Goal: Information Seeking & Learning: Check status

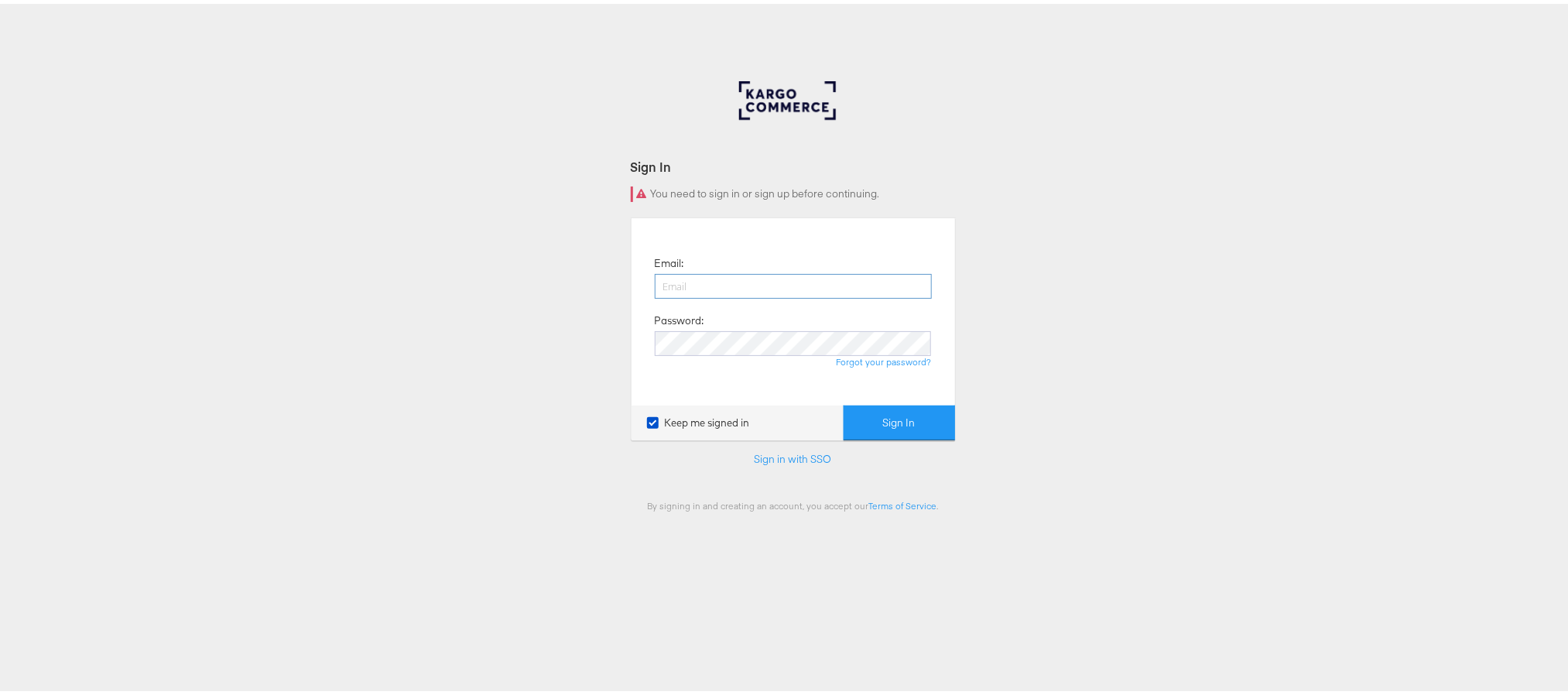
click at [699, 283] on input "email" at bounding box center [793, 283] width 277 height 25
type input "[PERSON_NAME][EMAIL_ADDRESS][PERSON_NAME][DOMAIN_NAME]"
click at [844, 402] on button "Sign In" at bounding box center [899, 419] width 112 height 35
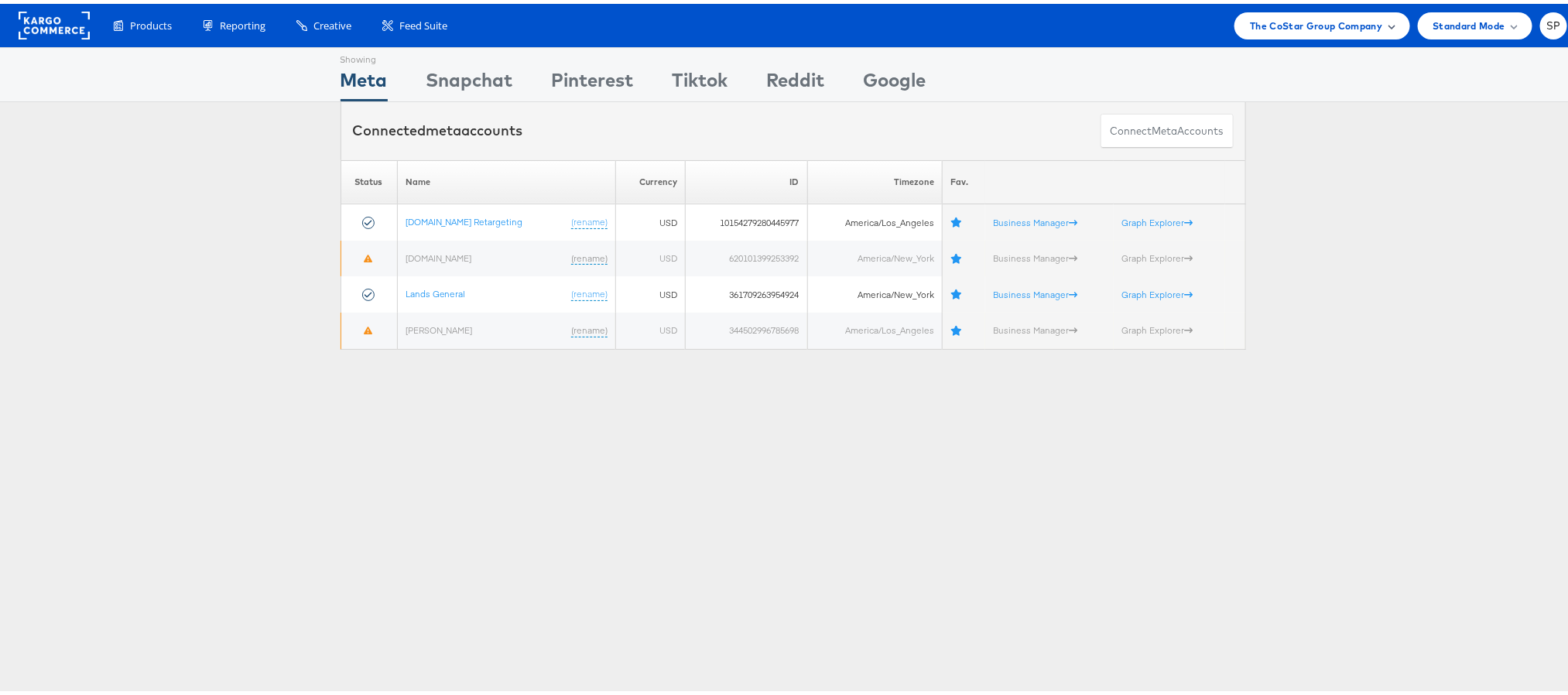
click at [1334, 15] on span "The CoStar Group Company" at bounding box center [1316, 22] width 132 height 17
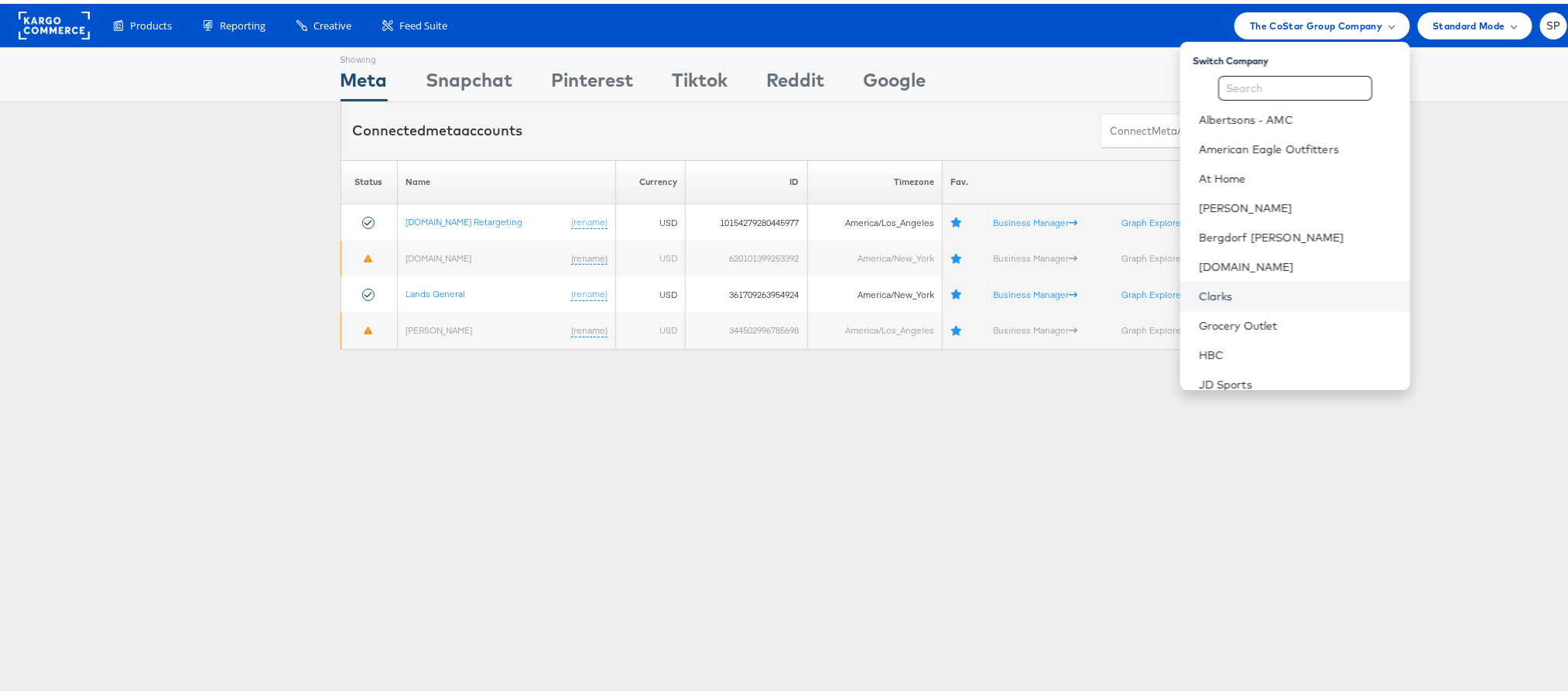
click at [1252, 286] on link "Clarks" at bounding box center [1298, 292] width 199 height 16
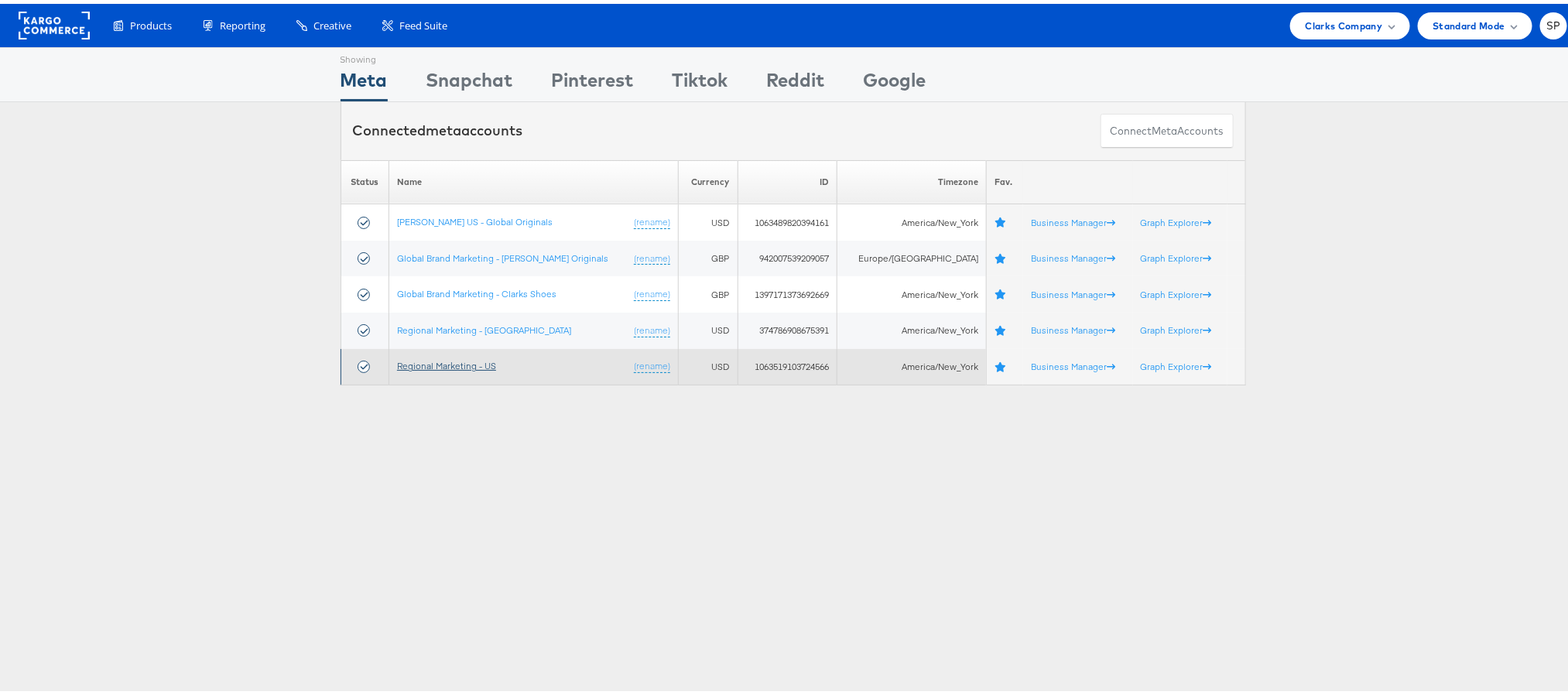
click at [427, 367] on link "Regional Marketing - US" at bounding box center [447, 362] width 99 height 12
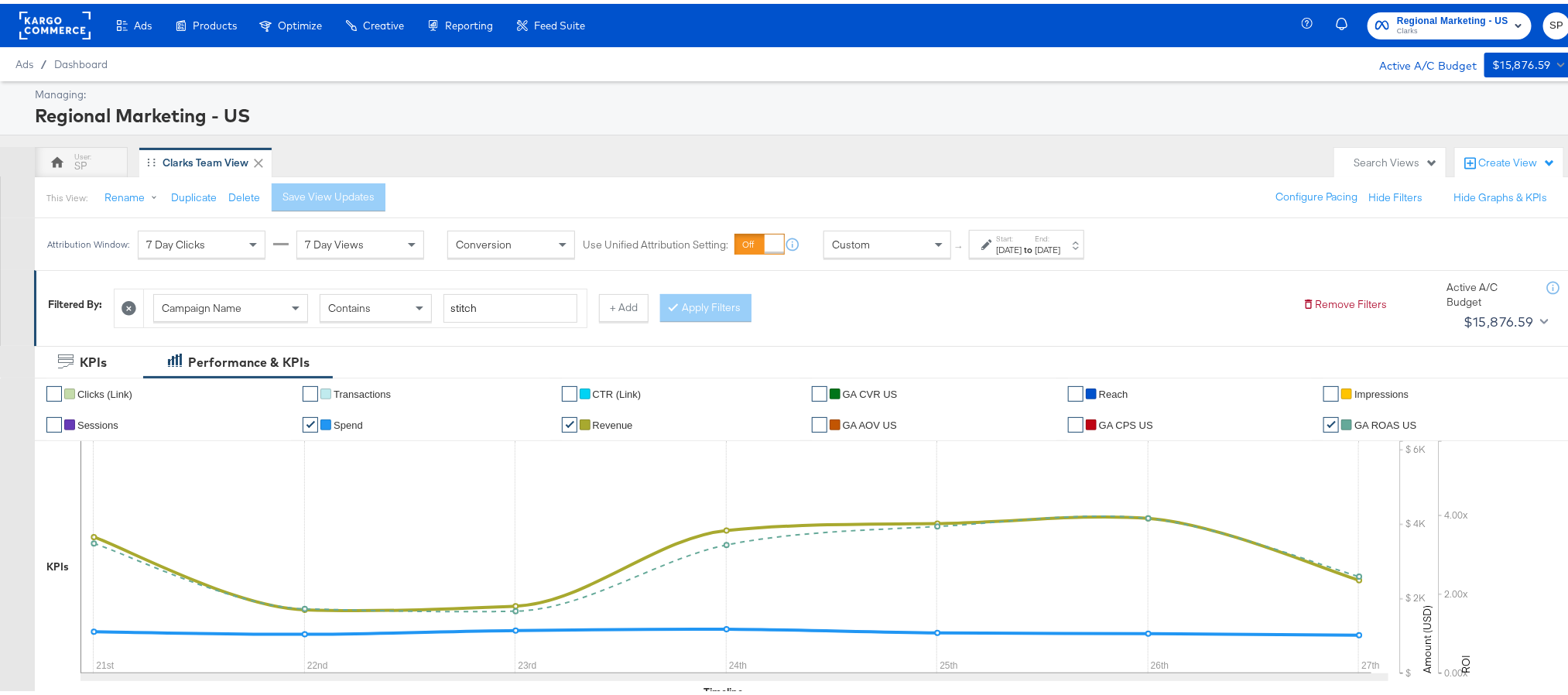
click at [1022, 247] on div "Sep 21st 2025" at bounding box center [1009, 246] width 26 height 12
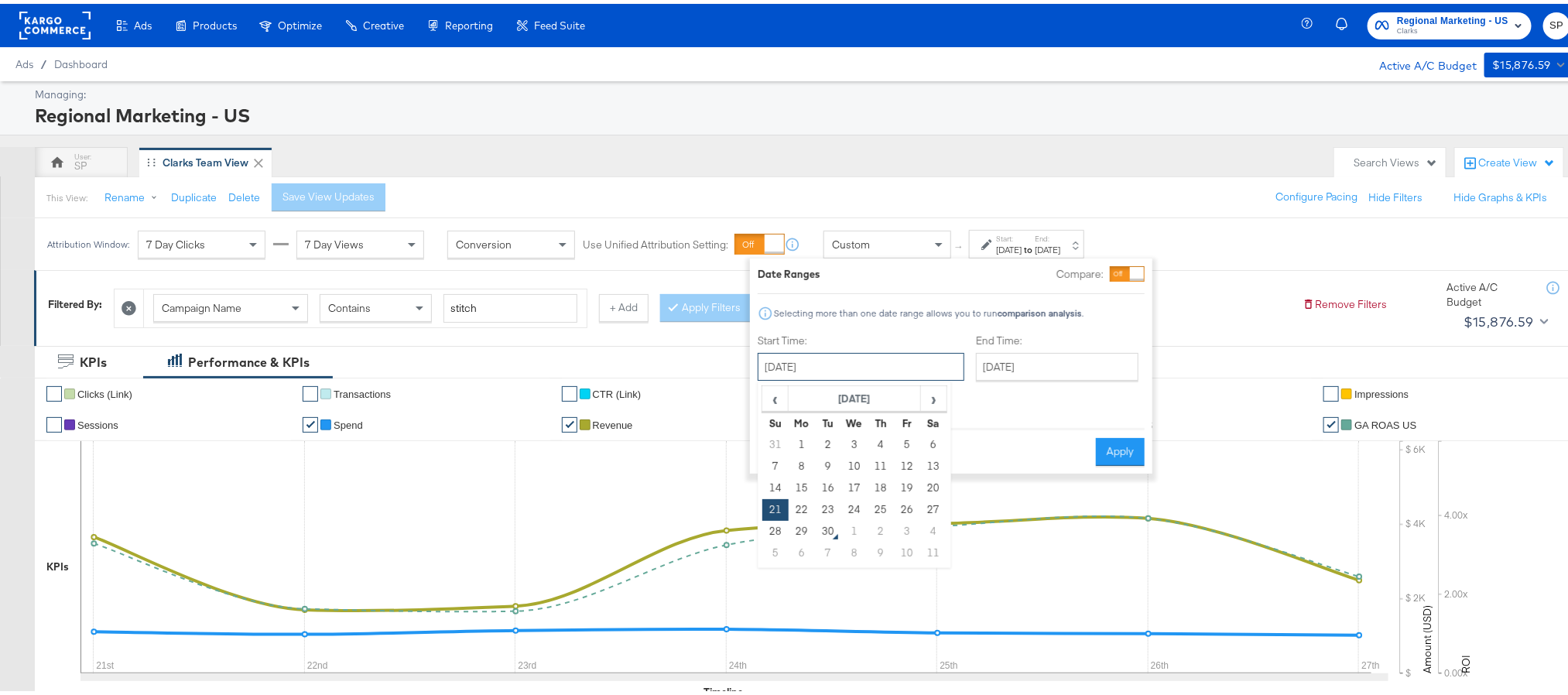
click at [864, 370] on input "September 21st 2025" at bounding box center [861, 363] width 207 height 28
click at [772, 525] on td "28" at bounding box center [776, 528] width 26 height 22
type input "[DATE]"
click at [1110, 434] on button "Apply" at bounding box center [1121, 448] width 49 height 28
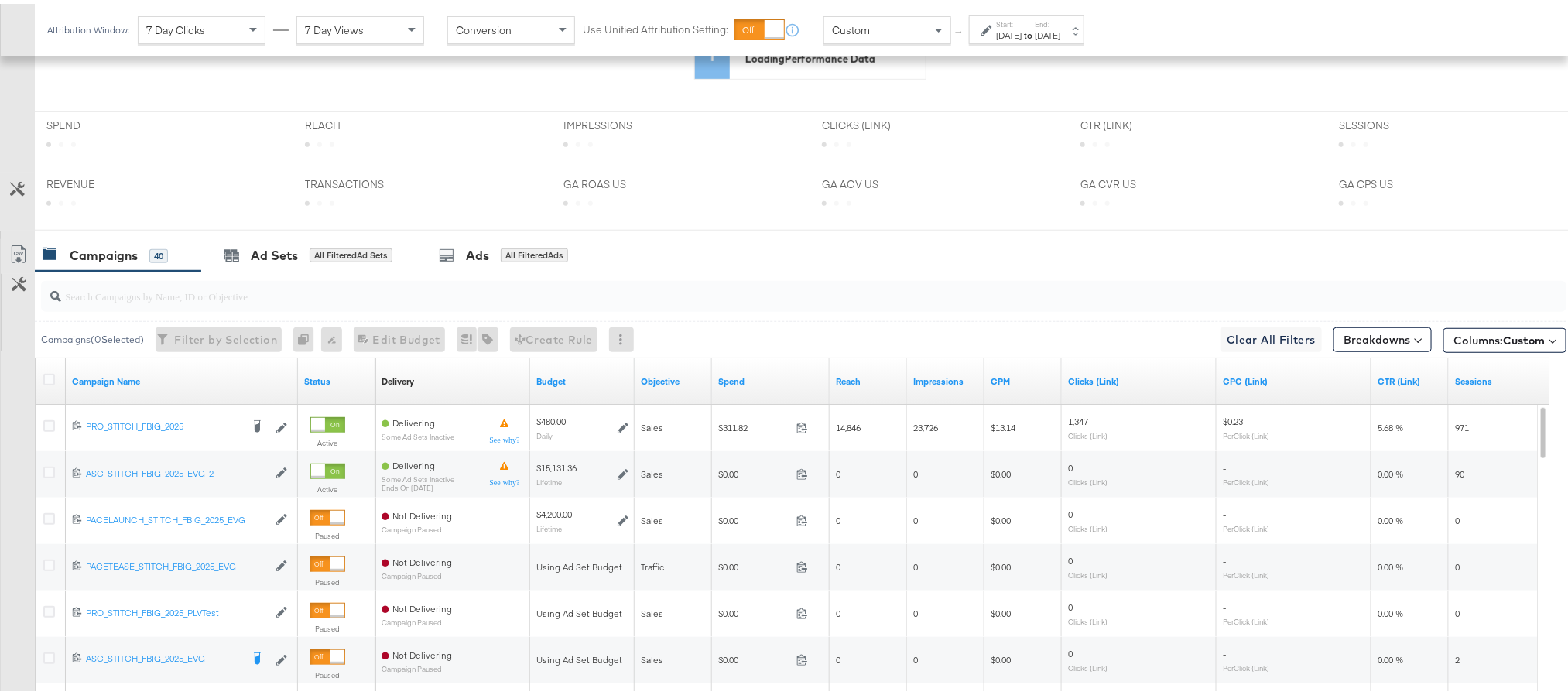
scroll to position [600, 0]
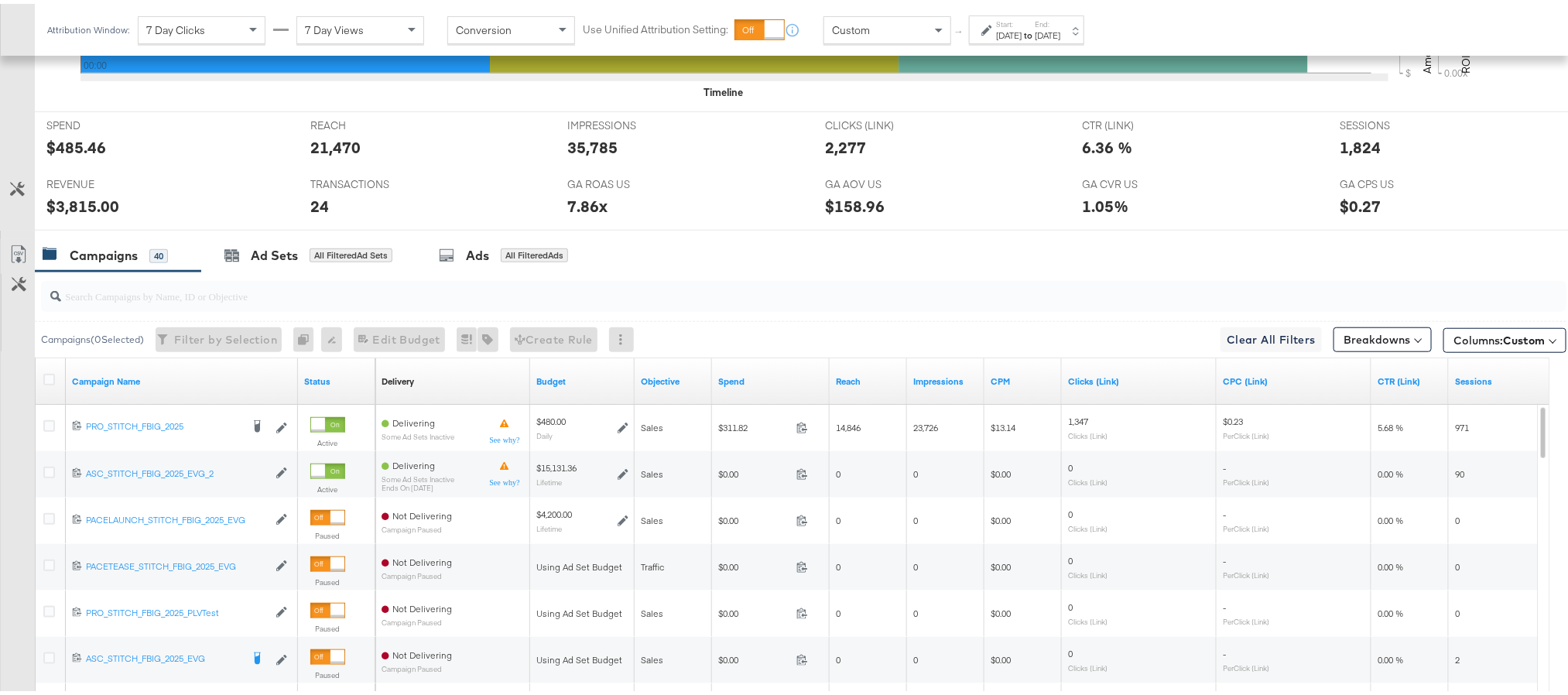
click at [82, 147] on div "$485.46" at bounding box center [76, 143] width 60 height 22
copy div "485.46"
click at [592, 145] on div "35,785" at bounding box center [592, 143] width 50 height 22
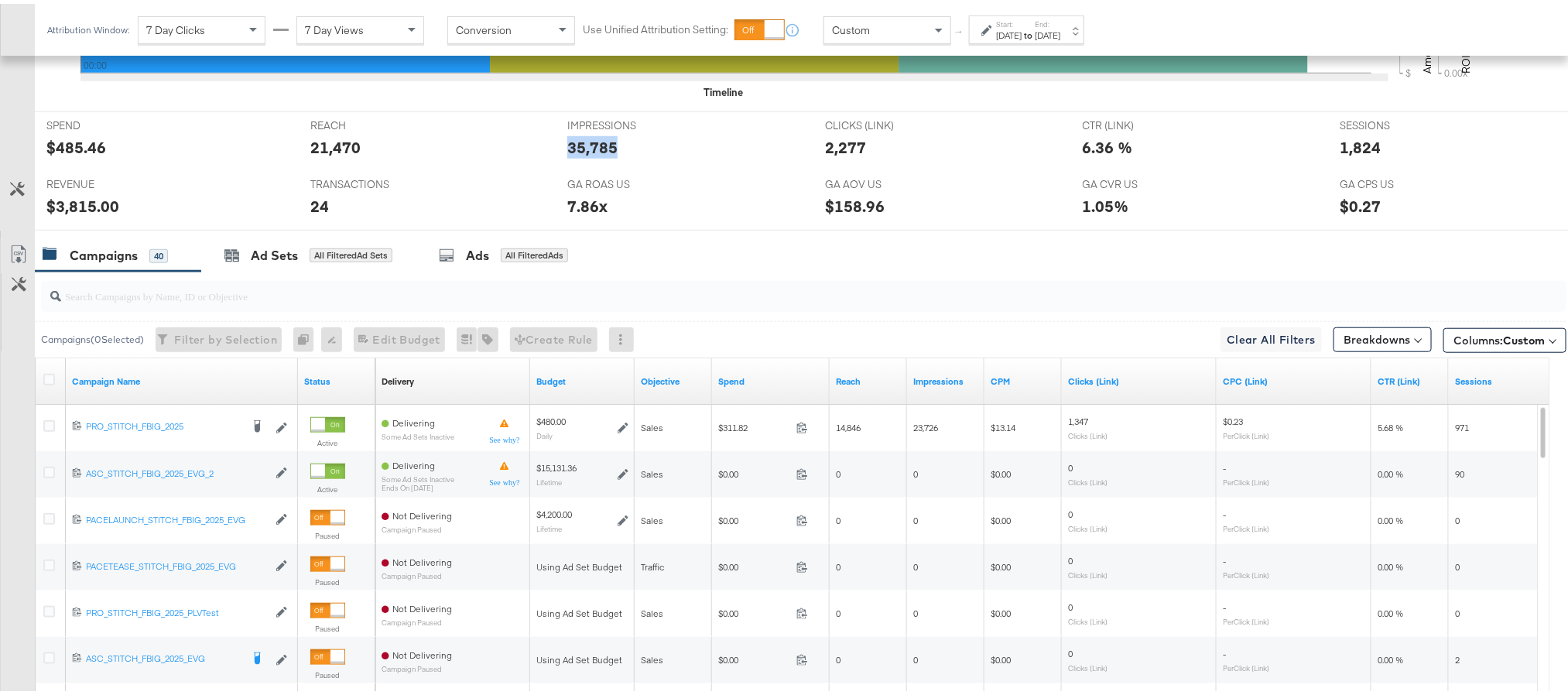
copy div "35,785"
click at [68, 202] on div "$3,815.00" at bounding box center [83, 202] width 73 height 22
copy div "3,815.00"
click at [68, 202] on div "$3,815.00" at bounding box center [83, 202] width 73 height 22
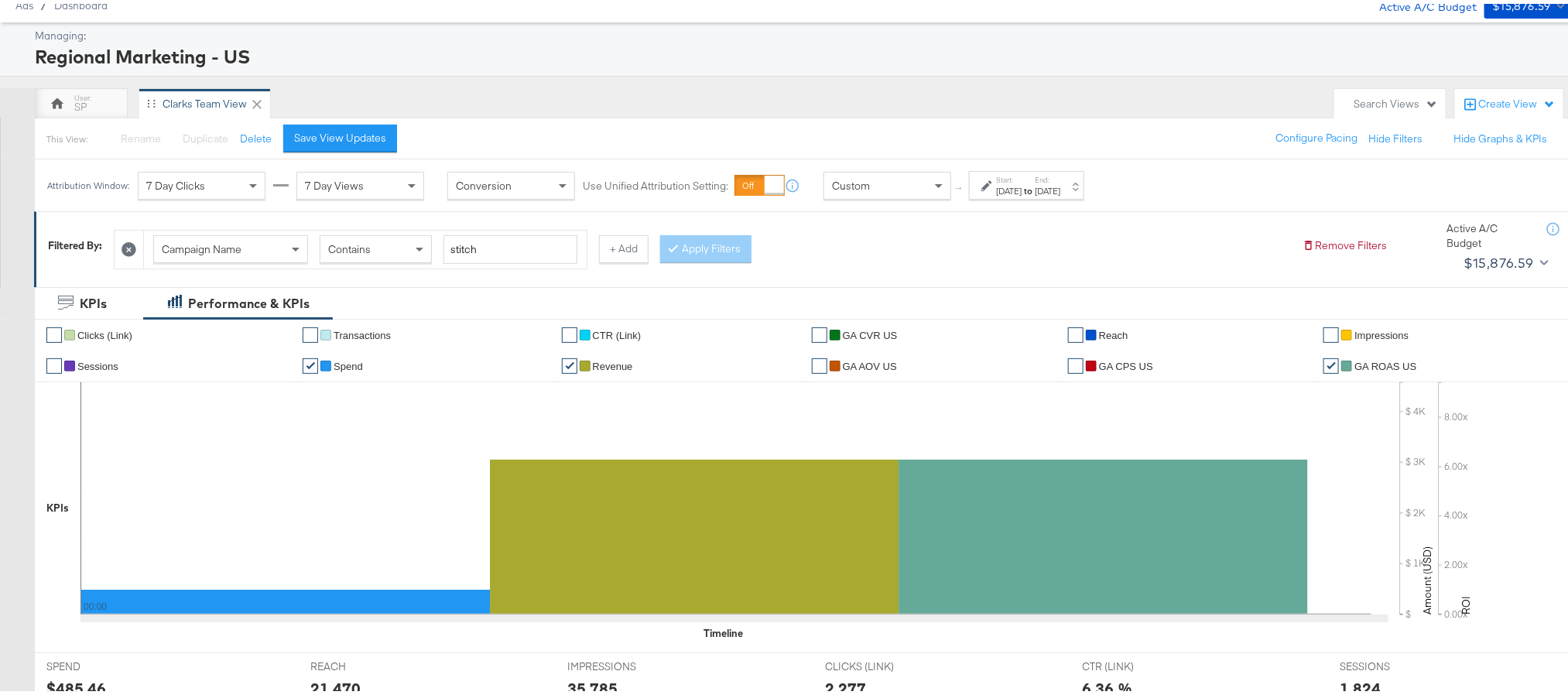
scroll to position [0, 0]
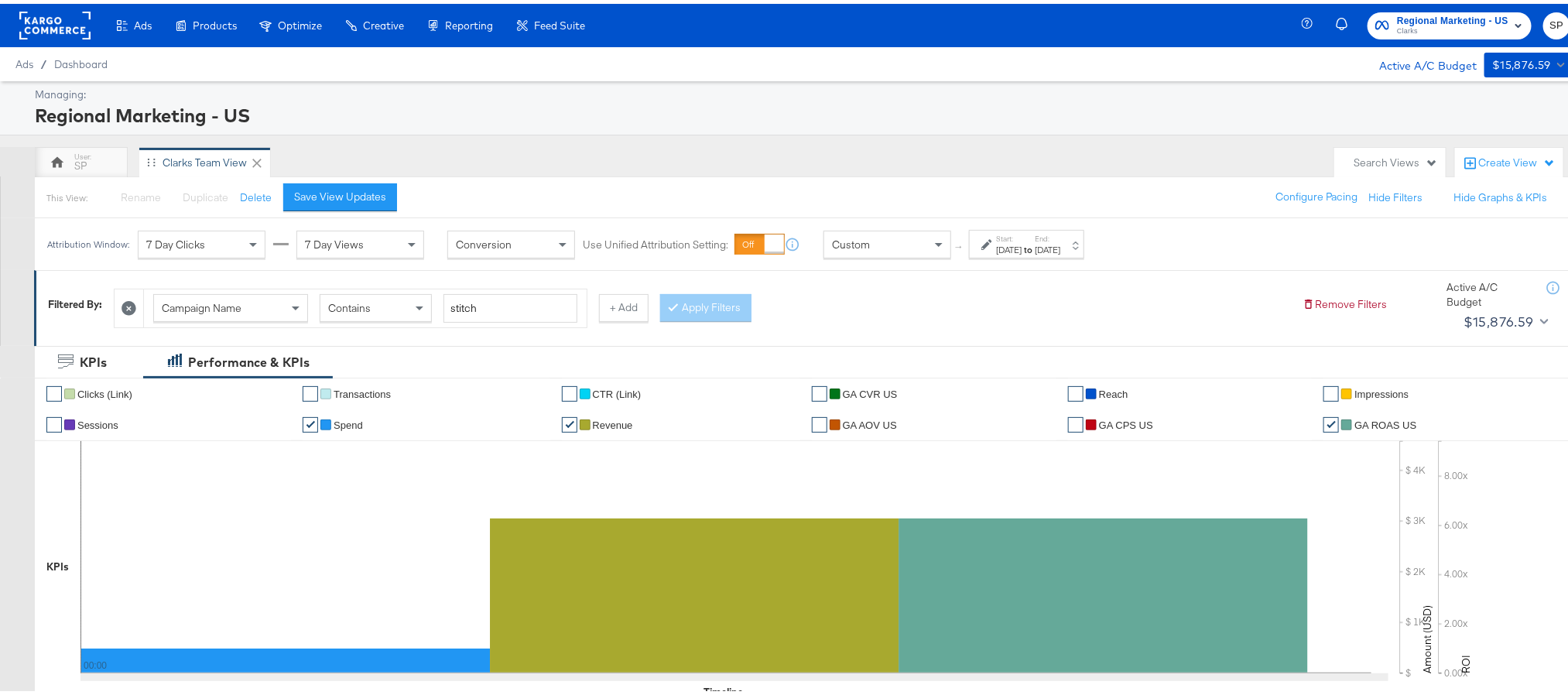
click at [1022, 248] on div "[DATE]" at bounding box center [1009, 246] width 26 height 12
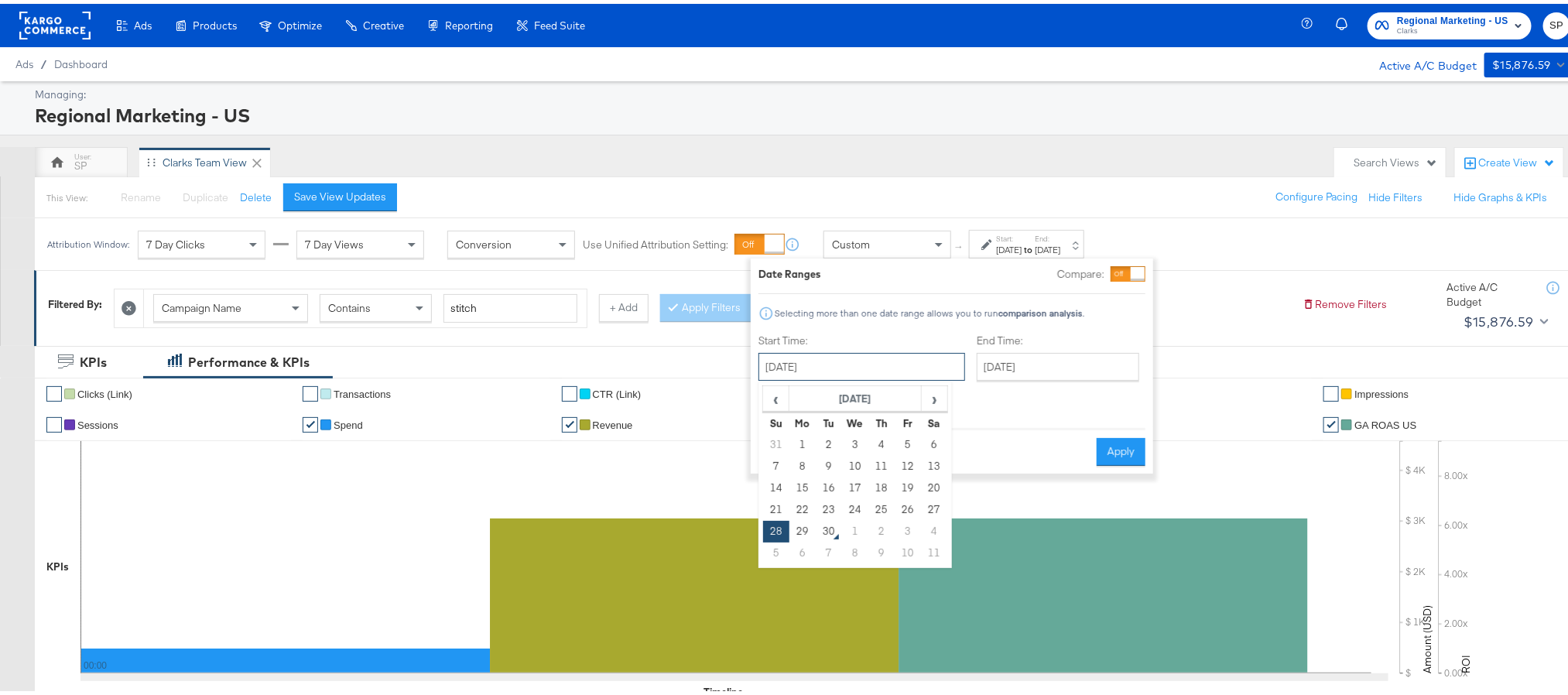
click at [885, 370] on input "[DATE]" at bounding box center [862, 363] width 207 height 28
click at [807, 528] on td "29" at bounding box center [803, 528] width 26 height 22
type input "[DATE]"
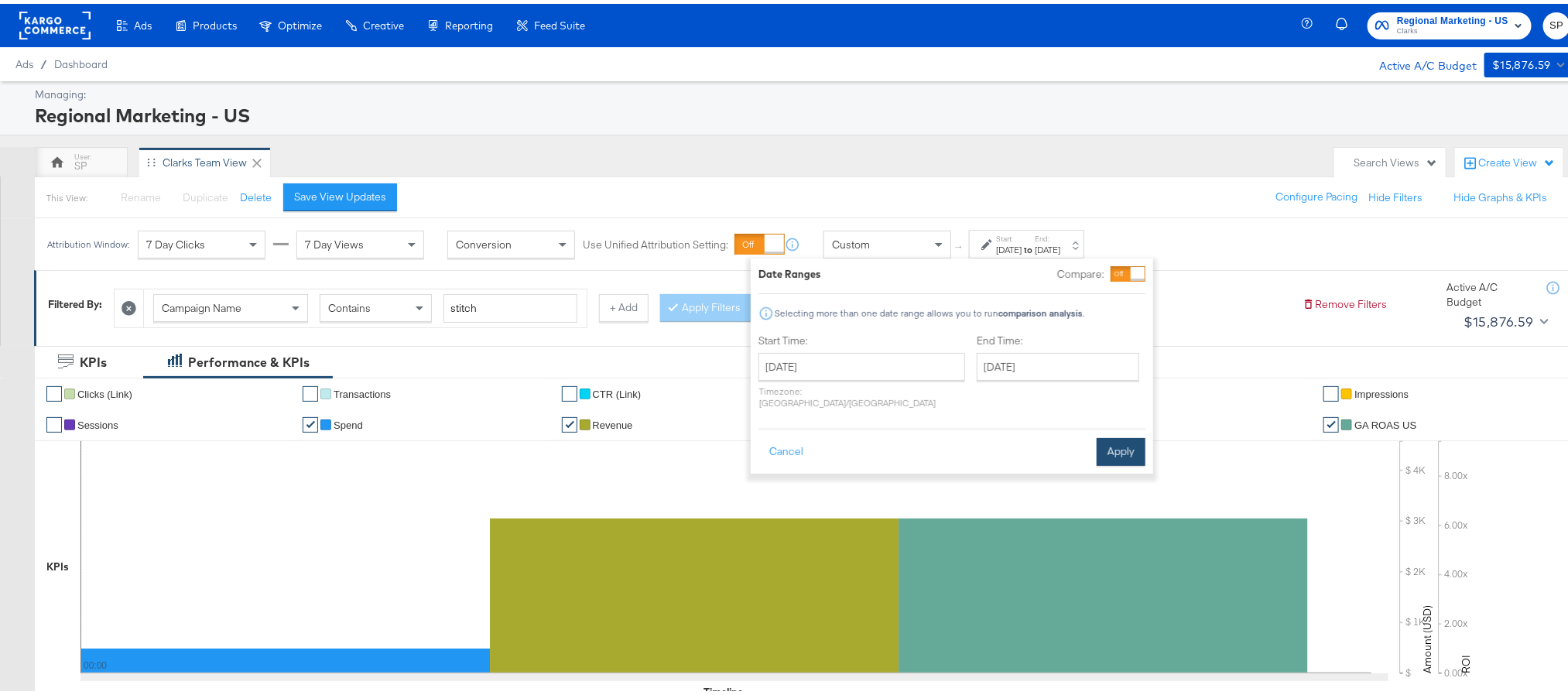
click at [1123, 443] on button "Apply" at bounding box center [1121, 448] width 49 height 28
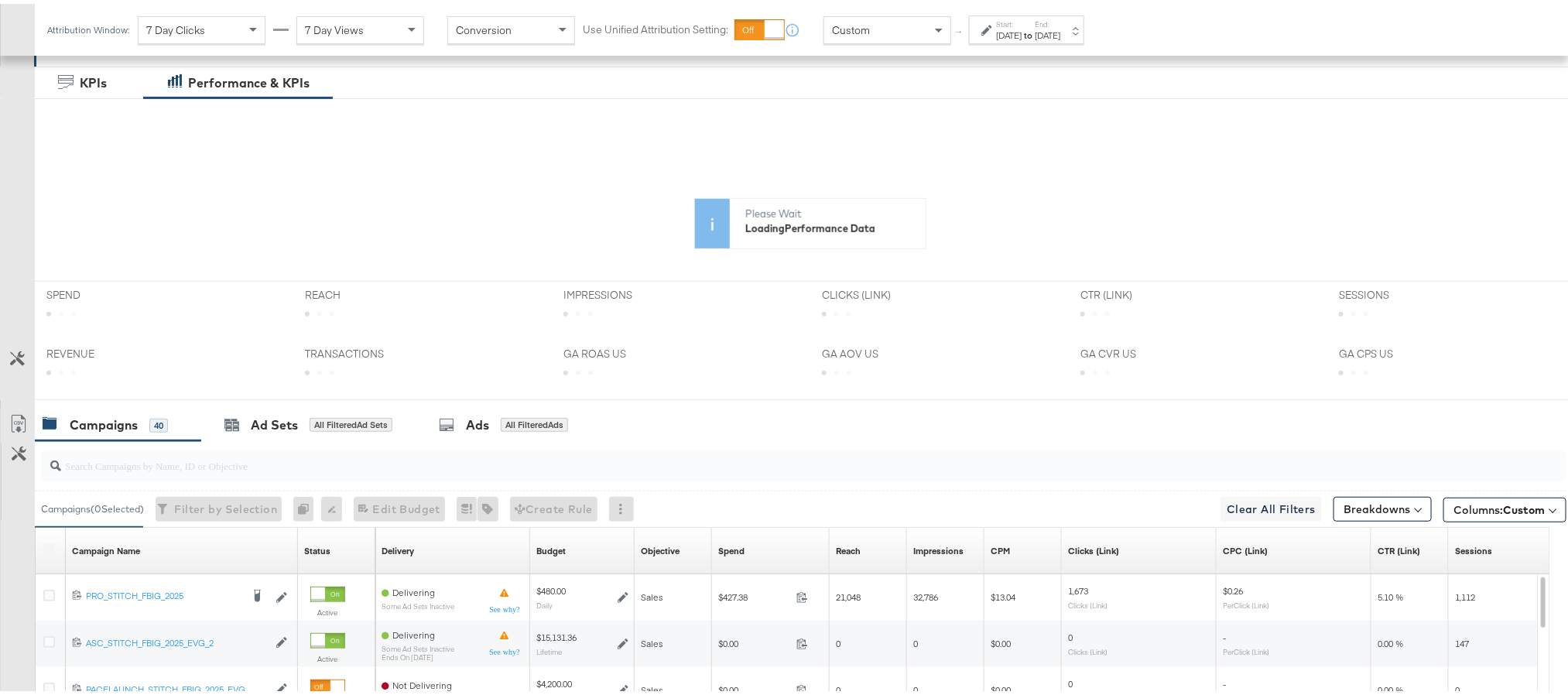
scroll to position [265, 0]
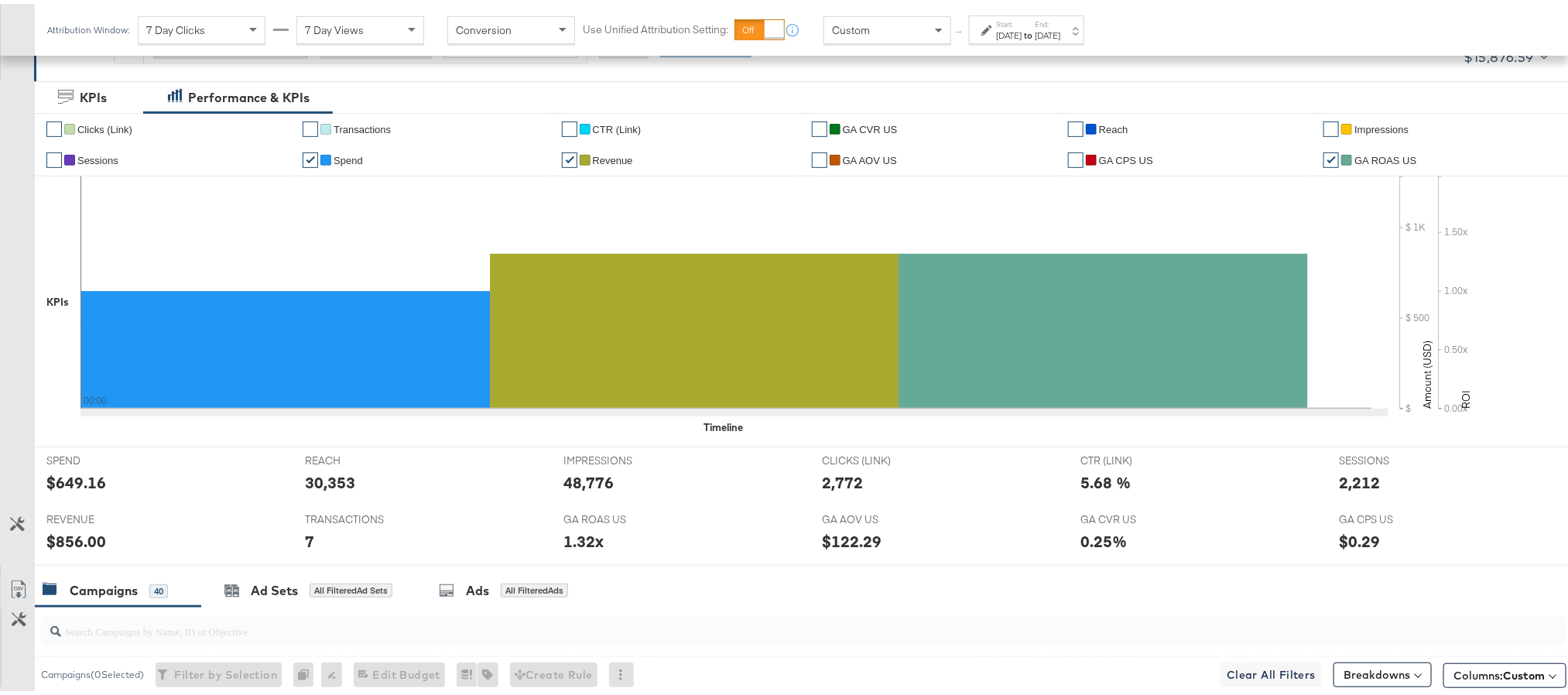
click at [73, 474] on div "$649.16" at bounding box center [76, 478] width 60 height 22
copy div "649.16"
click at [593, 482] on div "48,776" at bounding box center [588, 478] width 50 height 22
copy div "48,776"
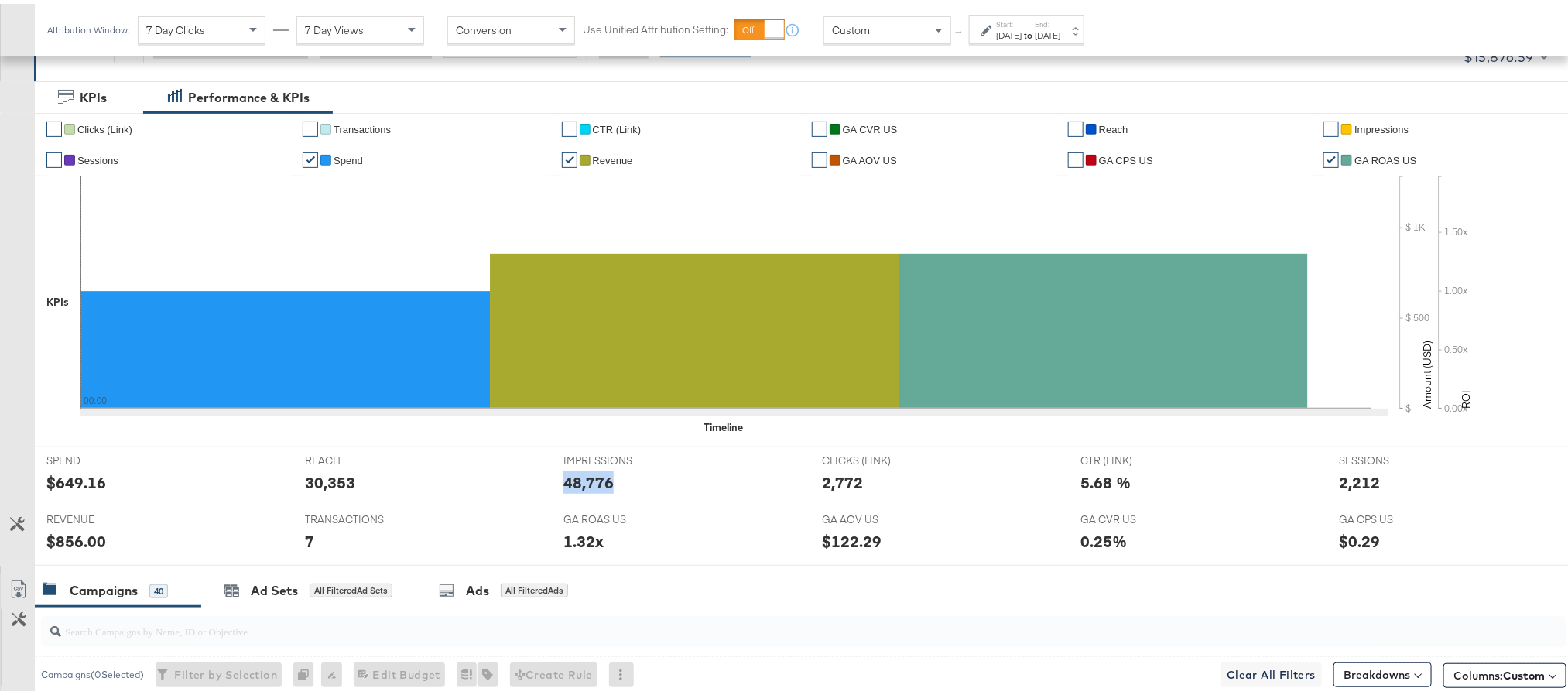
click at [593, 482] on div "48,776" at bounding box center [588, 478] width 50 height 22
click at [846, 479] on div "2,772" at bounding box center [843, 478] width 41 height 22
copy div "2,772"
click at [1359, 479] on div "2,212" at bounding box center [1359, 478] width 41 height 22
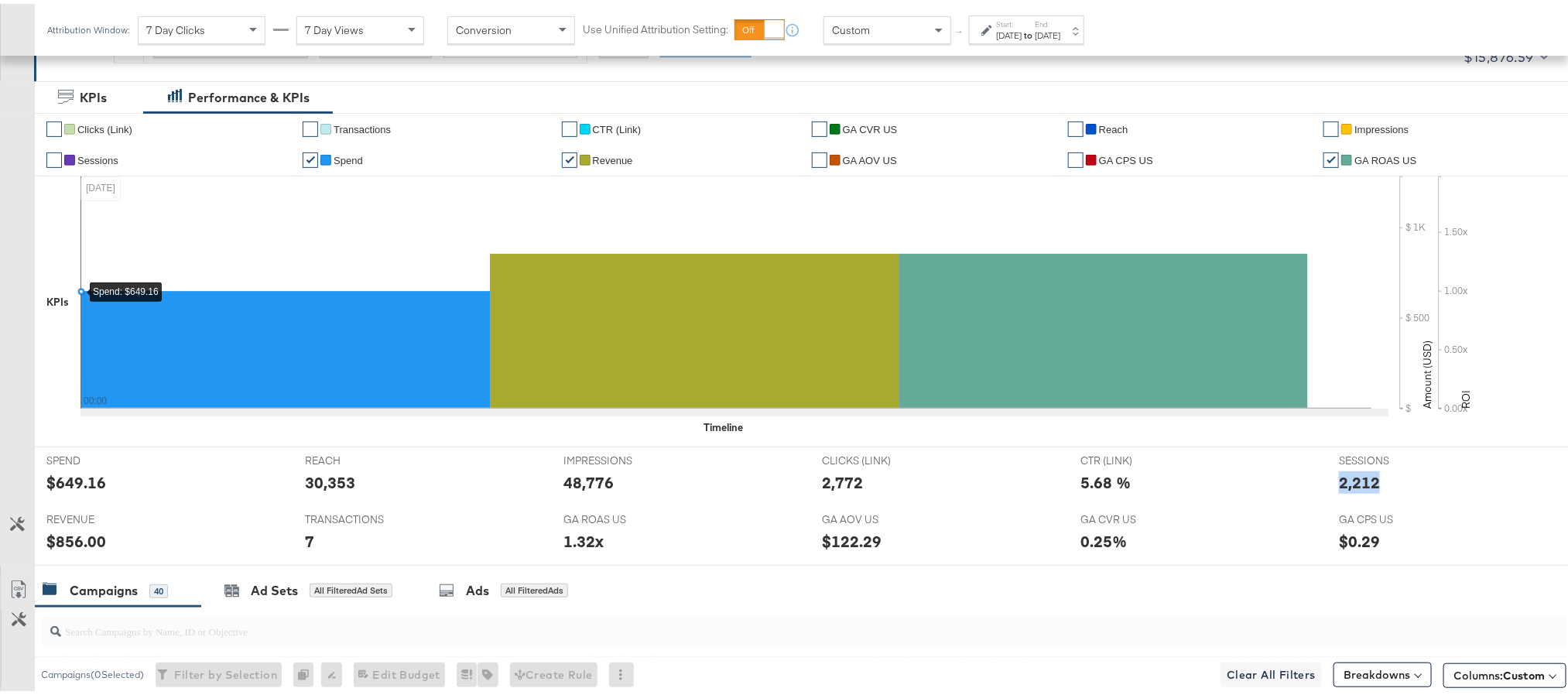
click at [1359, 479] on div "2,212" at bounding box center [1359, 478] width 41 height 22
copy div "2,212"
click at [79, 537] on div "$856.00" at bounding box center [76, 537] width 60 height 22
copy div "856.00"
click at [79, 537] on div "$856.00" at bounding box center [76, 537] width 60 height 22
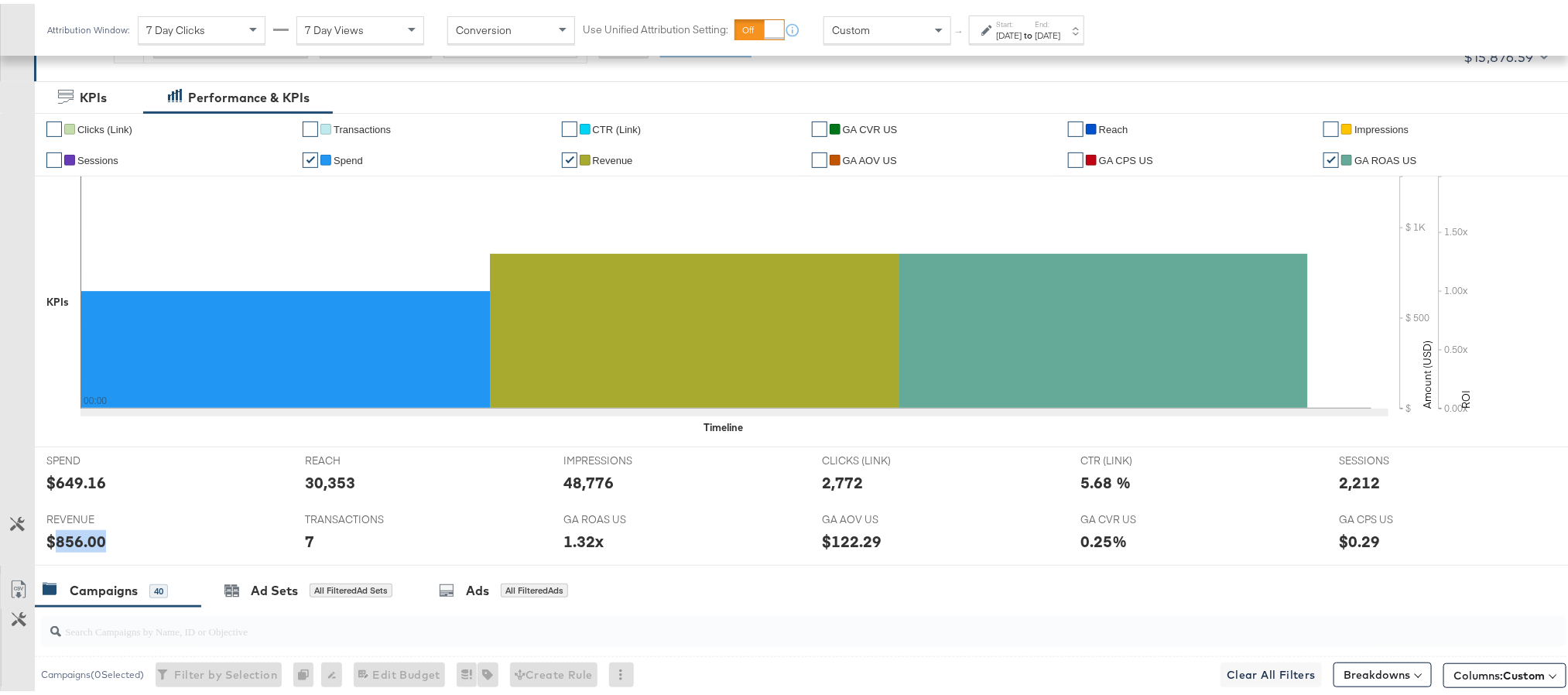
scroll to position [0, 0]
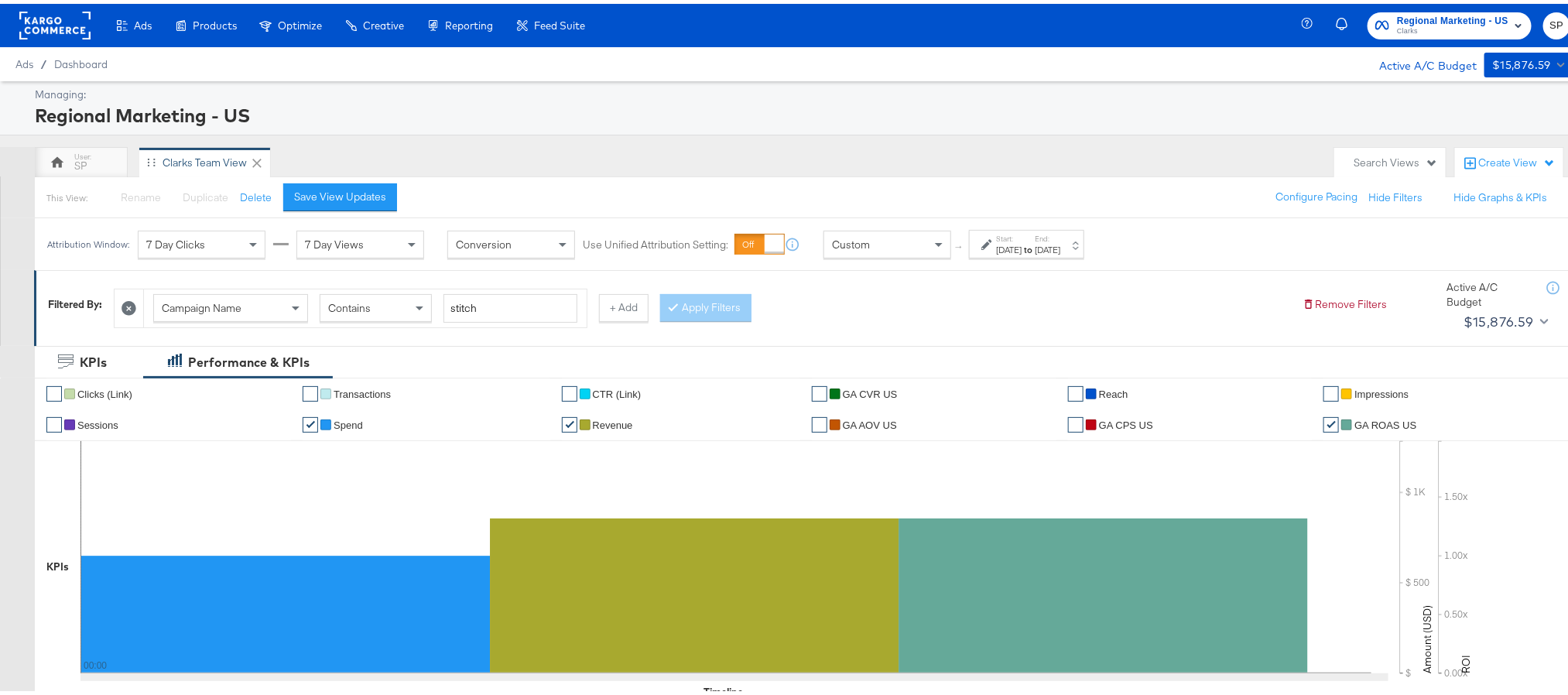
click at [1487, 15] on span "Regional Marketing - US" at bounding box center [1453, 17] width 112 height 17
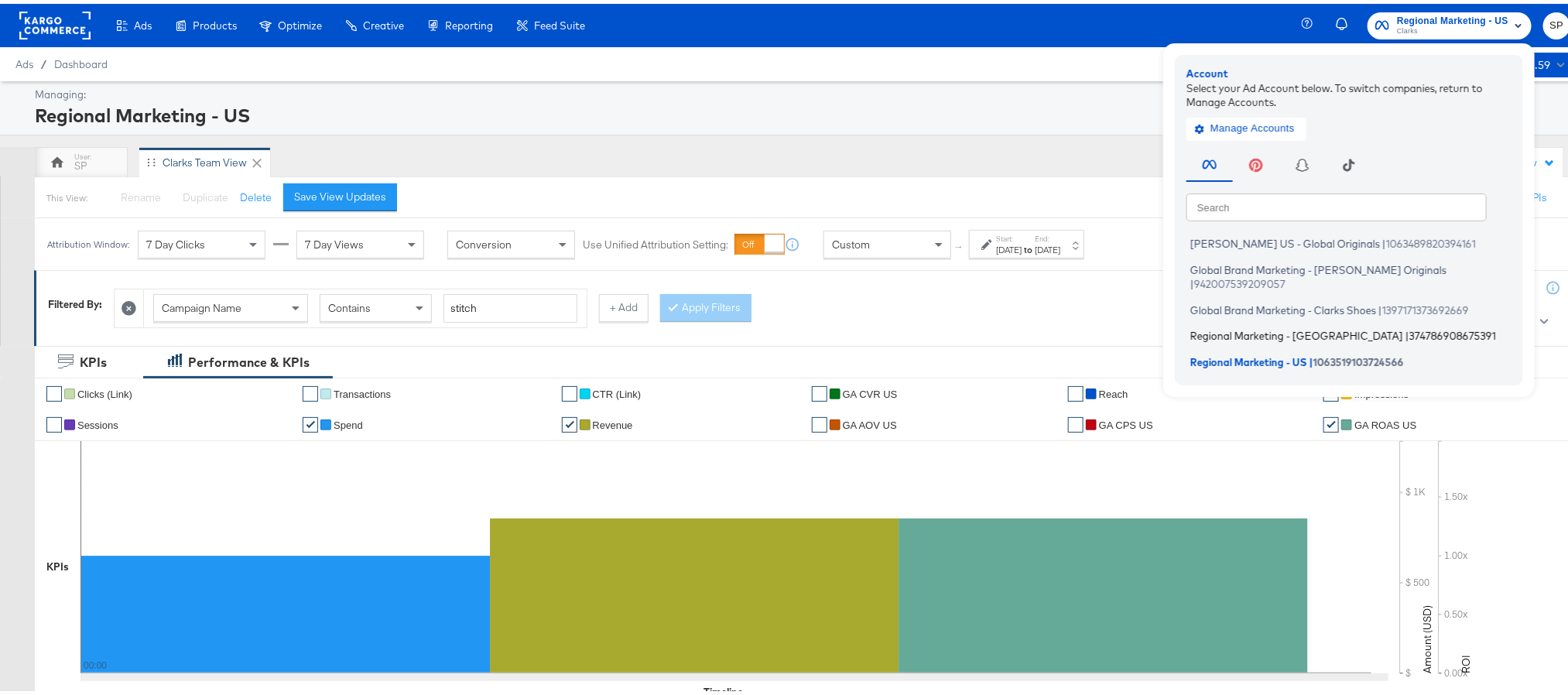
click at [1271, 326] on span "Regional Marketing - CA" at bounding box center [1297, 332] width 213 height 12
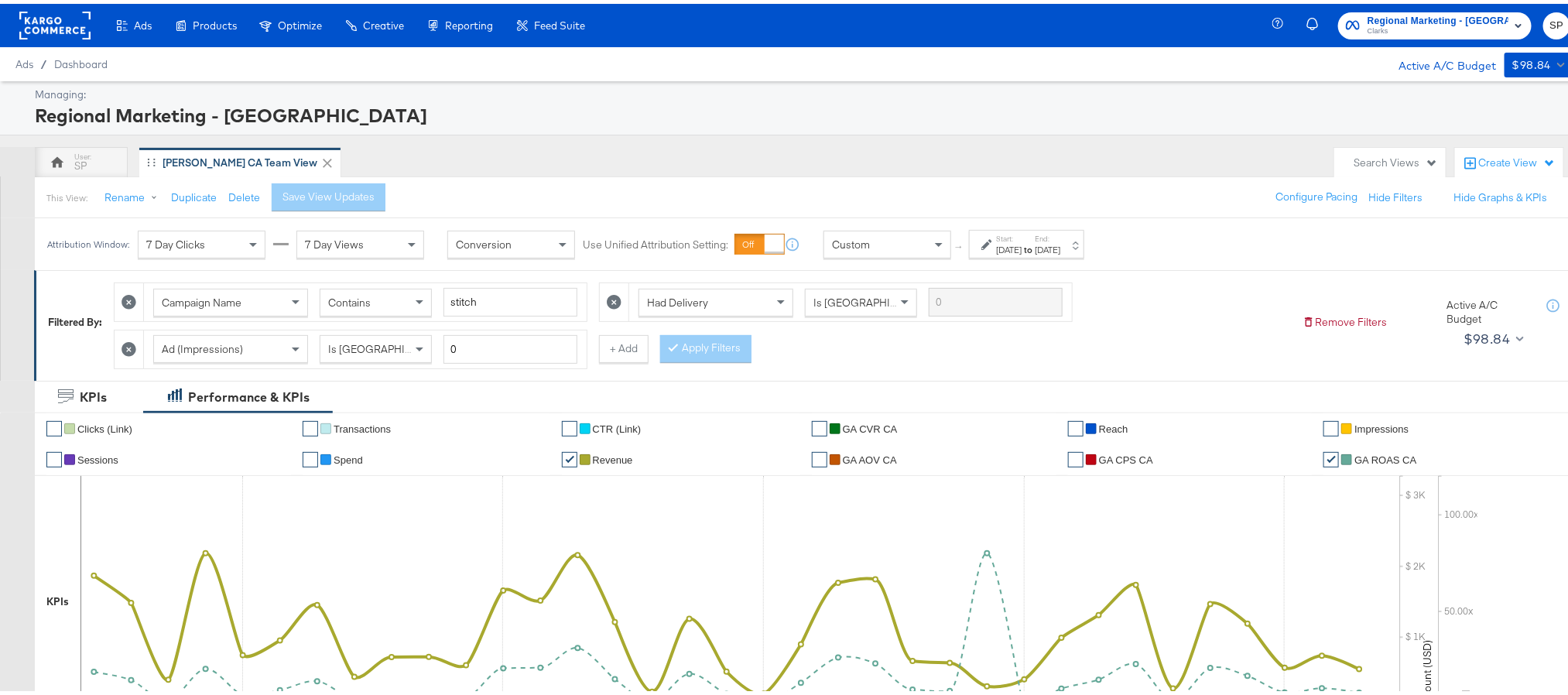
click at [1085, 258] on div "Attribution Window: 7 Day Clicks 7 Day Views Conversion Use Unified Attribution…" at bounding box center [569, 240] width 1069 height 52
click at [1061, 248] on div "[DATE]" at bounding box center [1048, 246] width 26 height 12
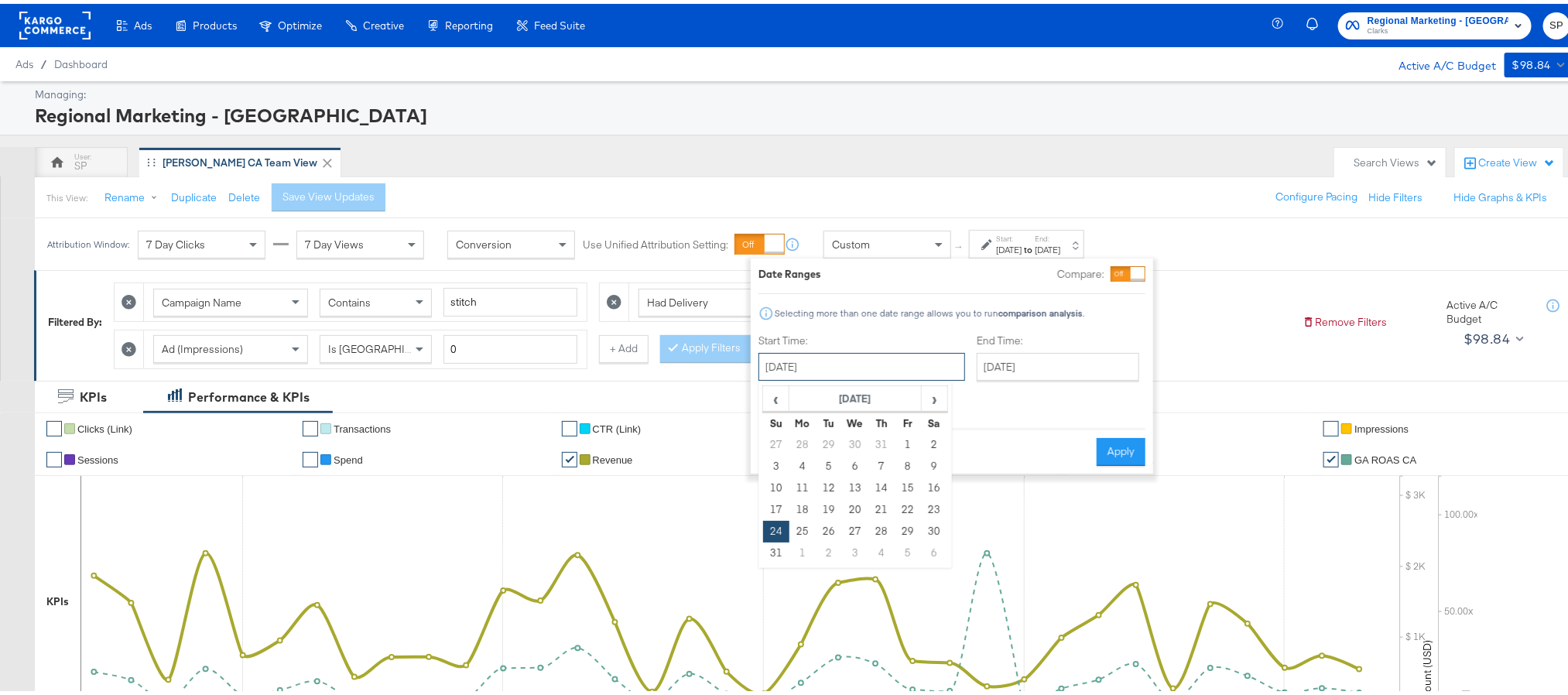
click at [893, 363] on input "[DATE]" at bounding box center [862, 363] width 207 height 28
click at [930, 397] on span "›" at bounding box center [934, 395] width 24 height 23
click at [789, 528] on td "29" at bounding box center [803, 528] width 26 height 22
type input "[DATE]"
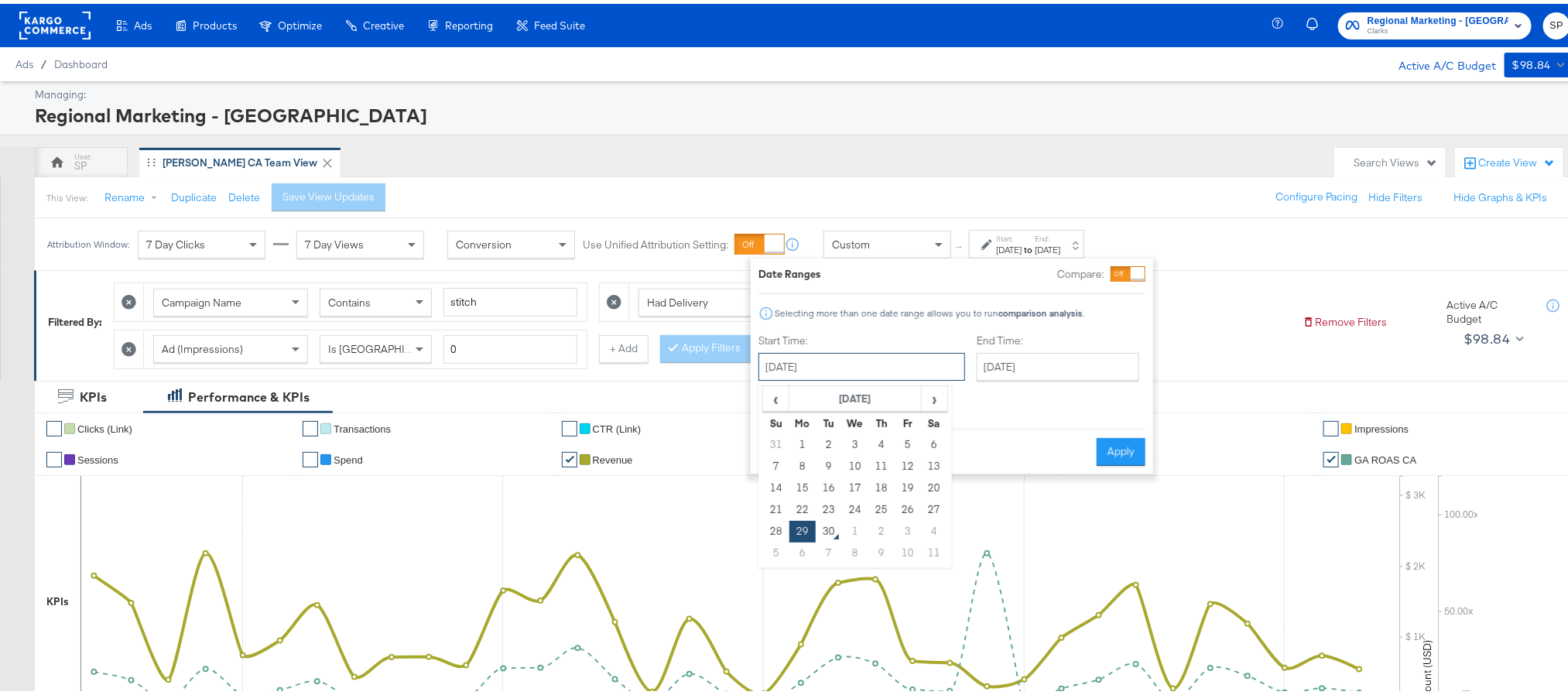
click at [883, 357] on input "[DATE]" at bounding box center [862, 363] width 207 height 28
click at [784, 522] on td "28" at bounding box center [776, 528] width 26 height 22
type input "[DATE]"
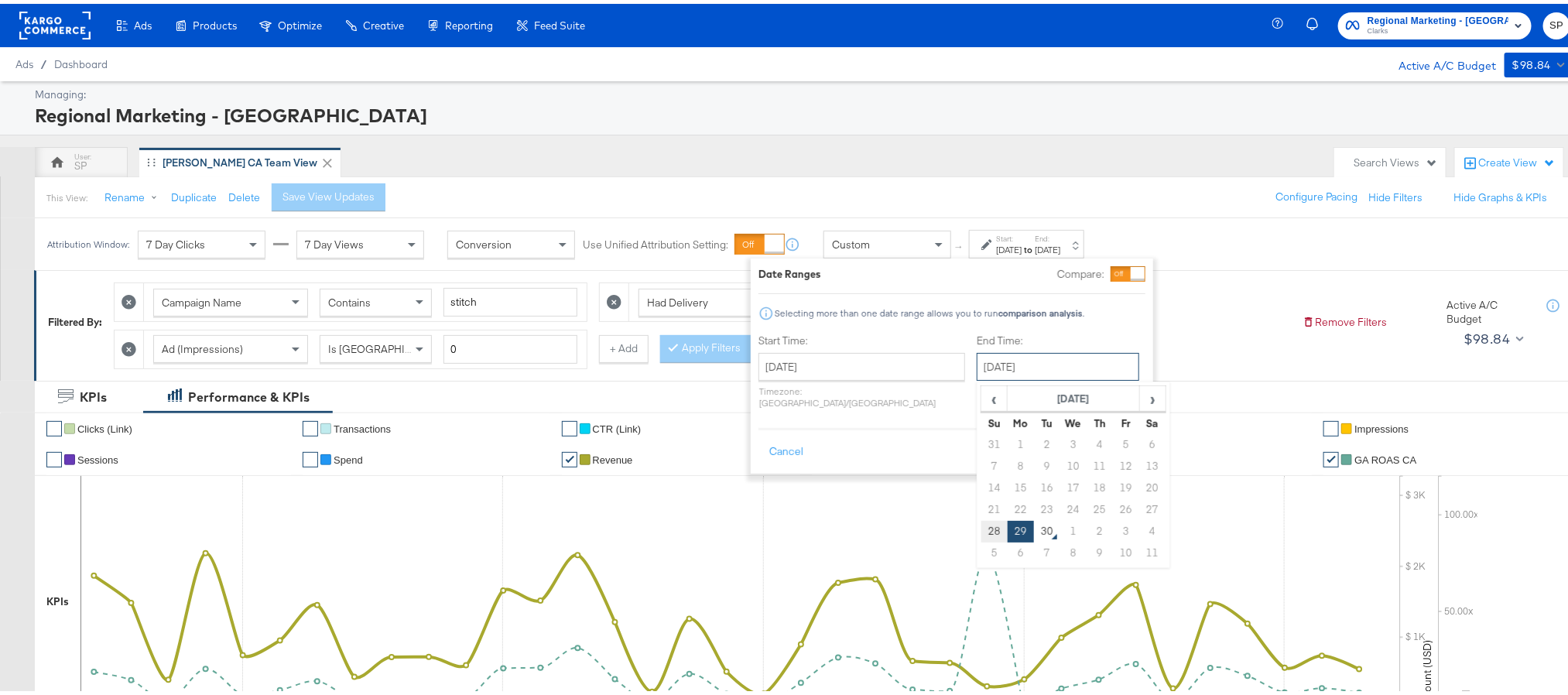
drag, startPoint x: 1005, startPoint y: 354, endPoint x: 950, endPoint y: 534, distance: 188.2
click at [977, 377] on div "September 29th 2025 ‹ September 2025 › Su Mo Tu We Th Fr Sa 31 1 2 3 4 5 6 7 8 …" at bounding box center [1058, 363] width 162 height 28
click at [981, 534] on td "28" at bounding box center [995, 528] width 26 height 22
type input "September 28th 2025"
click at [1136, 434] on button "Apply" at bounding box center [1121, 448] width 49 height 28
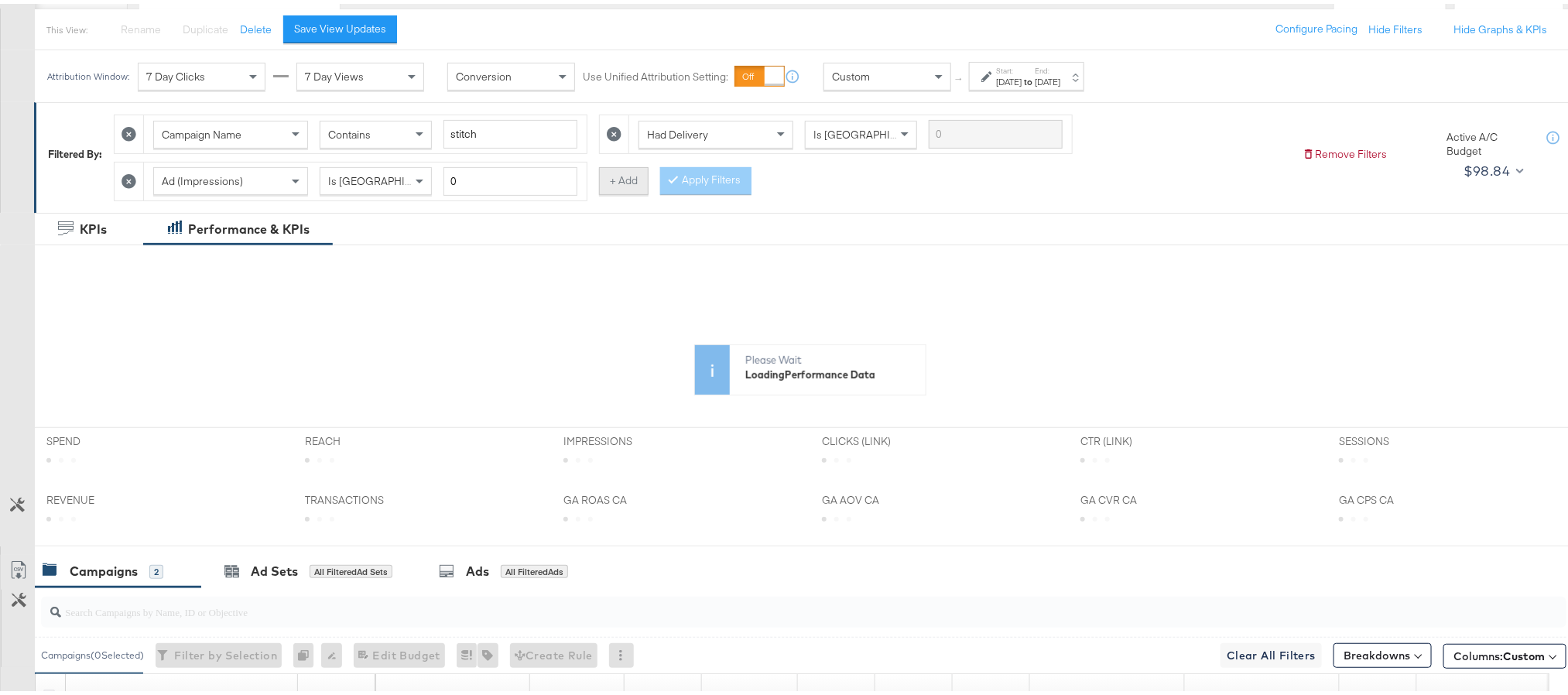
scroll to position [170, 0]
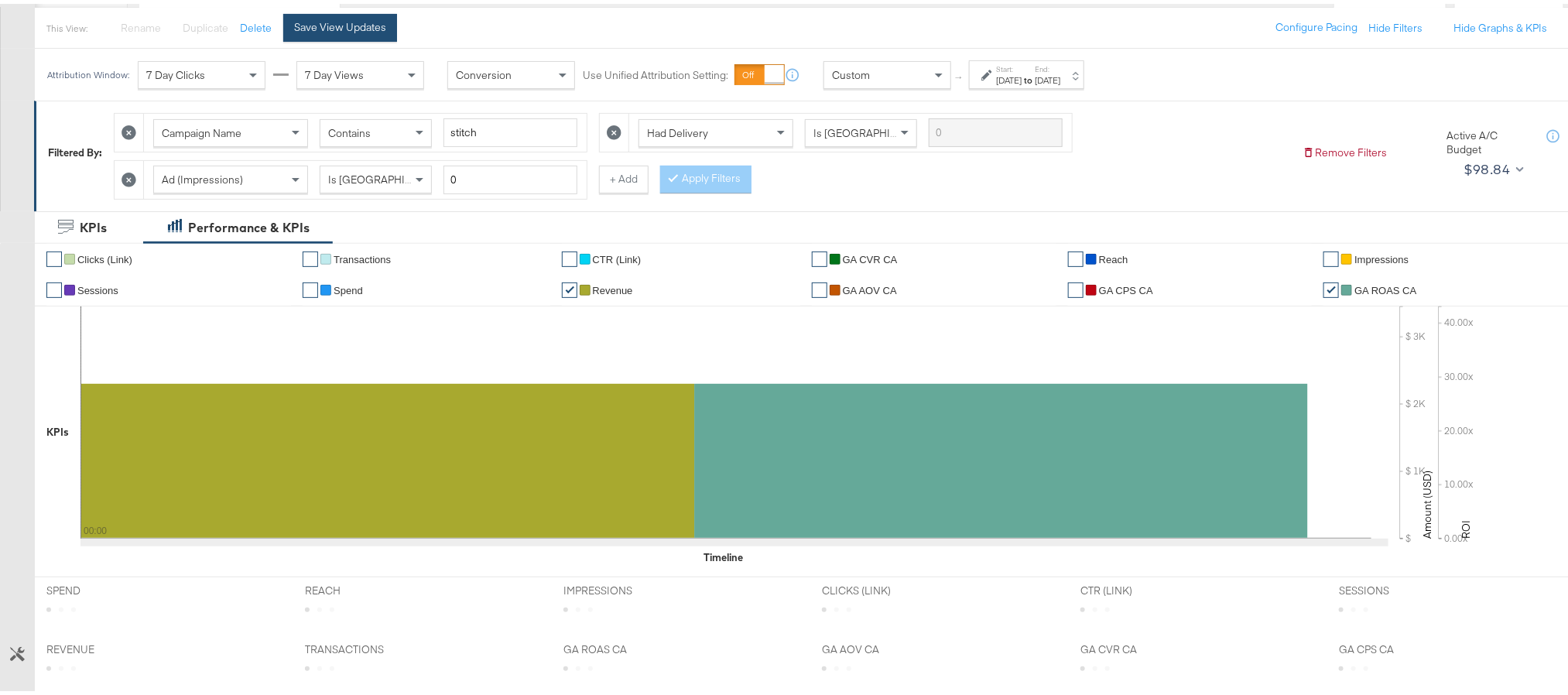
click at [379, 30] on div "Save View Updates" at bounding box center [340, 24] width 92 height 15
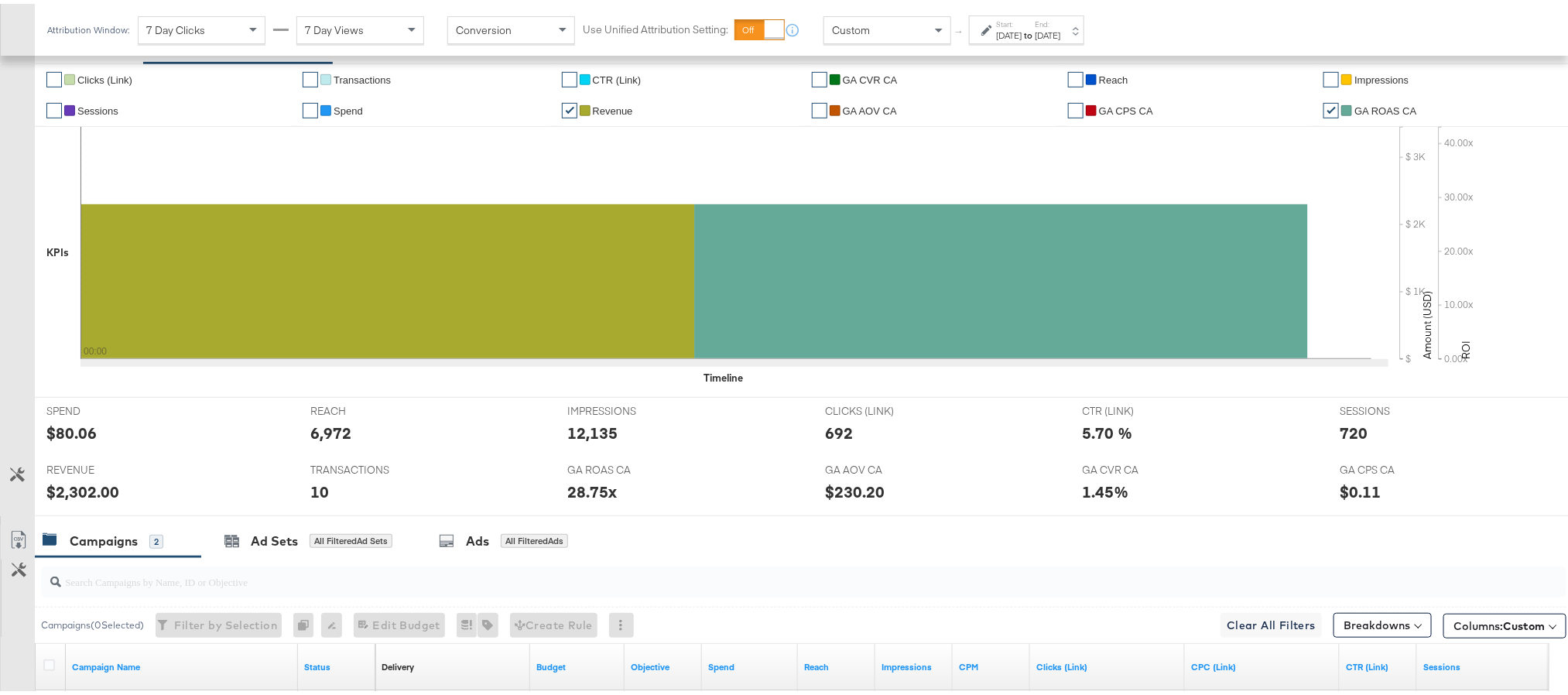
scroll to position [432, 0]
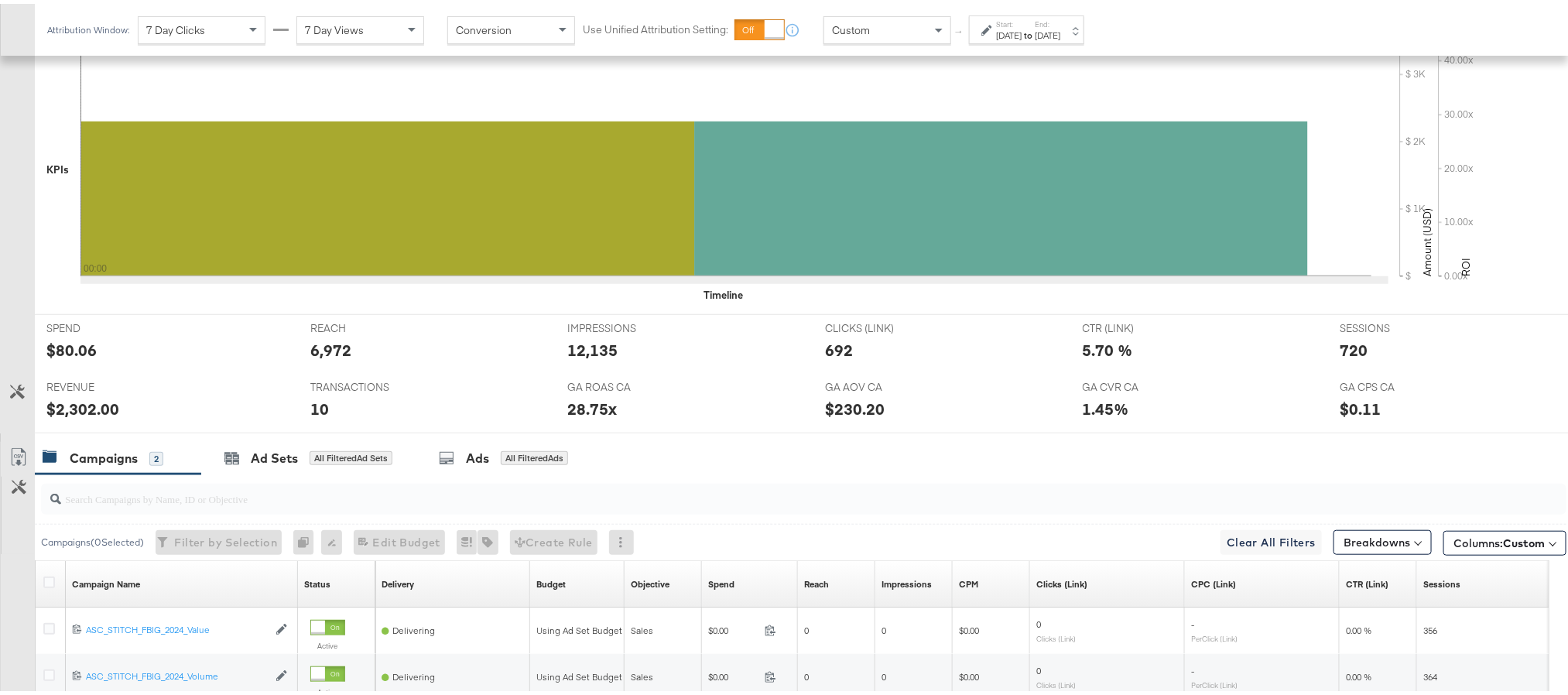
click at [68, 344] on div "$80.06" at bounding box center [71, 346] width 50 height 22
copy div "80.06"
click at [593, 354] on div "12,135" at bounding box center [592, 346] width 50 height 22
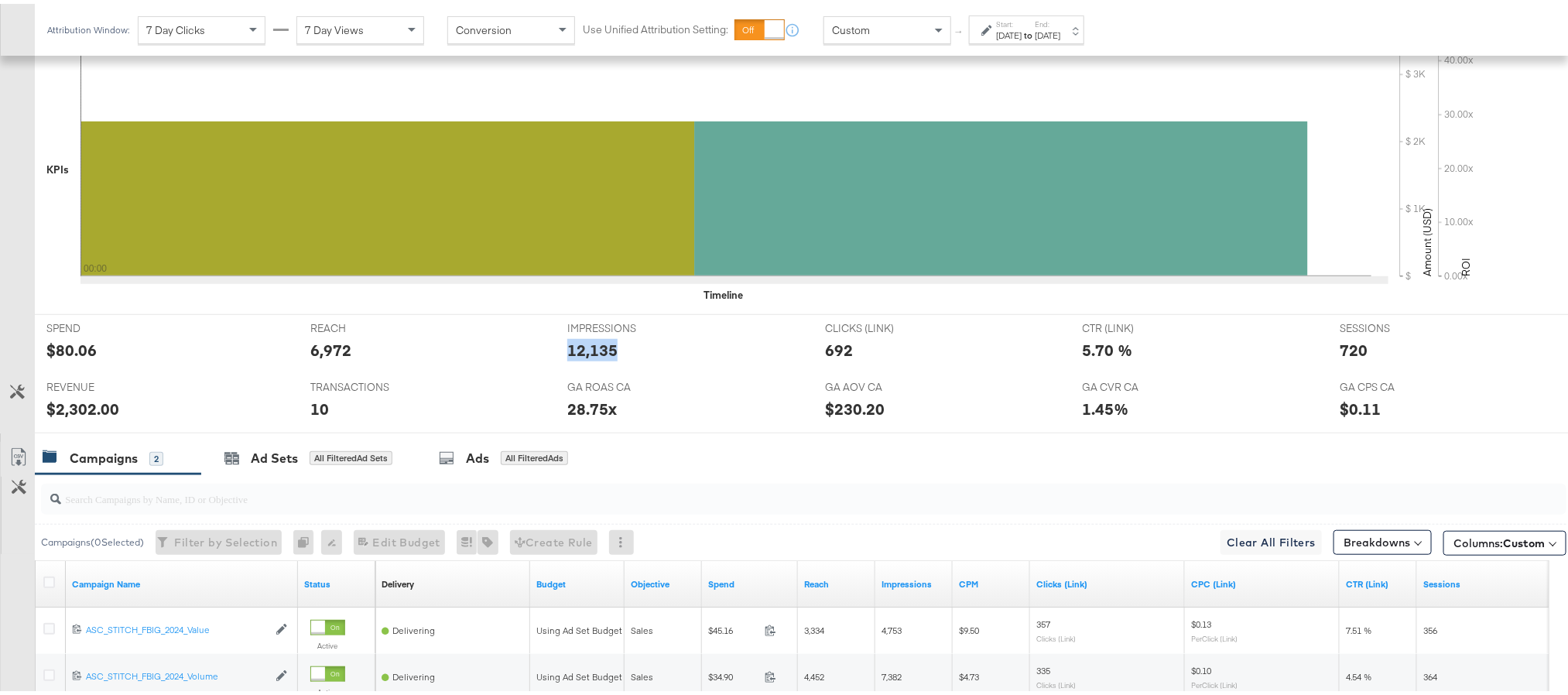
copy div "12,135"
click at [593, 354] on div "12,135" at bounding box center [592, 346] width 50 height 22
click at [829, 356] on div "692" at bounding box center [839, 346] width 28 height 22
copy div "692"
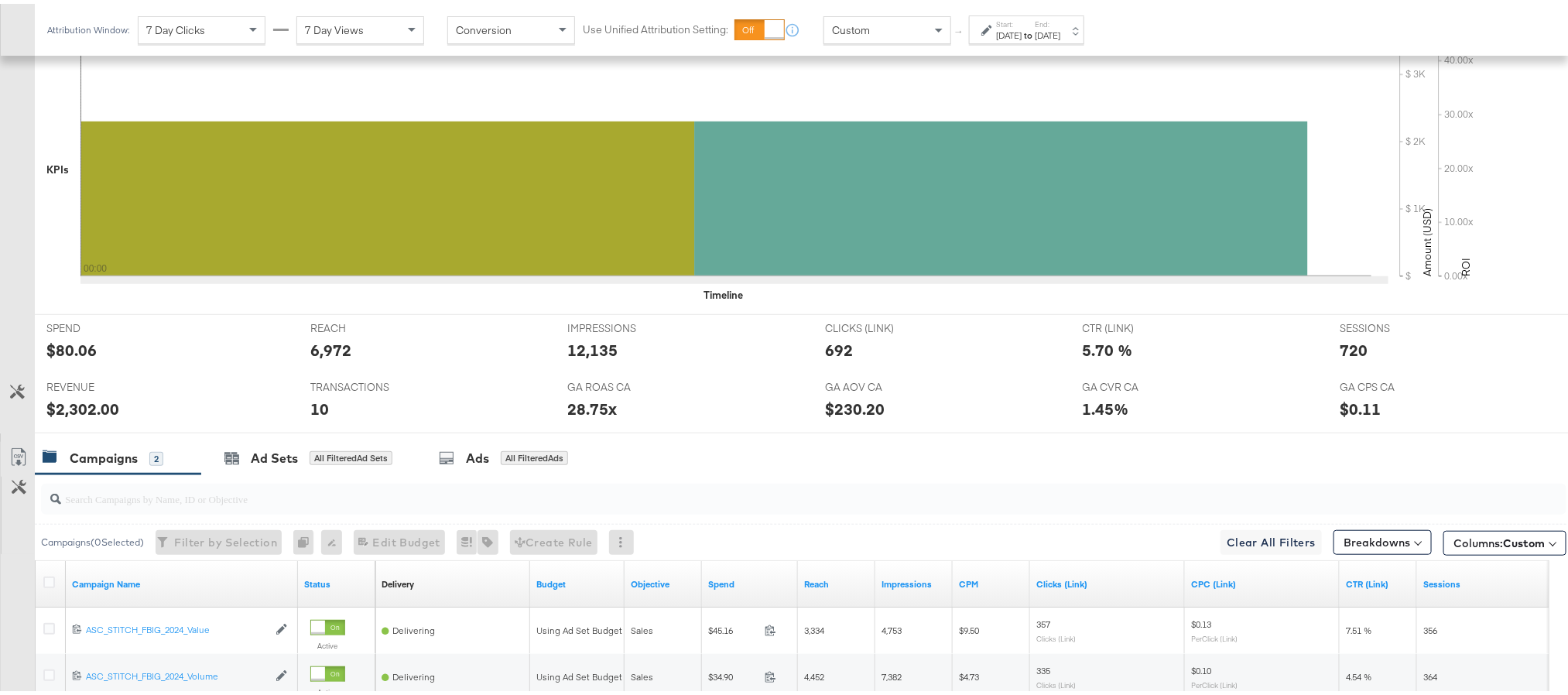
click at [1340, 354] on div "720" at bounding box center [1354, 346] width 28 height 22
copy div "720"
click at [82, 415] on div "$2,302.00" at bounding box center [83, 405] width 73 height 22
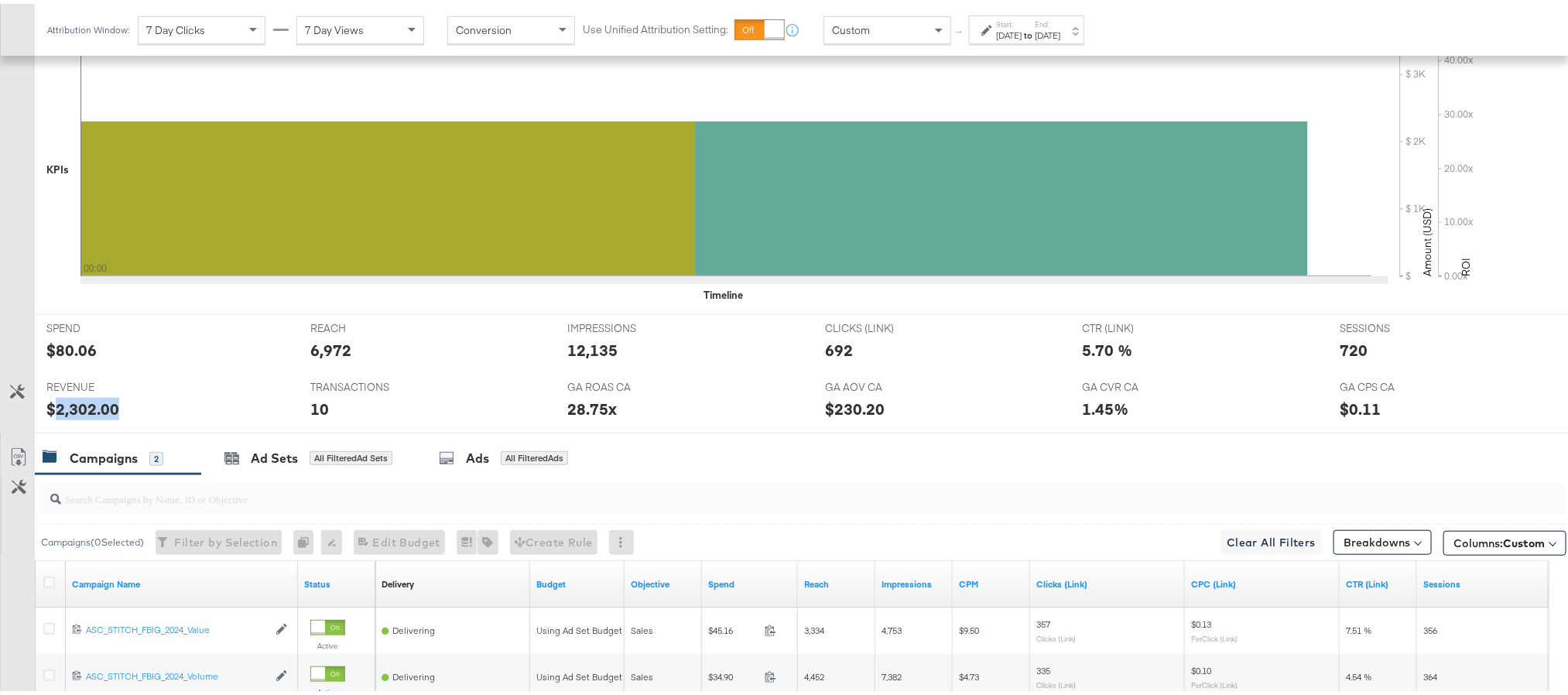
copy div "2,302.00"
click at [1061, 32] on div "Sep 28th 2025" at bounding box center [1048, 31] width 26 height 12
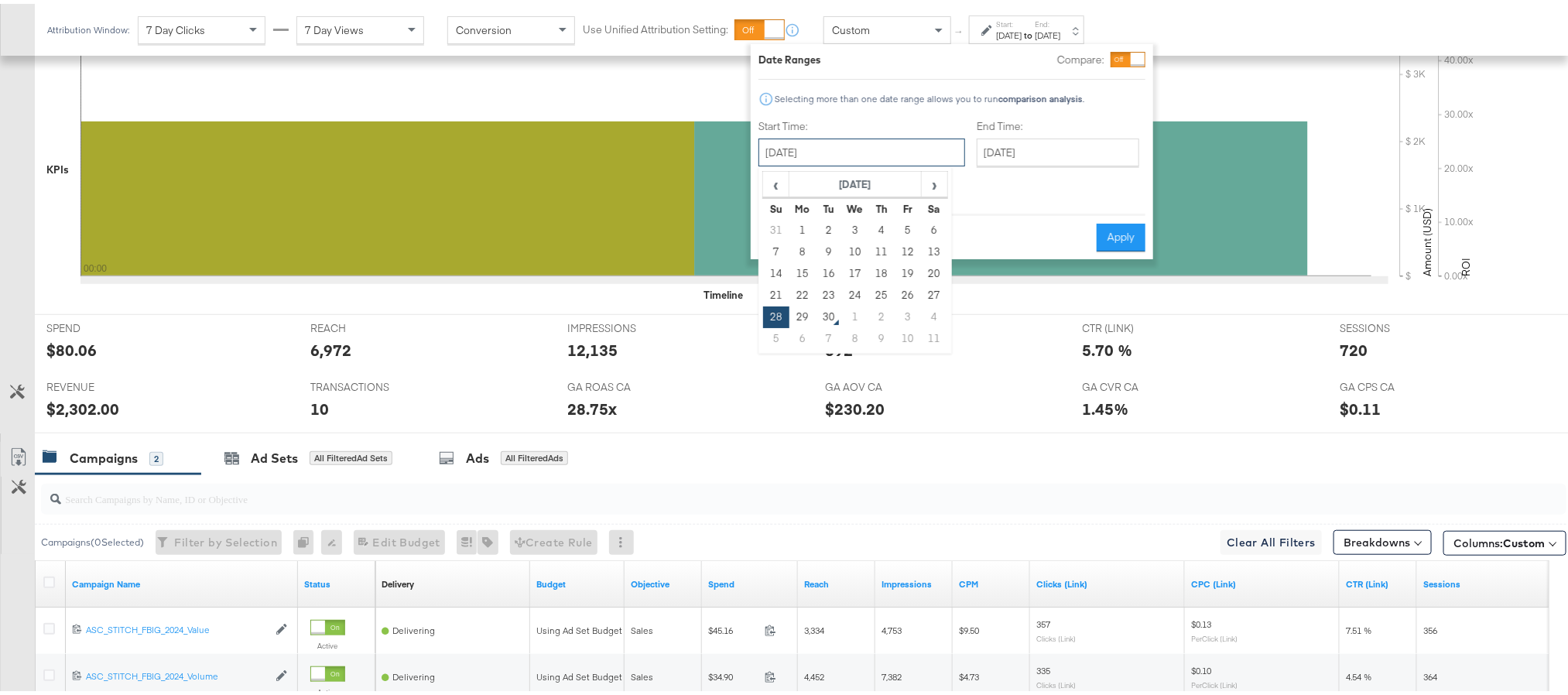
click at [871, 140] on input "September 28th 2025" at bounding box center [862, 149] width 207 height 28
click at [803, 307] on td "29" at bounding box center [803, 314] width 26 height 22
type input "September 29th 2025"
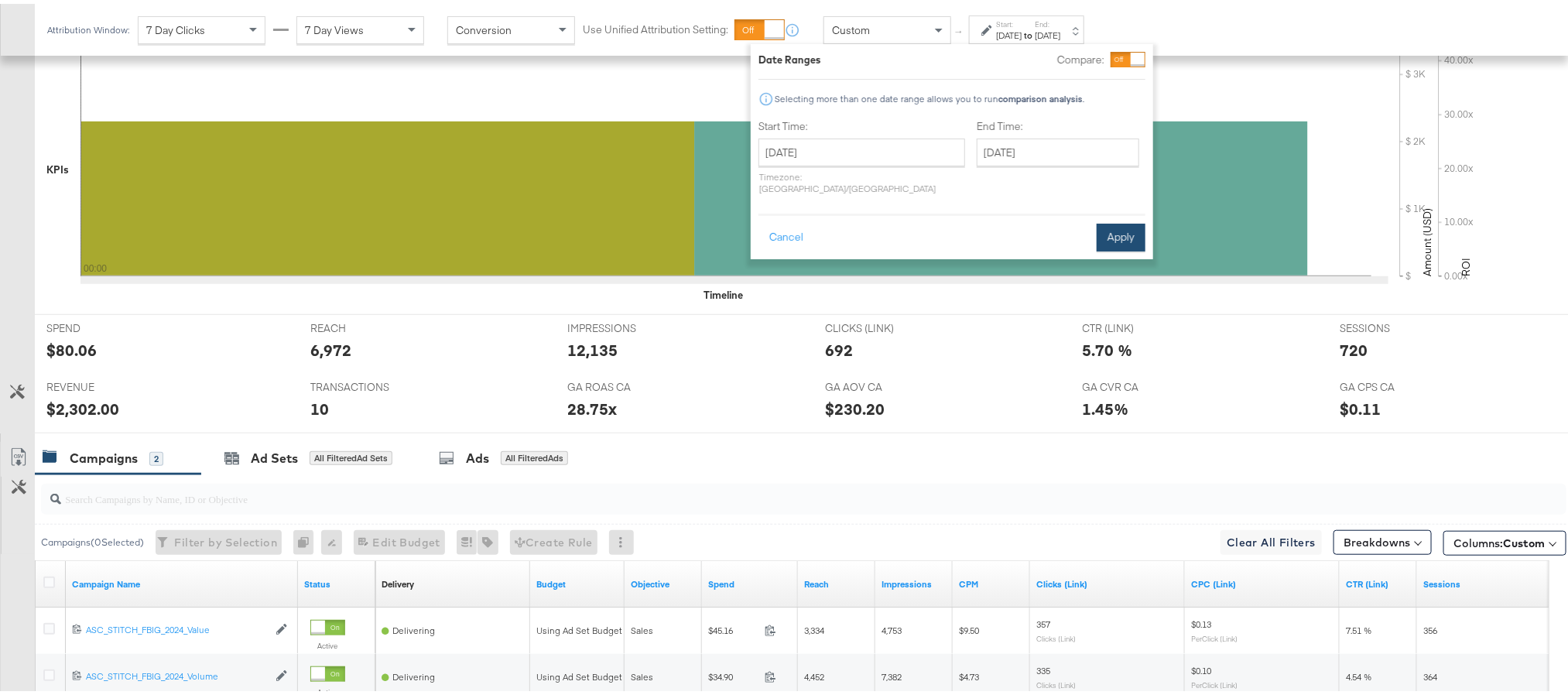
click at [1117, 220] on button "Apply" at bounding box center [1121, 234] width 49 height 28
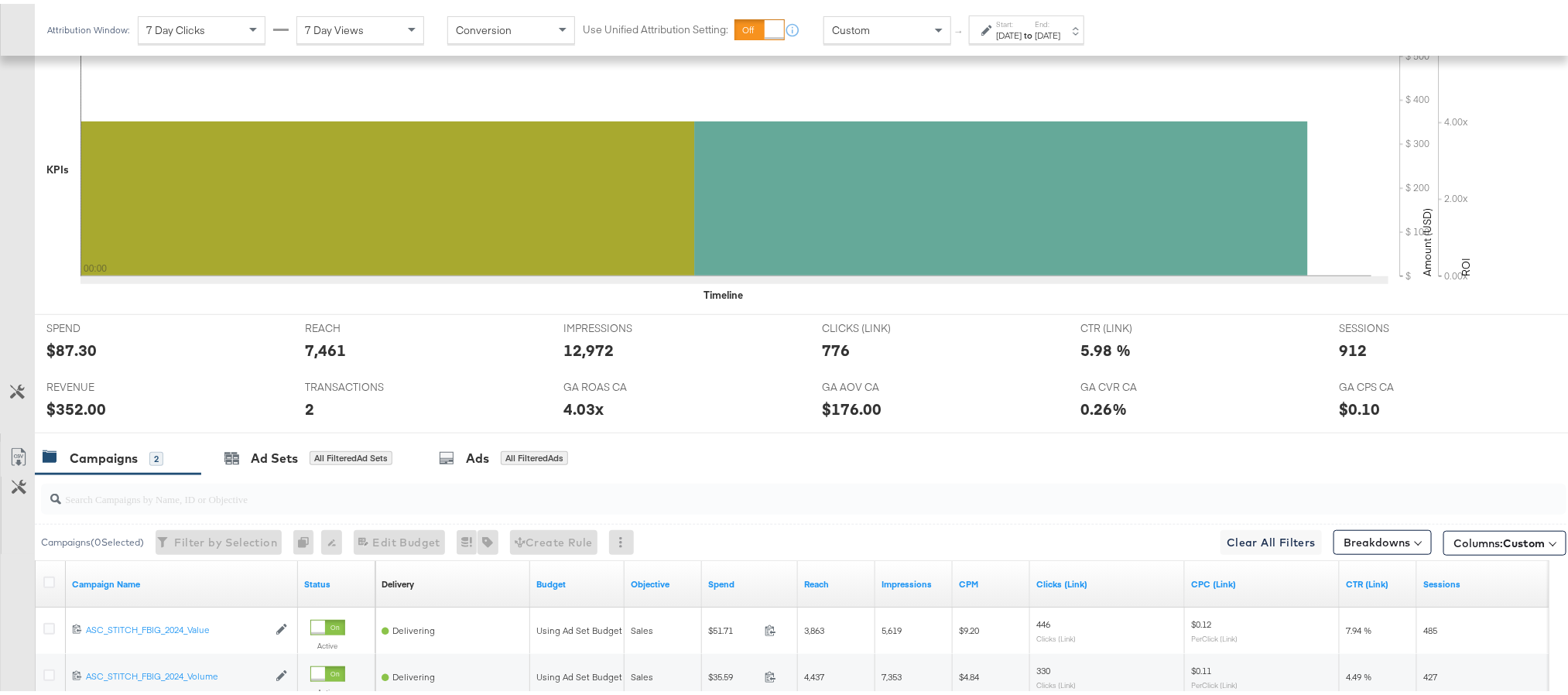
click at [78, 348] on div "$87.30" at bounding box center [71, 346] width 50 height 22
copy div "87.30"
click at [578, 347] on div "12,972" at bounding box center [588, 346] width 50 height 22
copy div "12,972"
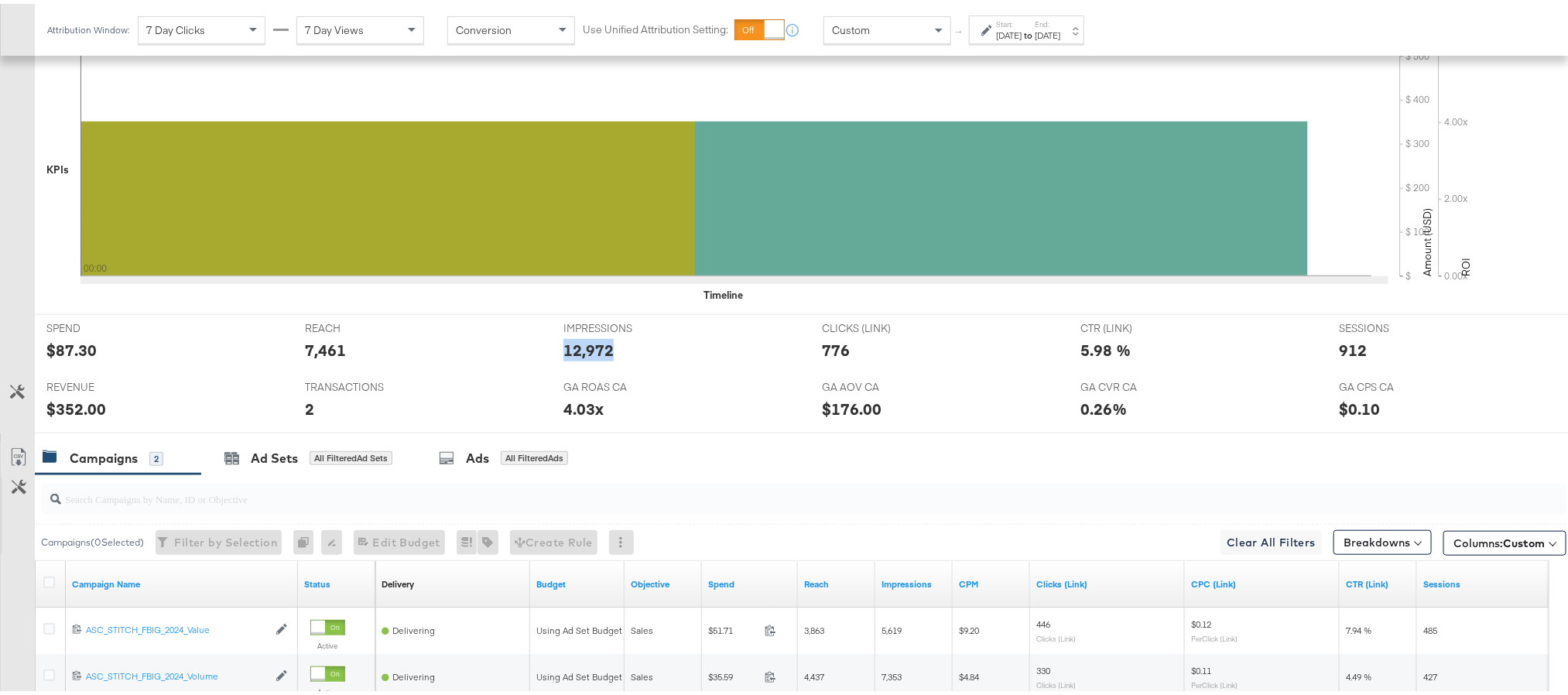
click at [578, 347] on div "12,972" at bounding box center [588, 346] width 50 height 22
click at [827, 352] on div "776" at bounding box center [837, 346] width 28 height 22
copy div "776"
click at [827, 352] on div "776" at bounding box center [837, 346] width 28 height 22
click at [1339, 353] on div "912" at bounding box center [1353, 346] width 28 height 22
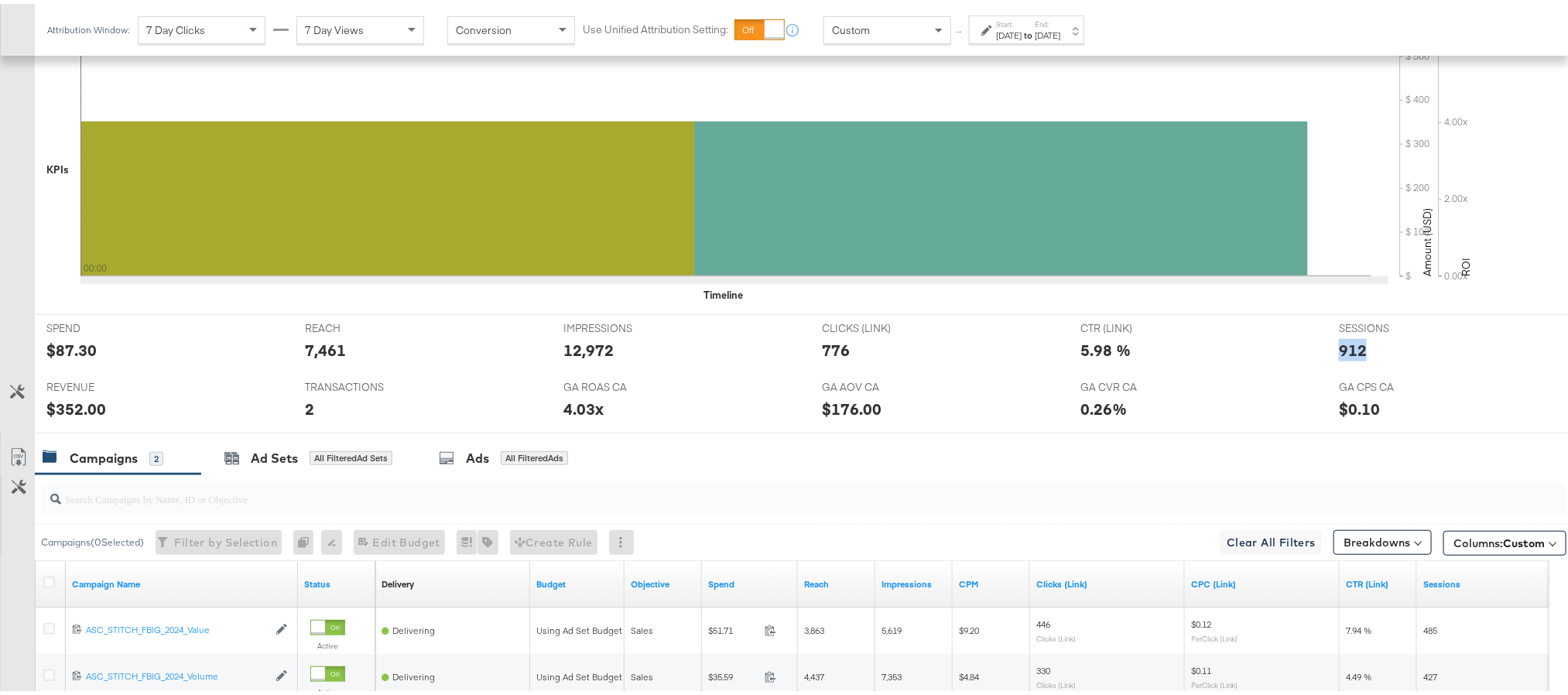
click at [1339, 353] on div "912" at bounding box center [1353, 346] width 28 height 22
copy div "912"
click at [66, 404] on div "$352.00" at bounding box center [76, 405] width 60 height 22
copy div "352.00"
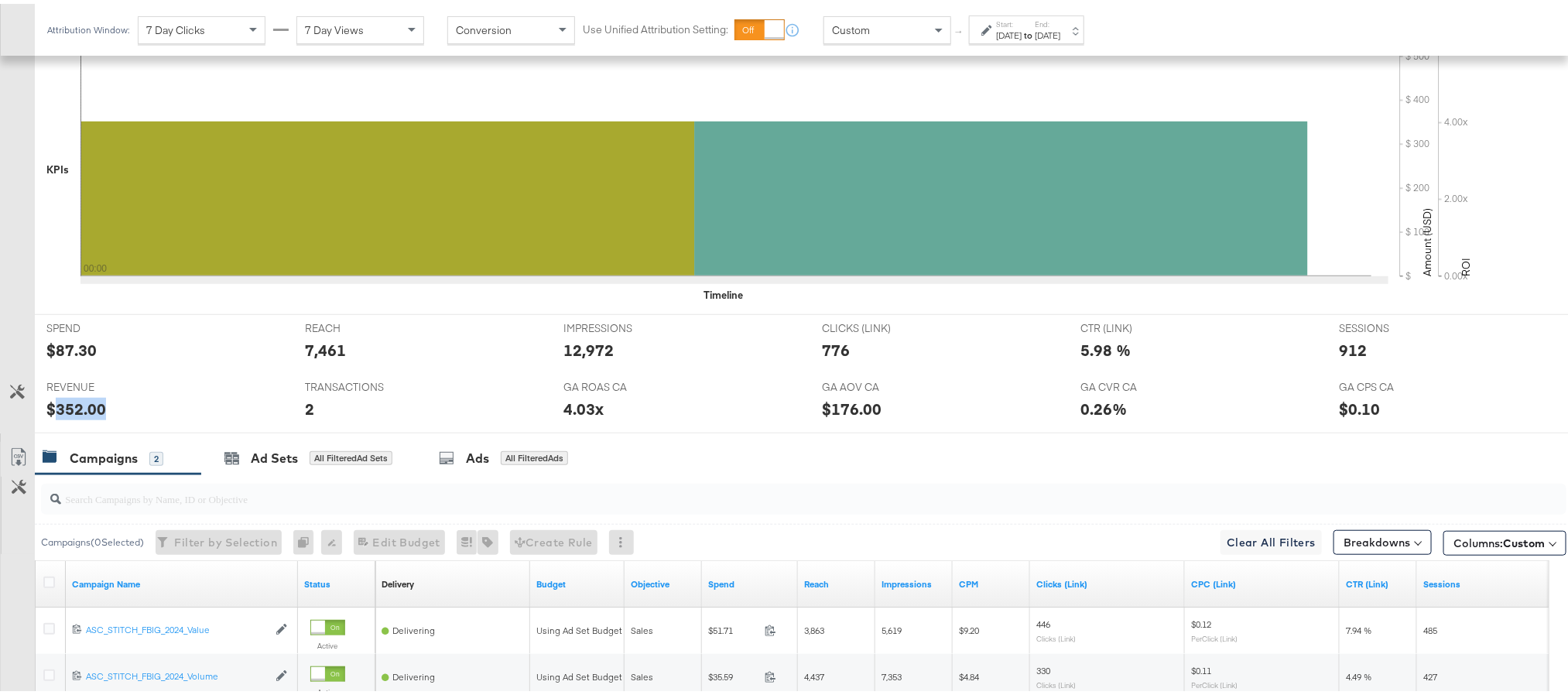
scroll to position [0, 0]
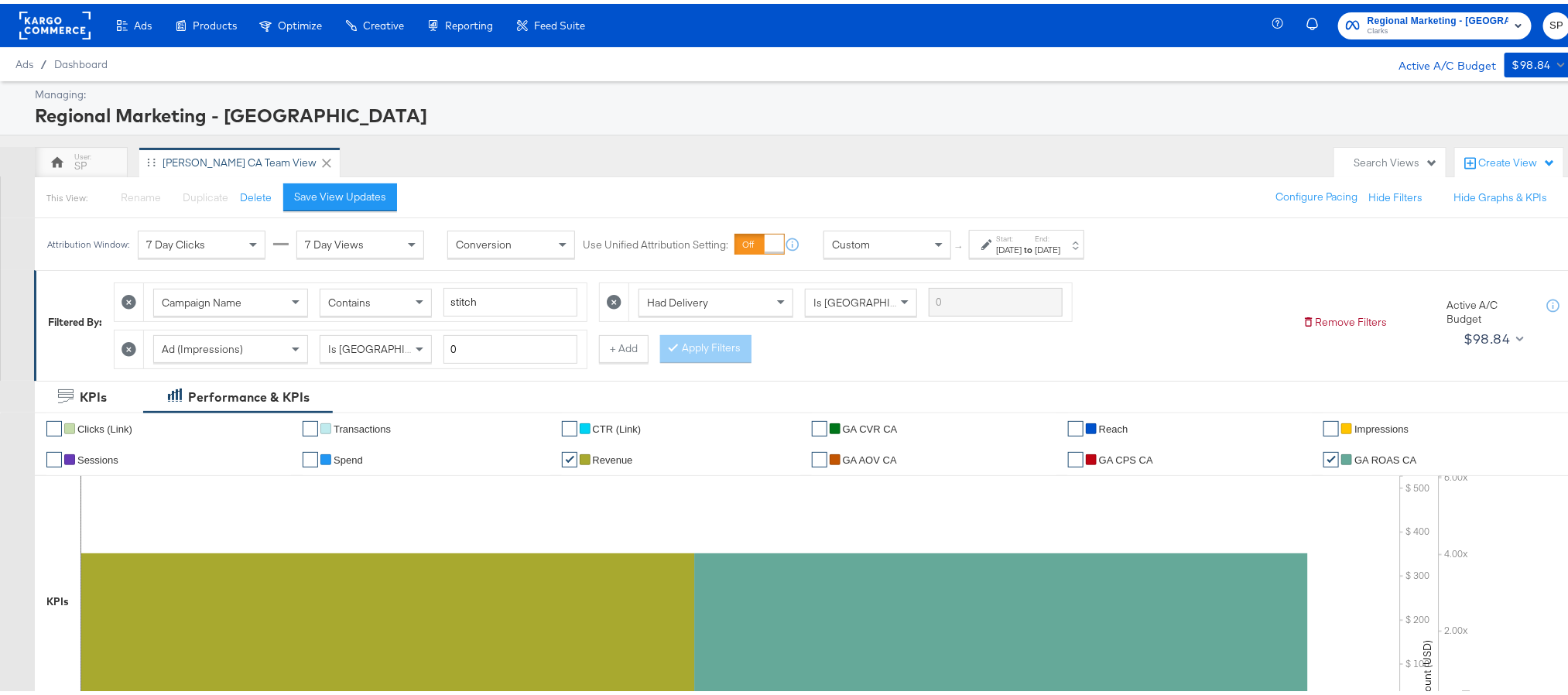
click at [1403, 7] on div "Regional Marketing - CA Clarks SP" at bounding box center [1432, 22] width 308 height 43
click at [1405, 22] on span "Clarks" at bounding box center [1438, 27] width 141 height 12
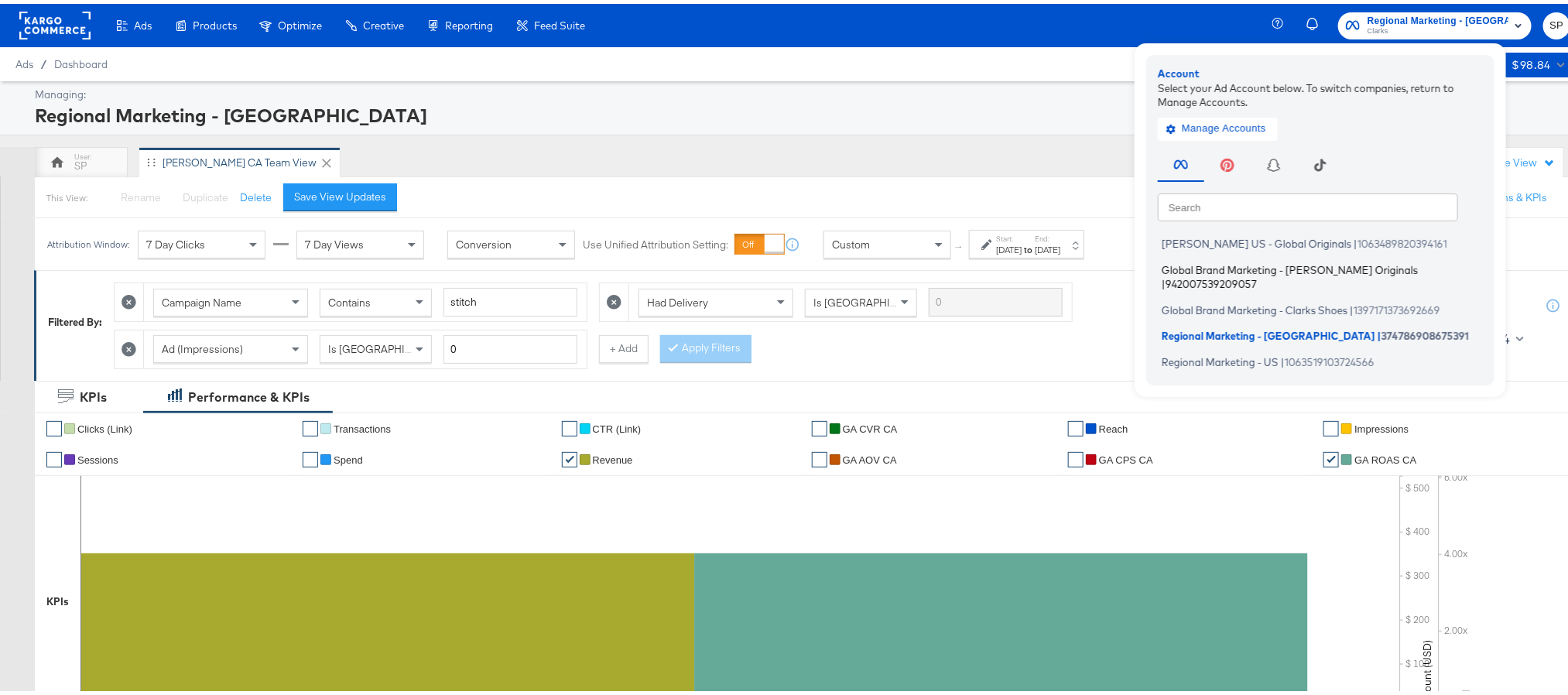
click at [1282, 256] on li "Global Brand Marketing - Clarks Originals | 942007539209057" at bounding box center [1325, 273] width 333 height 36
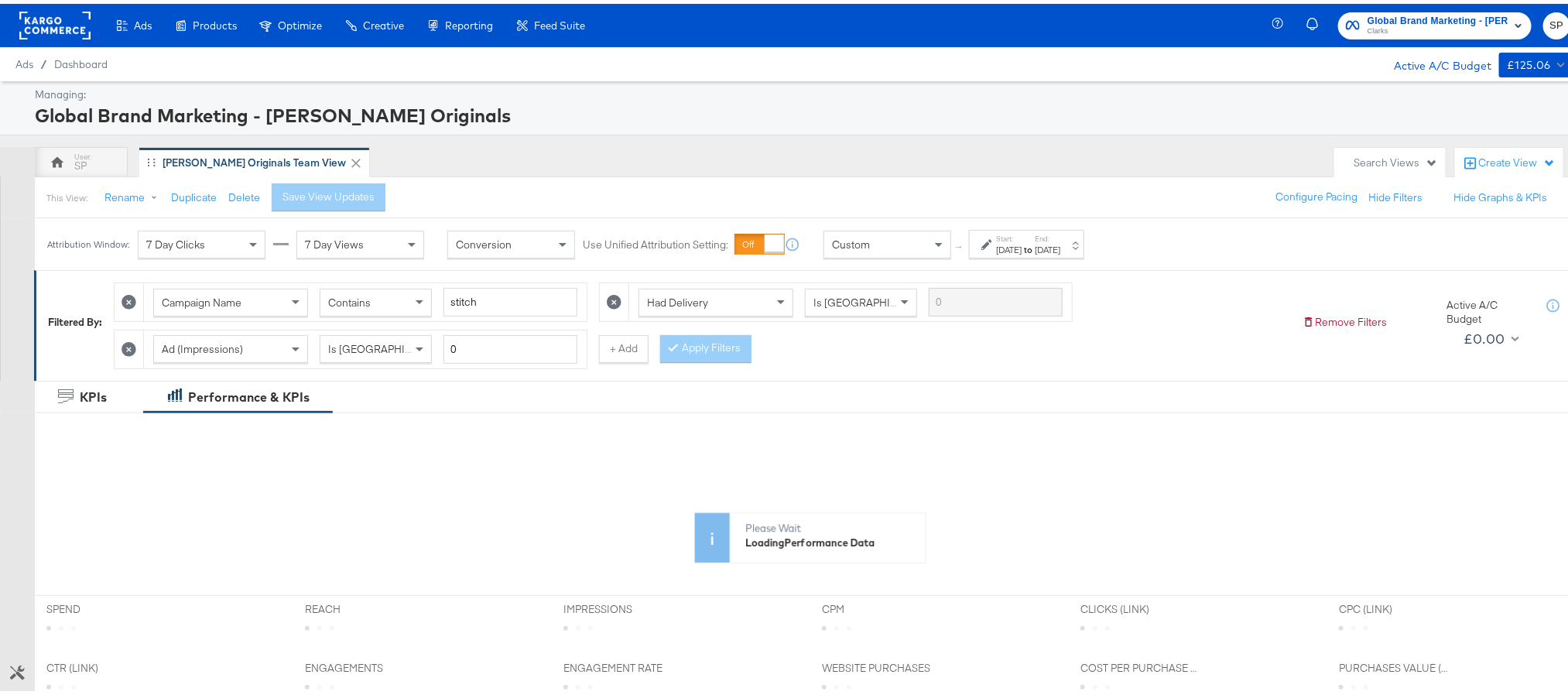
click at [1035, 240] on div "to" at bounding box center [1029, 246] width 13 height 12
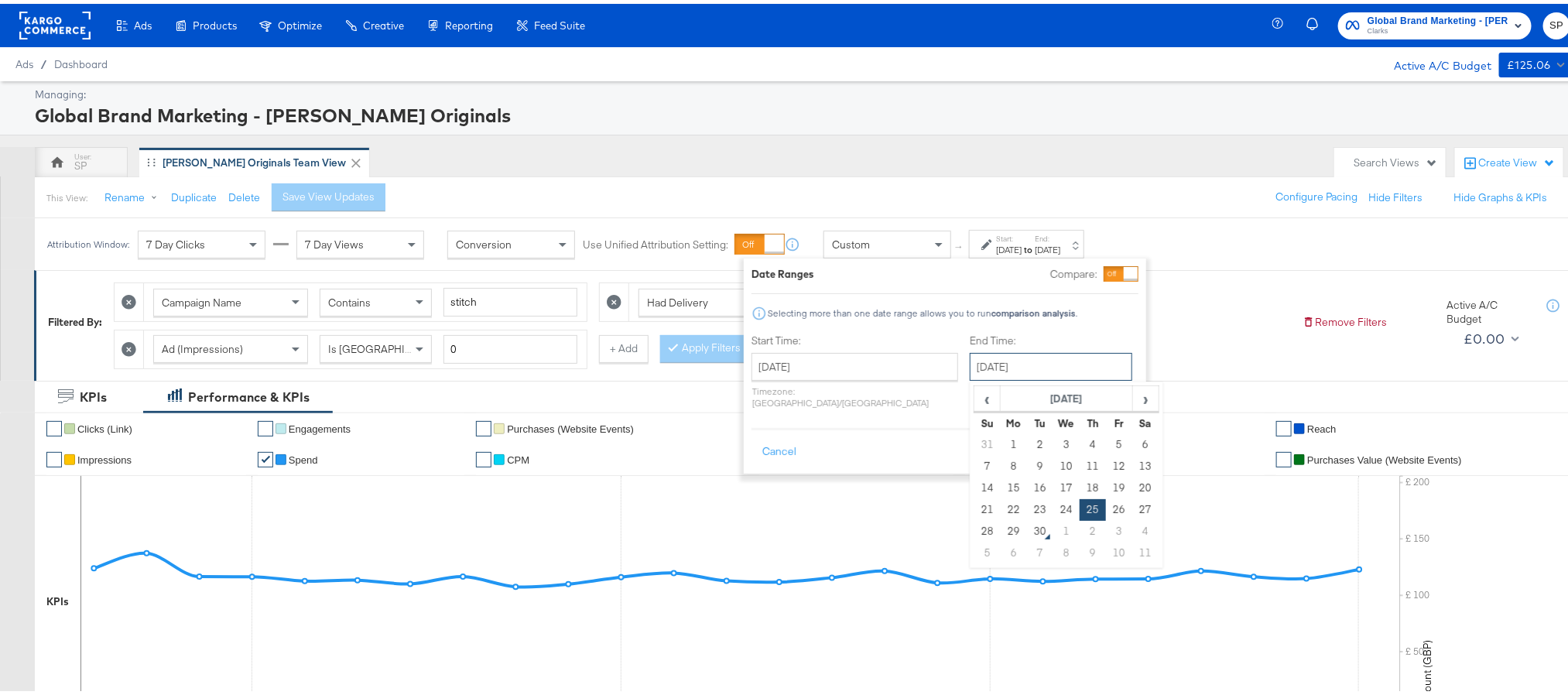
click at [994, 363] on input "September 25th 2025" at bounding box center [1051, 363] width 162 height 28
click at [1001, 525] on td "29" at bounding box center [1014, 528] width 26 height 22
type input "[DATE]"
click at [1112, 434] on button "Apply" at bounding box center [1115, 448] width 49 height 28
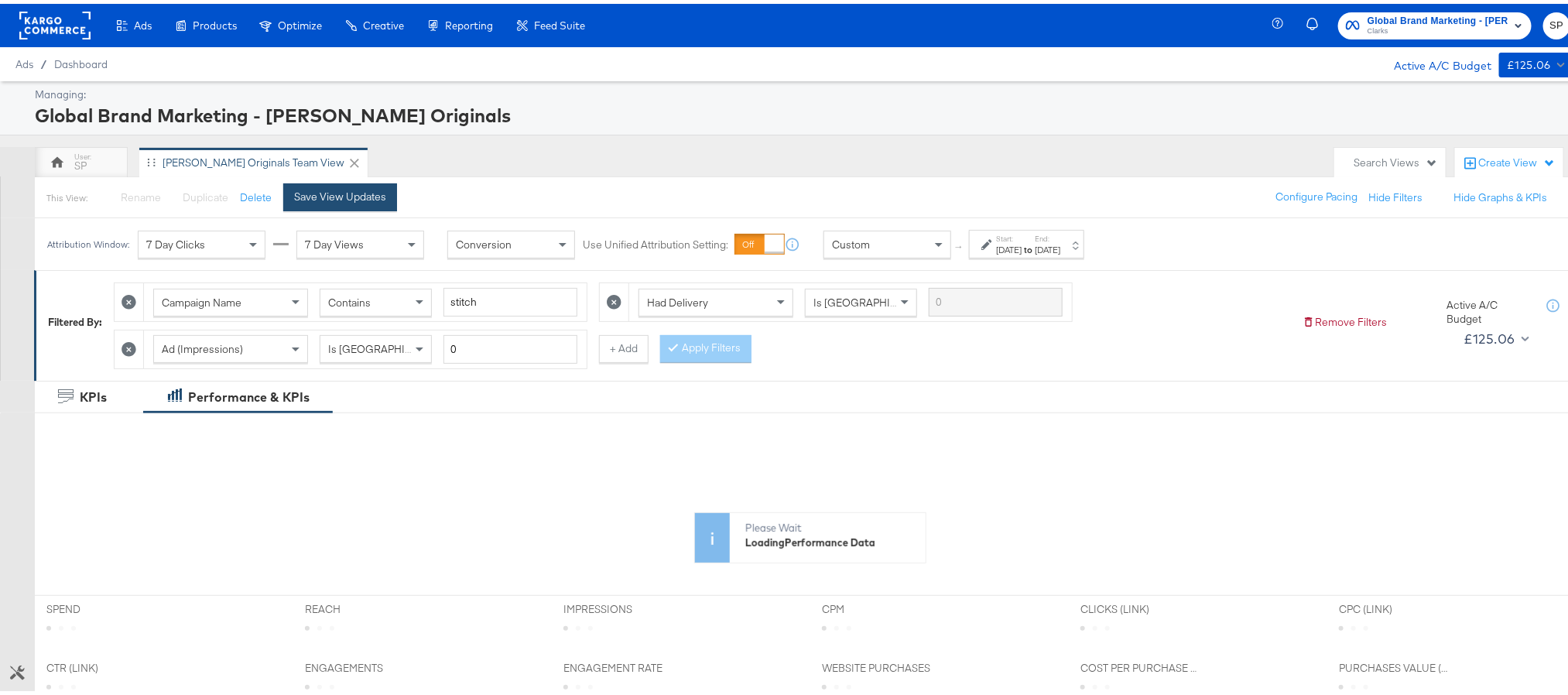
click at [343, 198] on div "Save View Updates" at bounding box center [340, 194] width 92 height 15
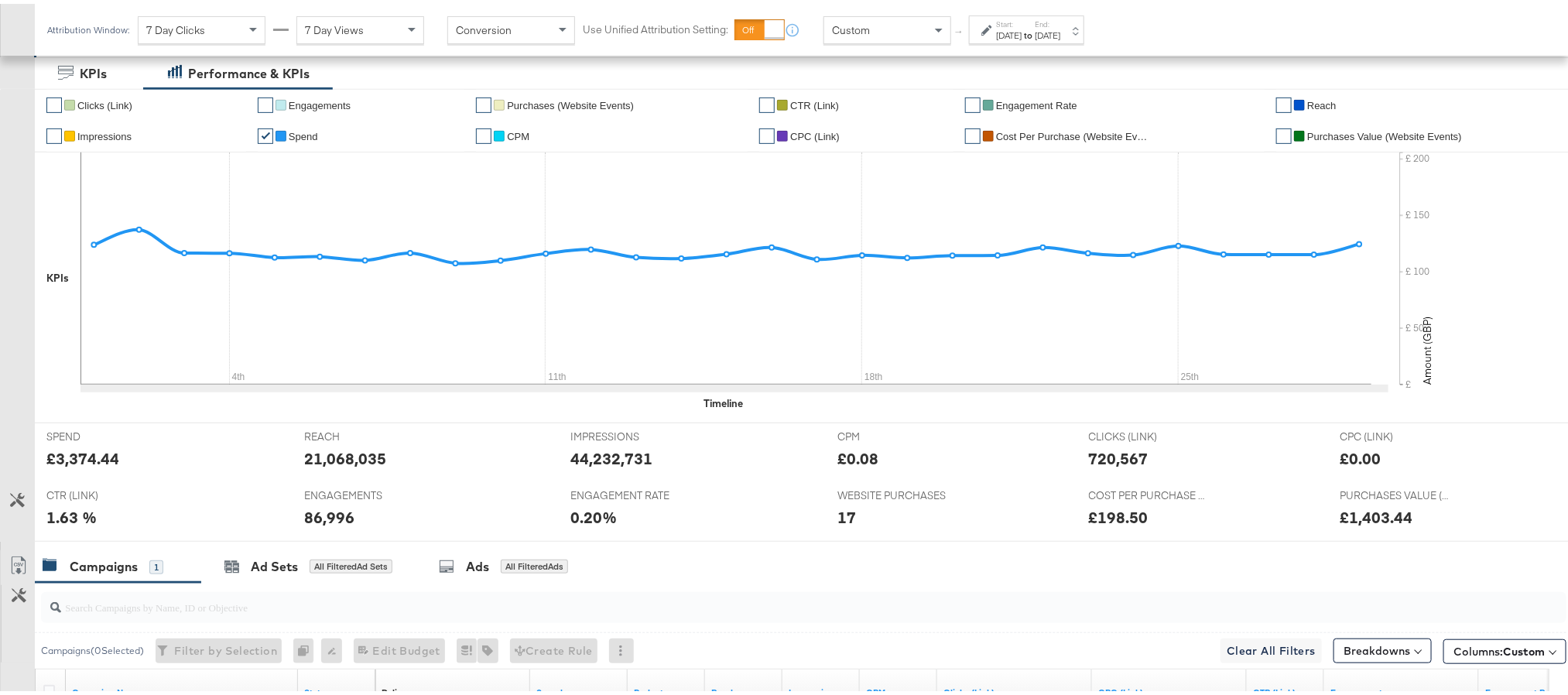
scroll to position [554, 0]
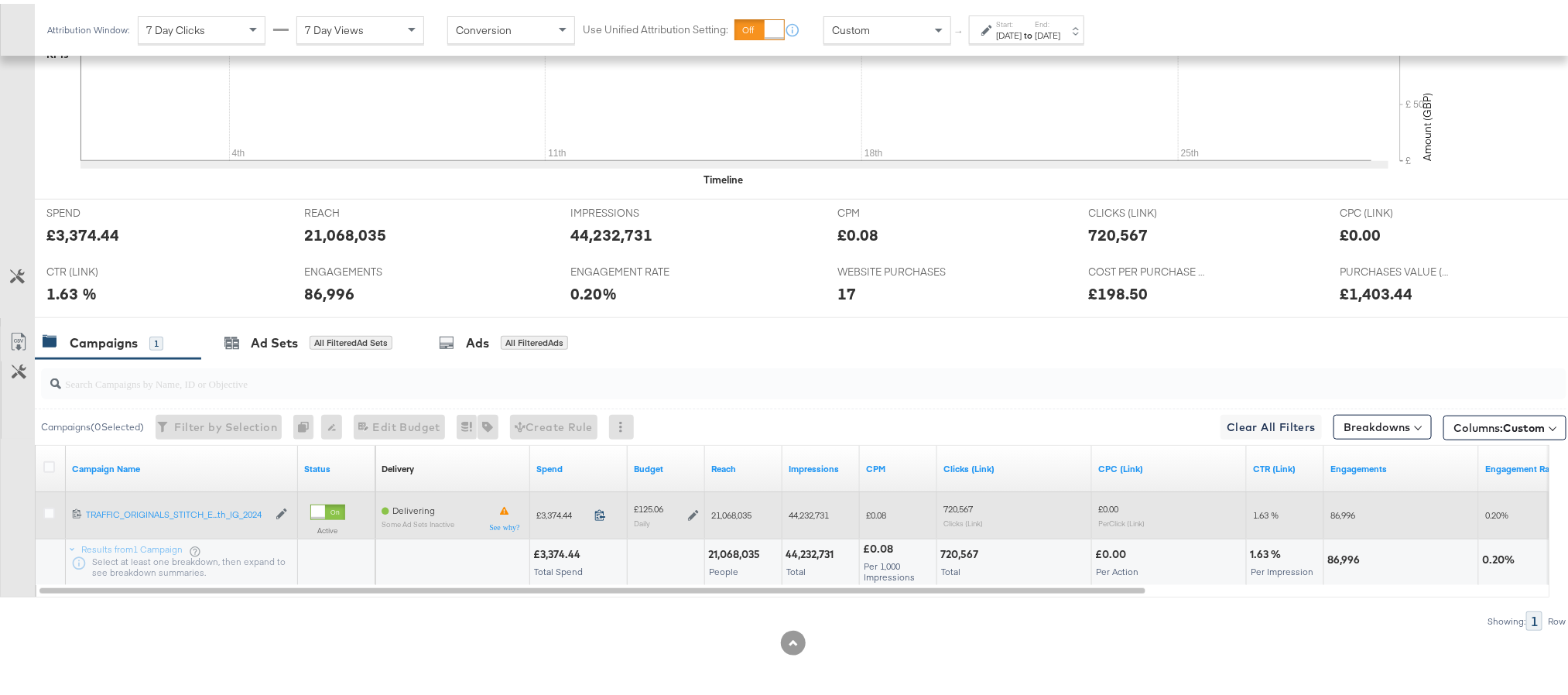
click at [599, 513] on icon at bounding box center [600, 511] width 12 height 12
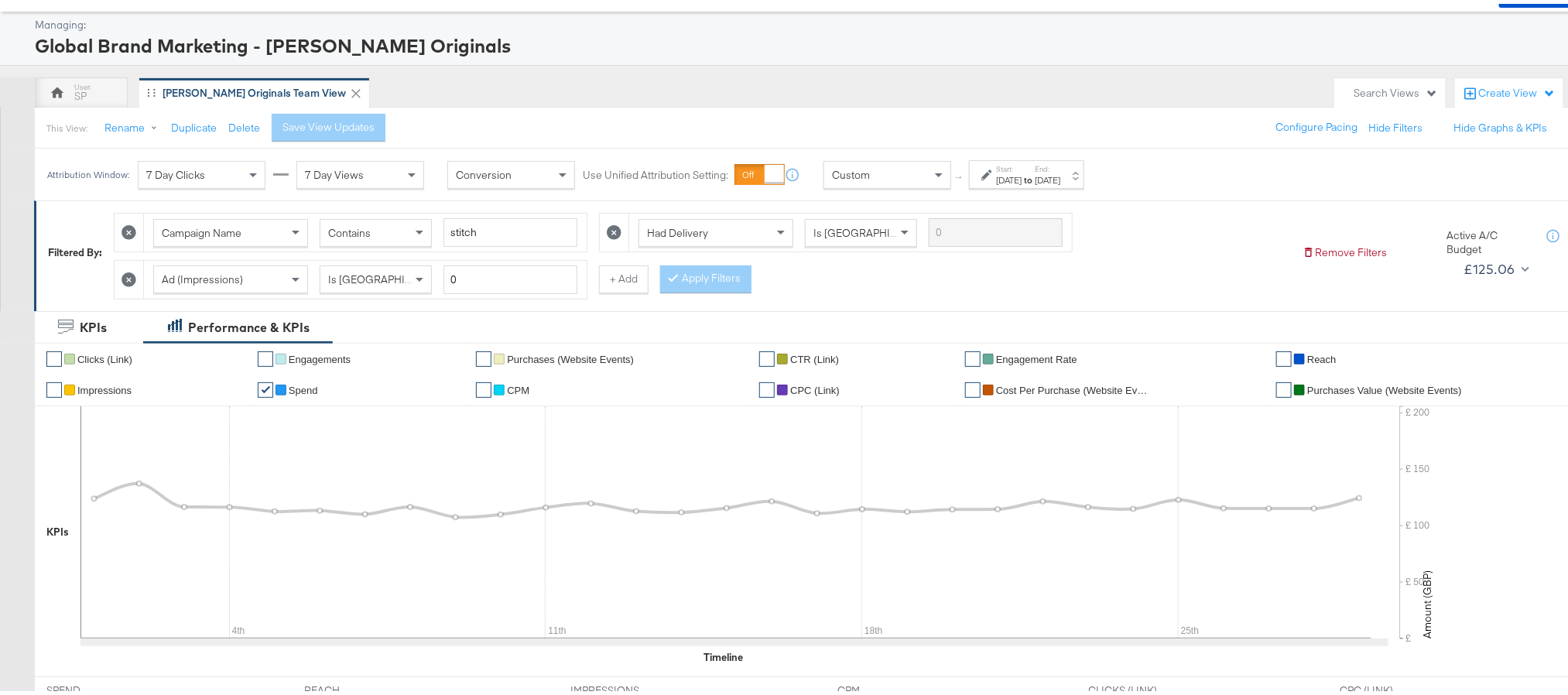
scroll to position [0, 0]
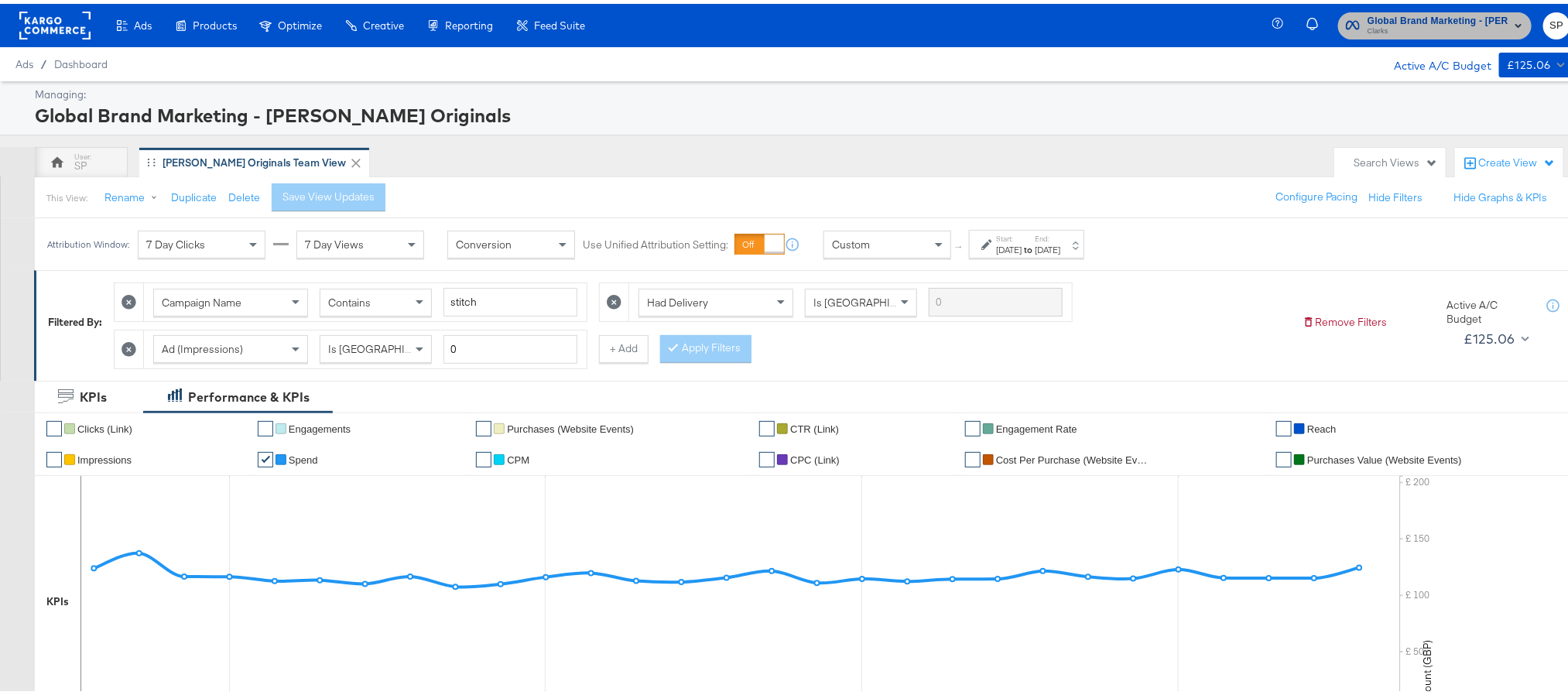
click at [1399, 17] on span "Global Brand Marketing - [PERSON_NAME] Originals" at bounding box center [1438, 17] width 141 height 17
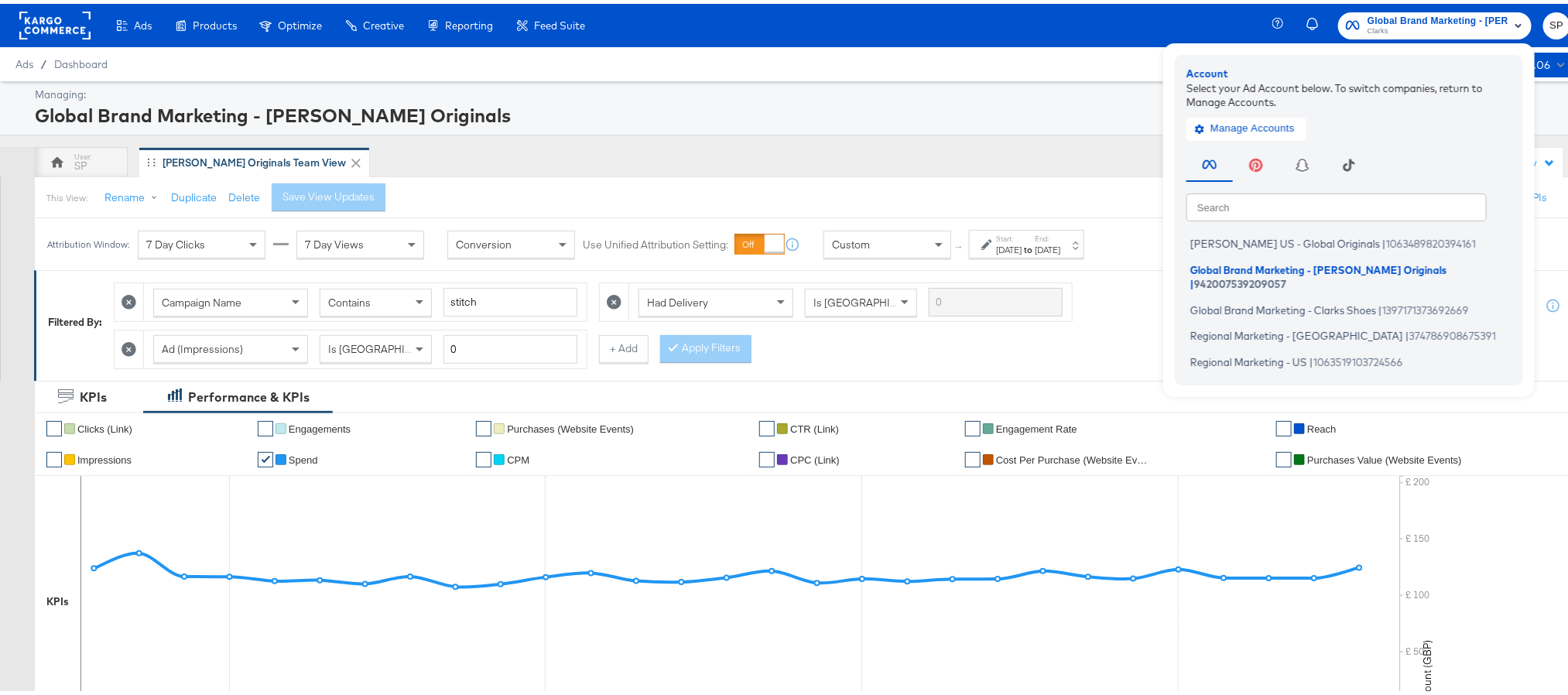
click at [1048, 156] on div "SP Clarks Originals Team View" at bounding box center [680, 158] width 1292 height 31
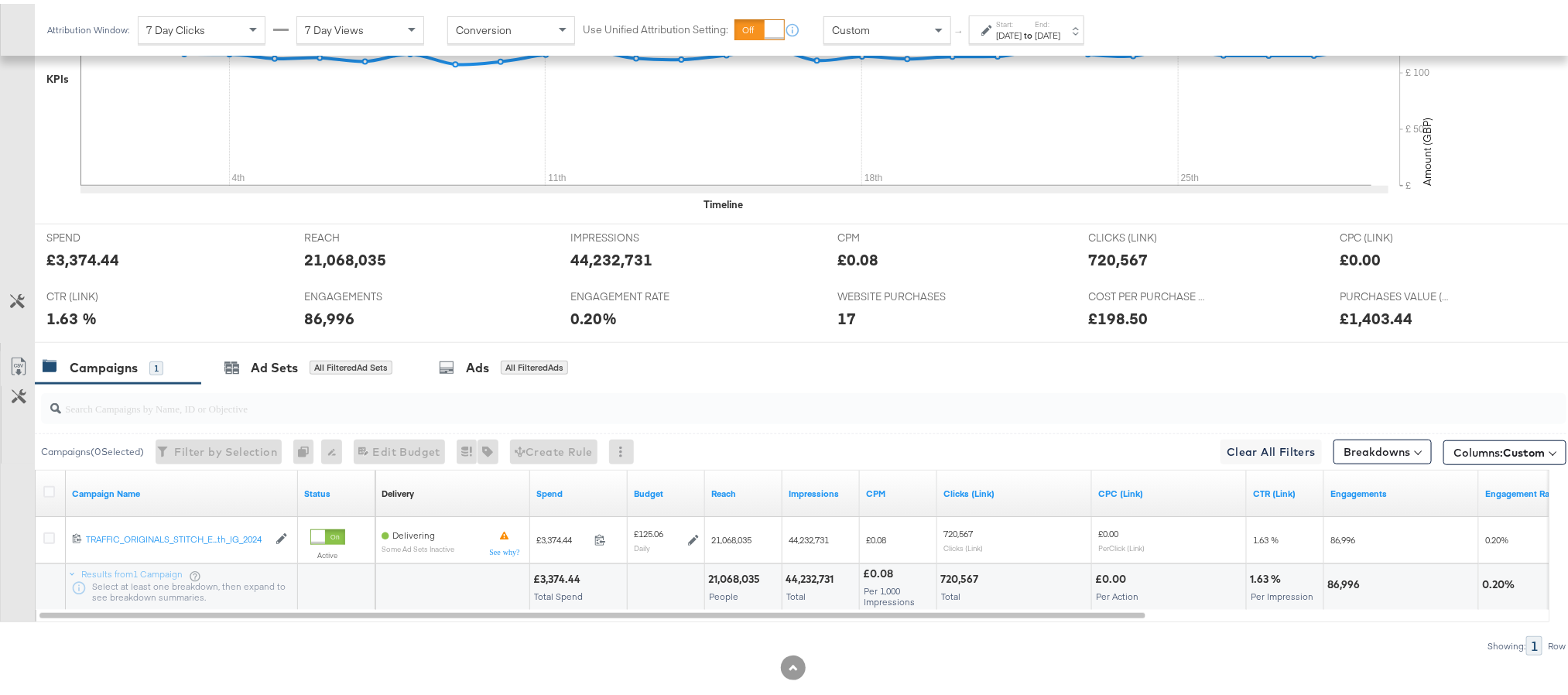
scroll to position [523, 0]
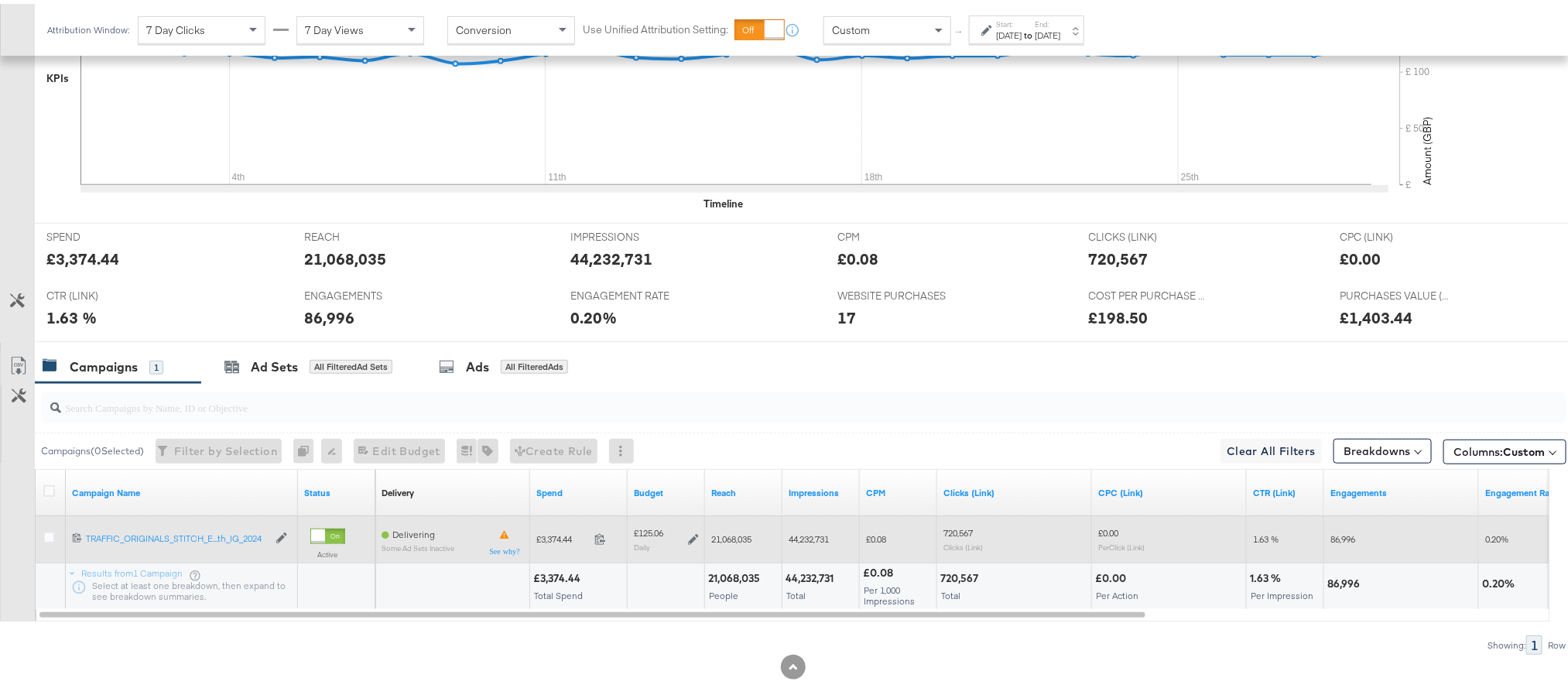
click at [694, 541] on icon at bounding box center [693, 535] width 11 height 11
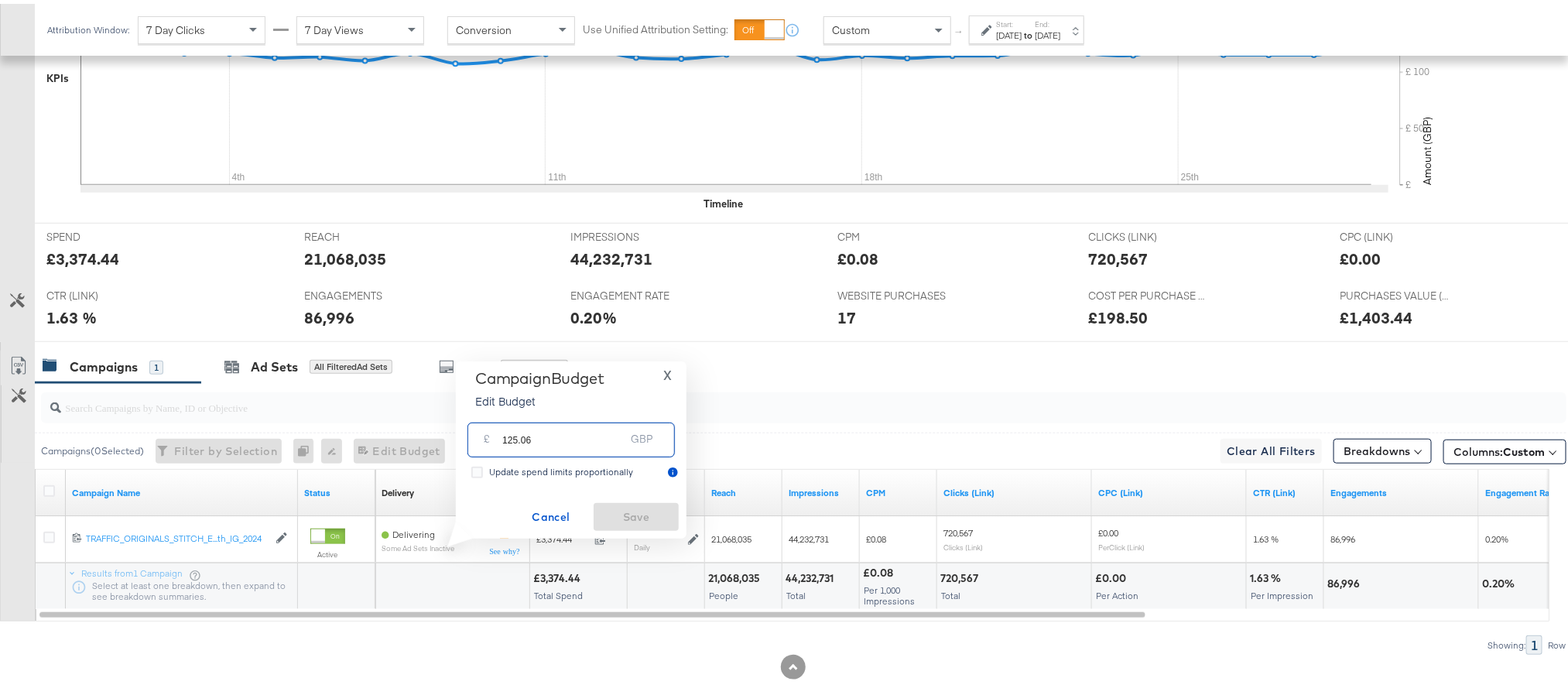
click at [578, 434] on input "125.06" at bounding box center [563, 430] width 122 height 33
paste input "£125.5"
type input "125.56"
click at [623, 510] on span "Save" at bounding box center [636, 513] width 73 height 19
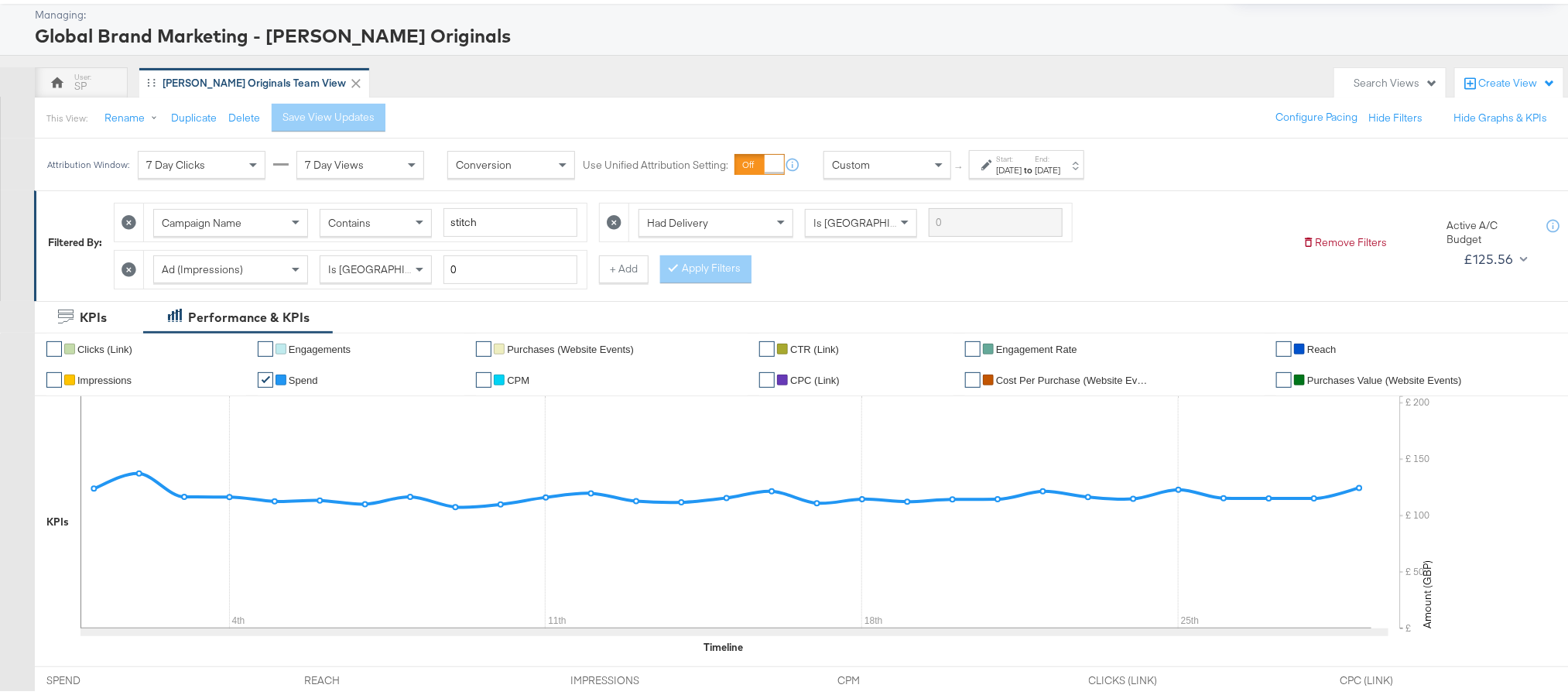
scroll to position [0, 0]
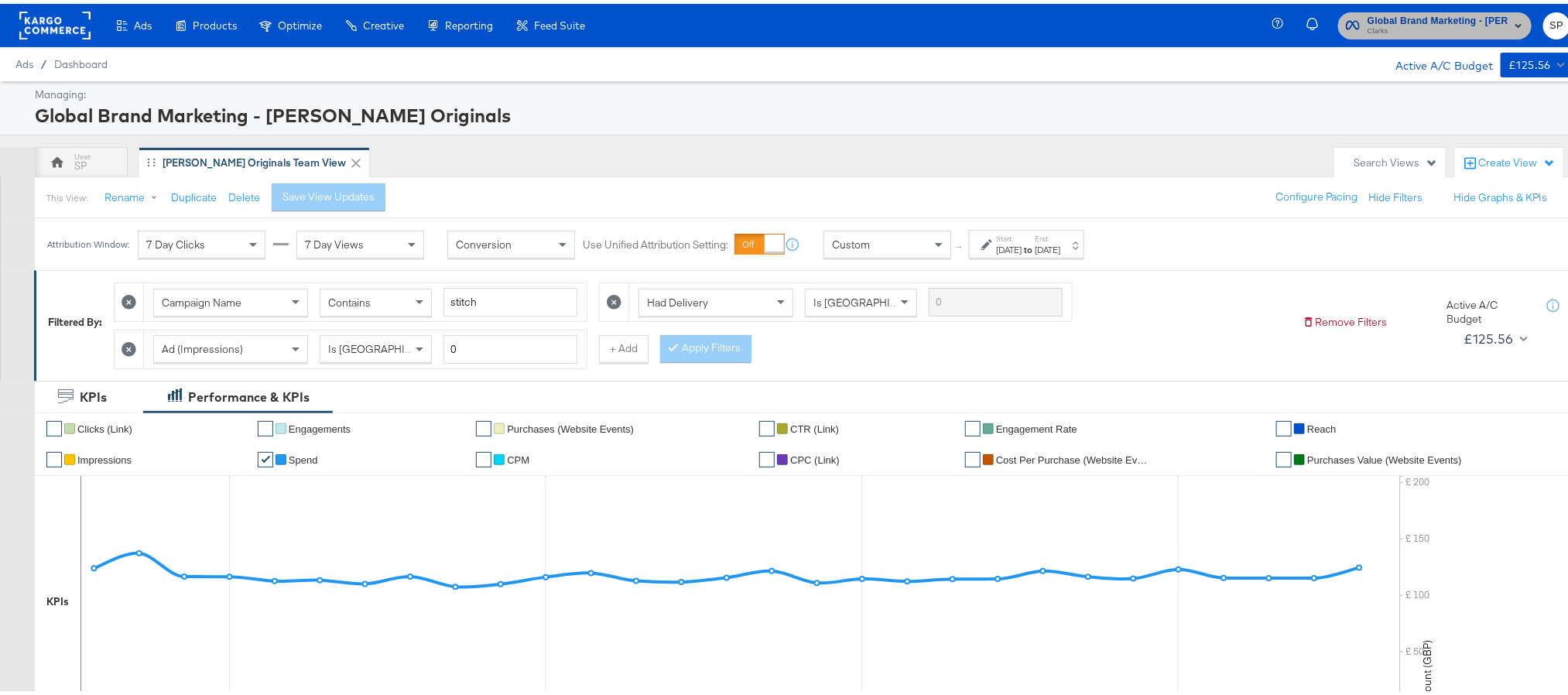
click at [1422, 17] on span "Global Brand Marketing - [PERSON_NAME] Originals" at bounding box center [1438, 17] width 141 height 17
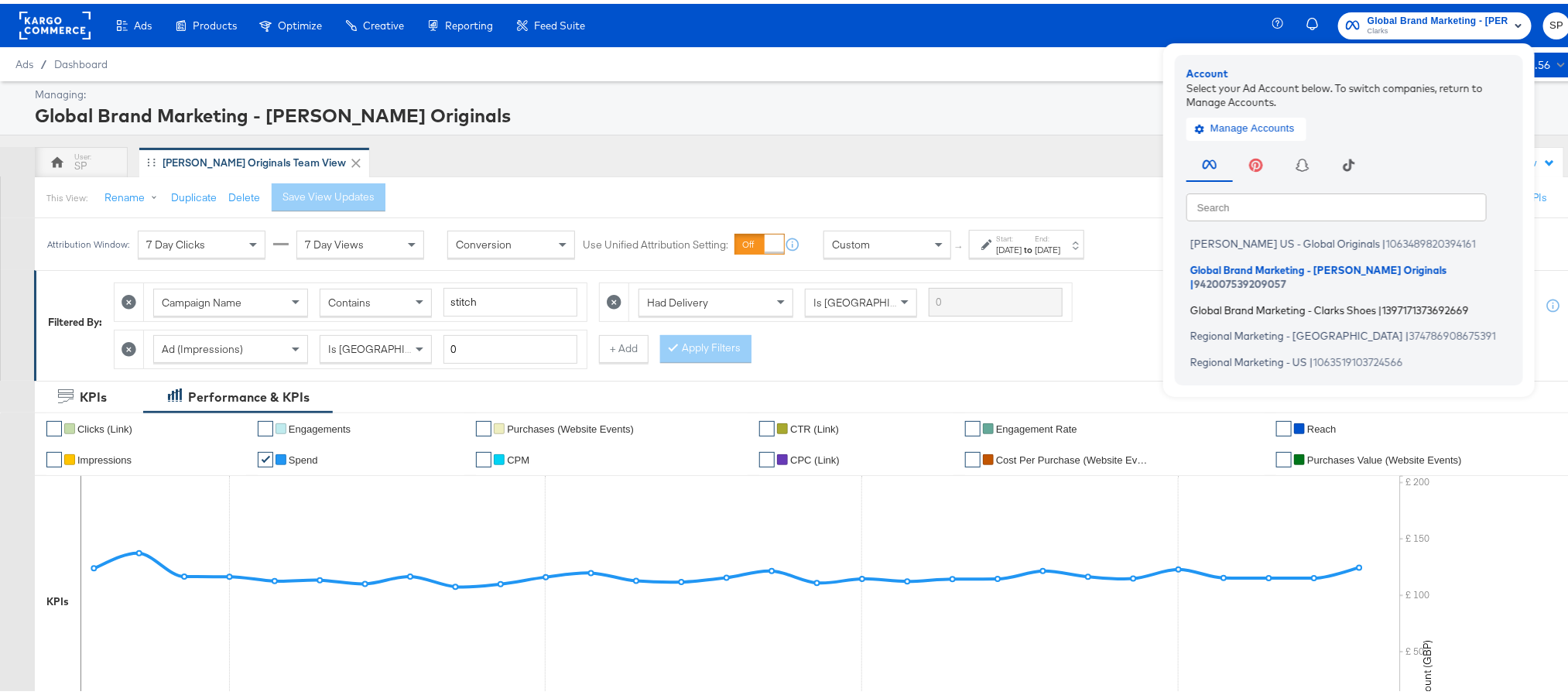
click at [1290, 300] on span "Global Brand Marketing - Clarks Shoes" at bounding box center [1283, 305] width 186 height 12
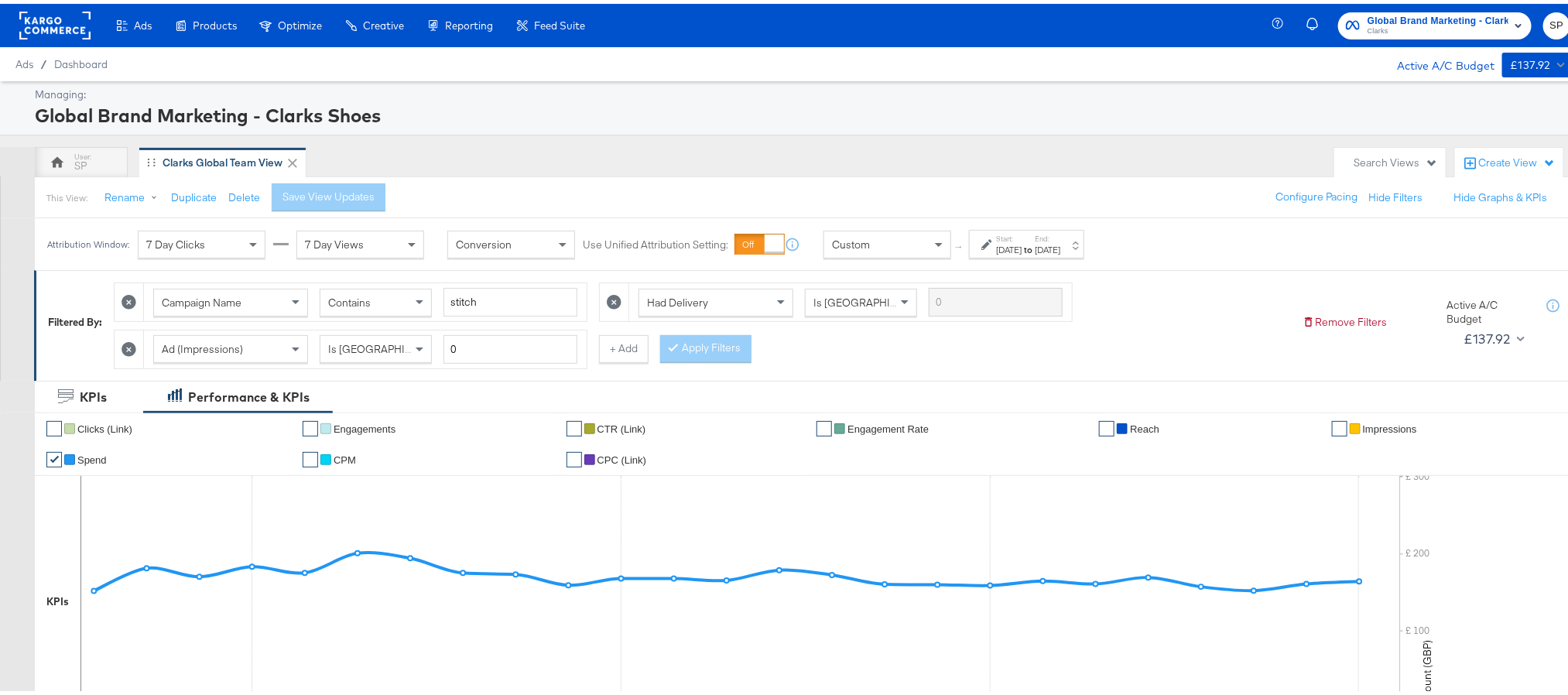
click at [1085, 255] on div "Start: Sep 1st 2025 to End: Sep 25th 2025" at bounding box center [1026, 240] width 115 height 29
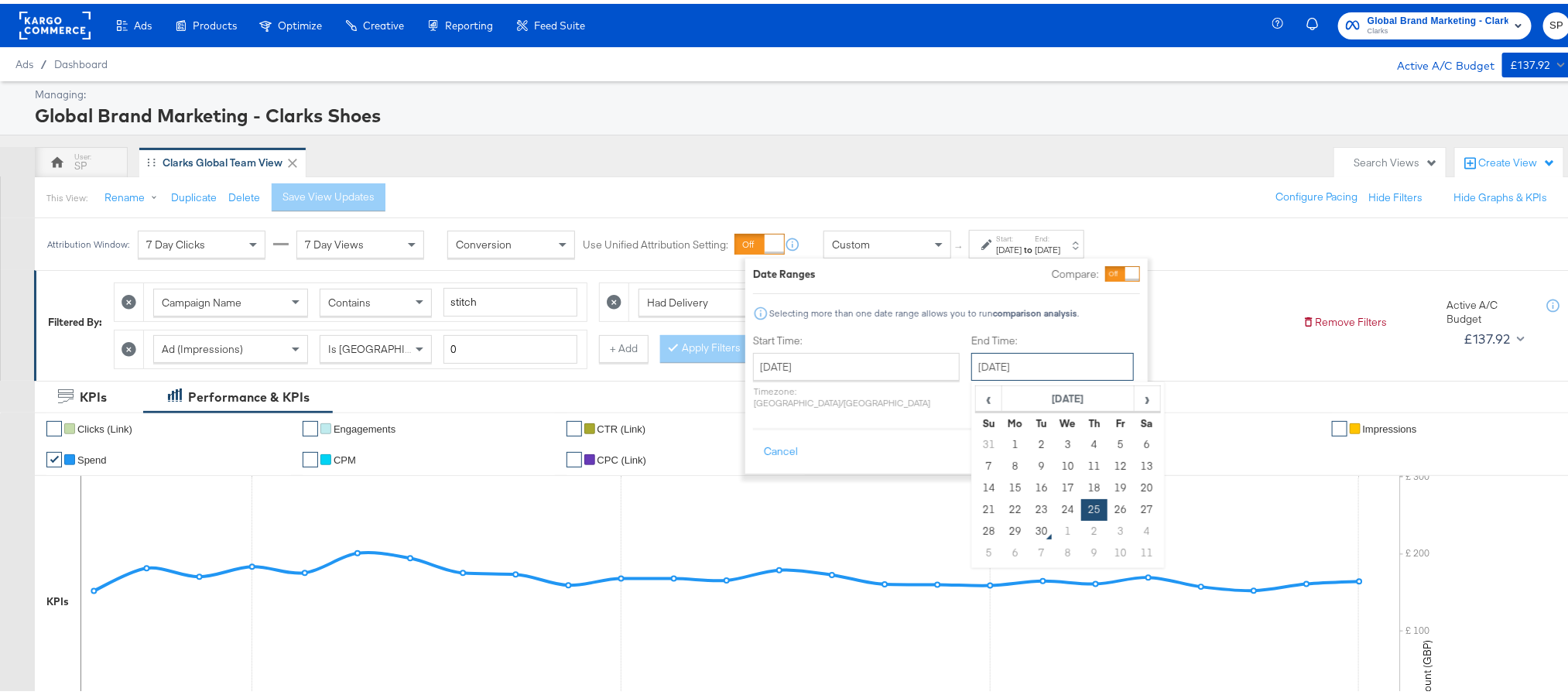
click at [1048, 367] on input "September 25th 2025" at bounding box center [1053, 363] width 162 height 28
click at [1003, 530] on td "29" at bounding box center [1016, 528] width 26 height 22
type input "[DATE]"
click at [1132, 434] on button "Apply" at bounding box center [1115, 448] width 49 height 28
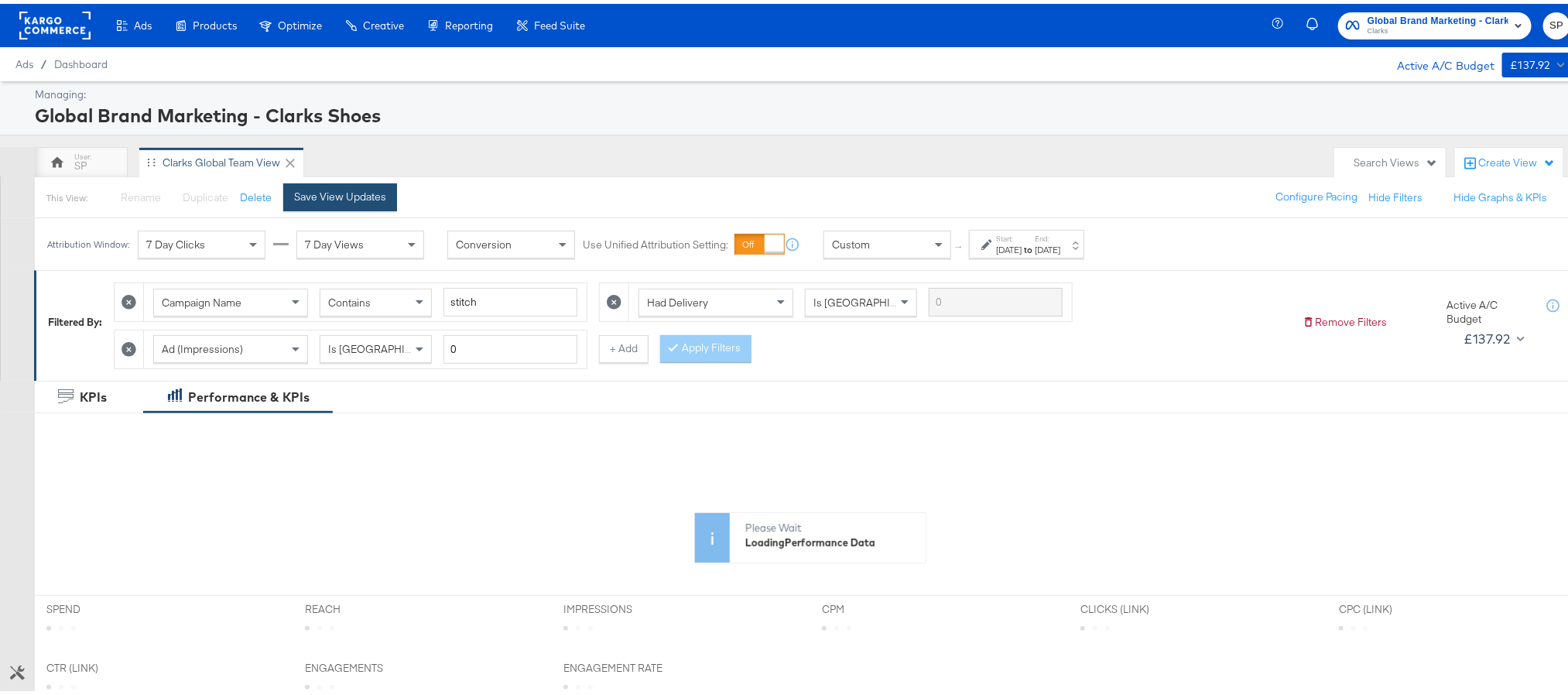
click at [347, 207] on button "Save View Updates" at bounding box center [340, 194] width 114 height 28
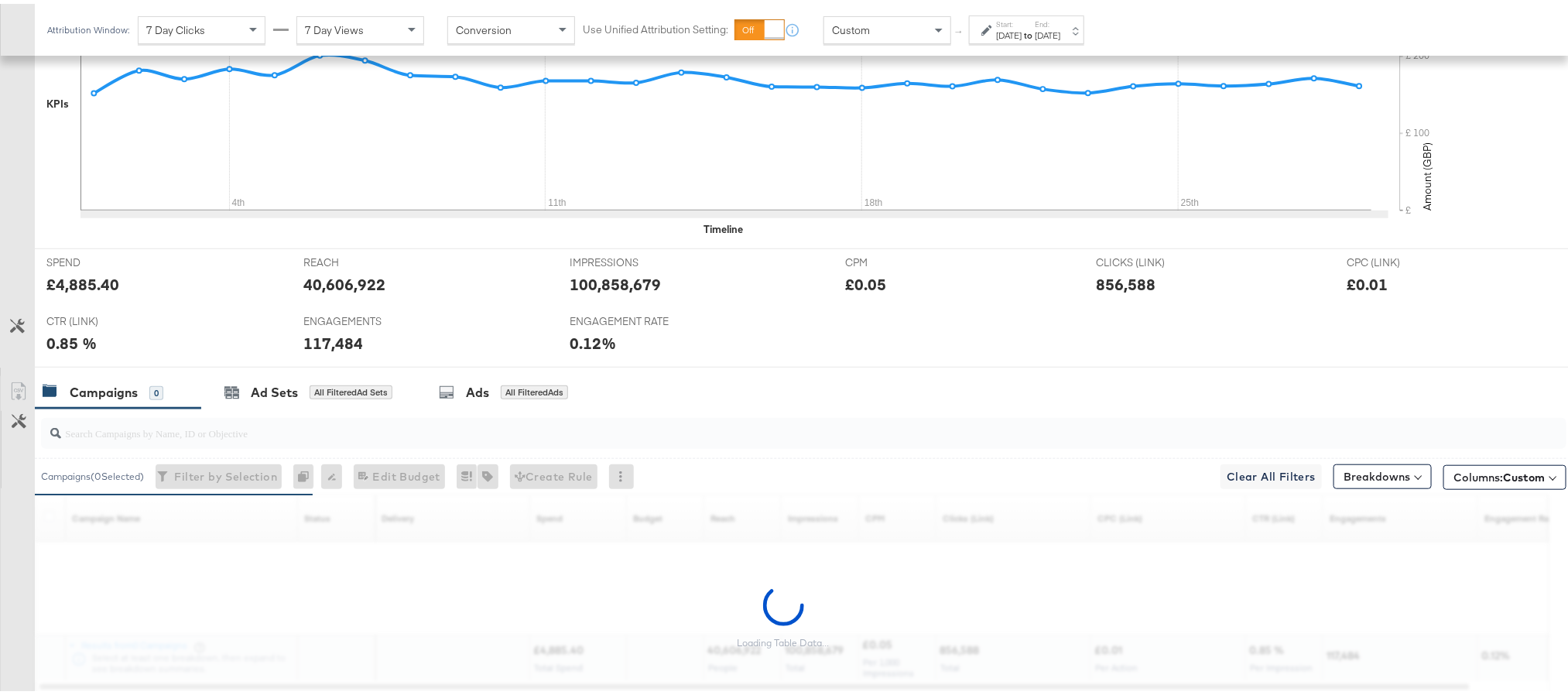
scroll to position [506, 0]
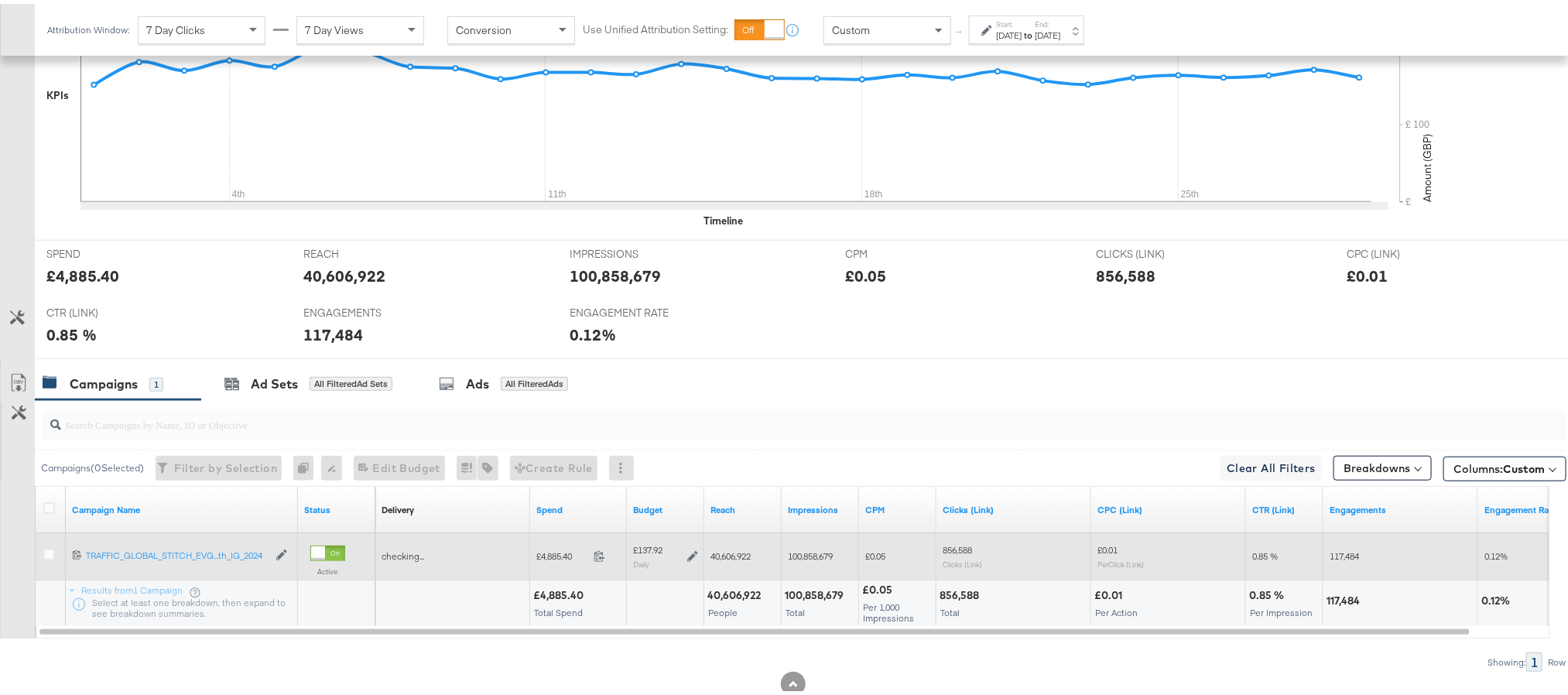
click at [597, 560] on span at bounding box center [604, 554] width 33 height 12
click at [693, 558] on icon at bounding box center [693, 552] width 11 height 11
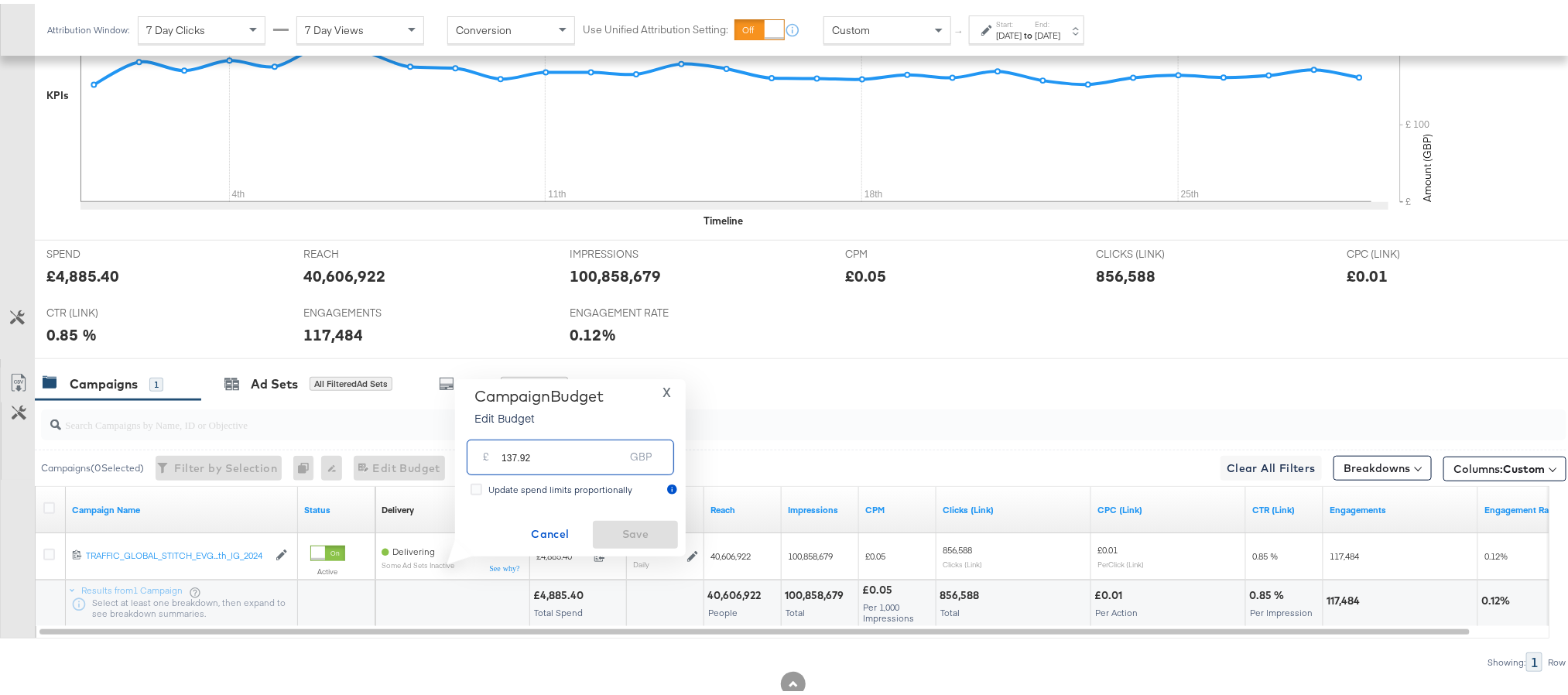
click at [607, 460] on input "137.92" at bounding box center [563, 447] width 122 height 33
paste input "£114.60"
type input "114.60"
click at [613, 521] on span "Save" at bounding box center [635, 530] width 73 height 19
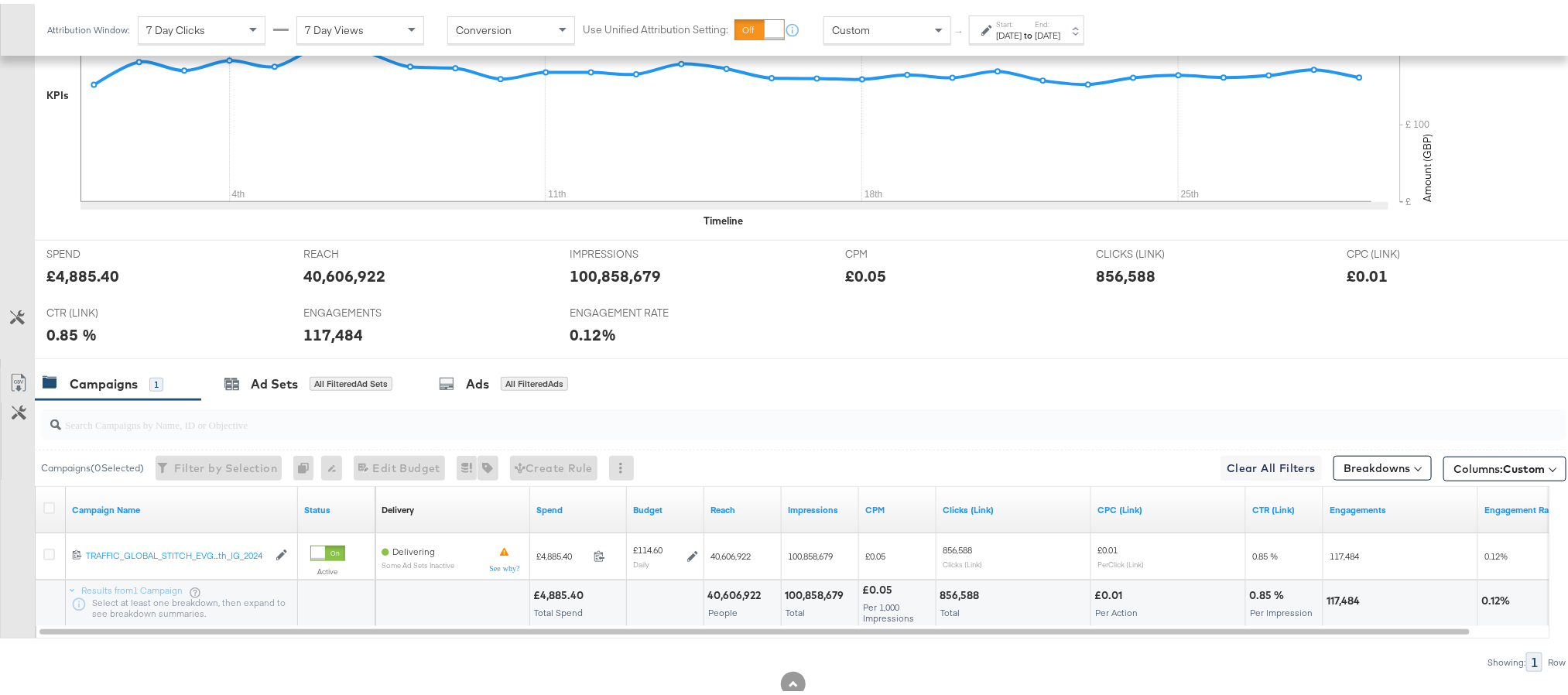
scroll to position [0, 0]
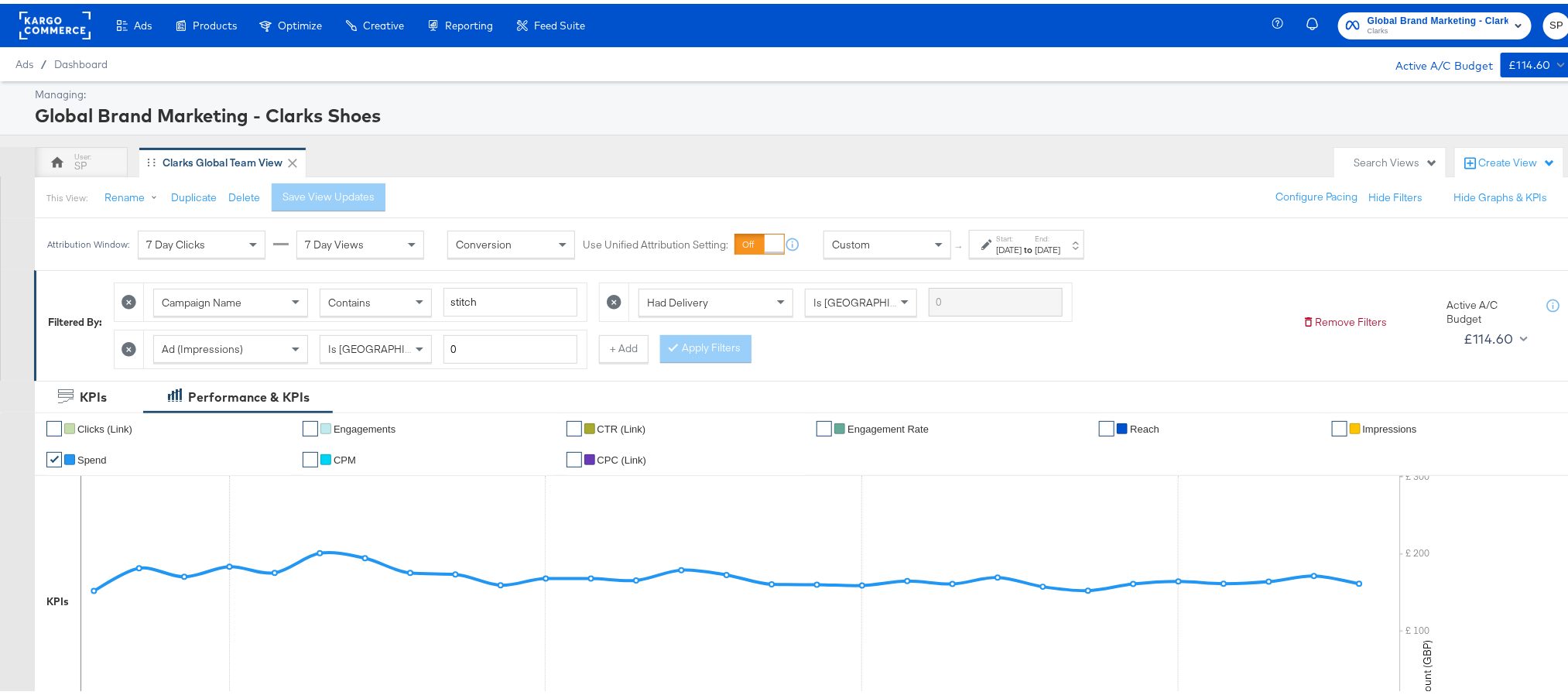
click at [1035, 245] on strong "to" at bounding box center [1029, 246] width 13 height 12
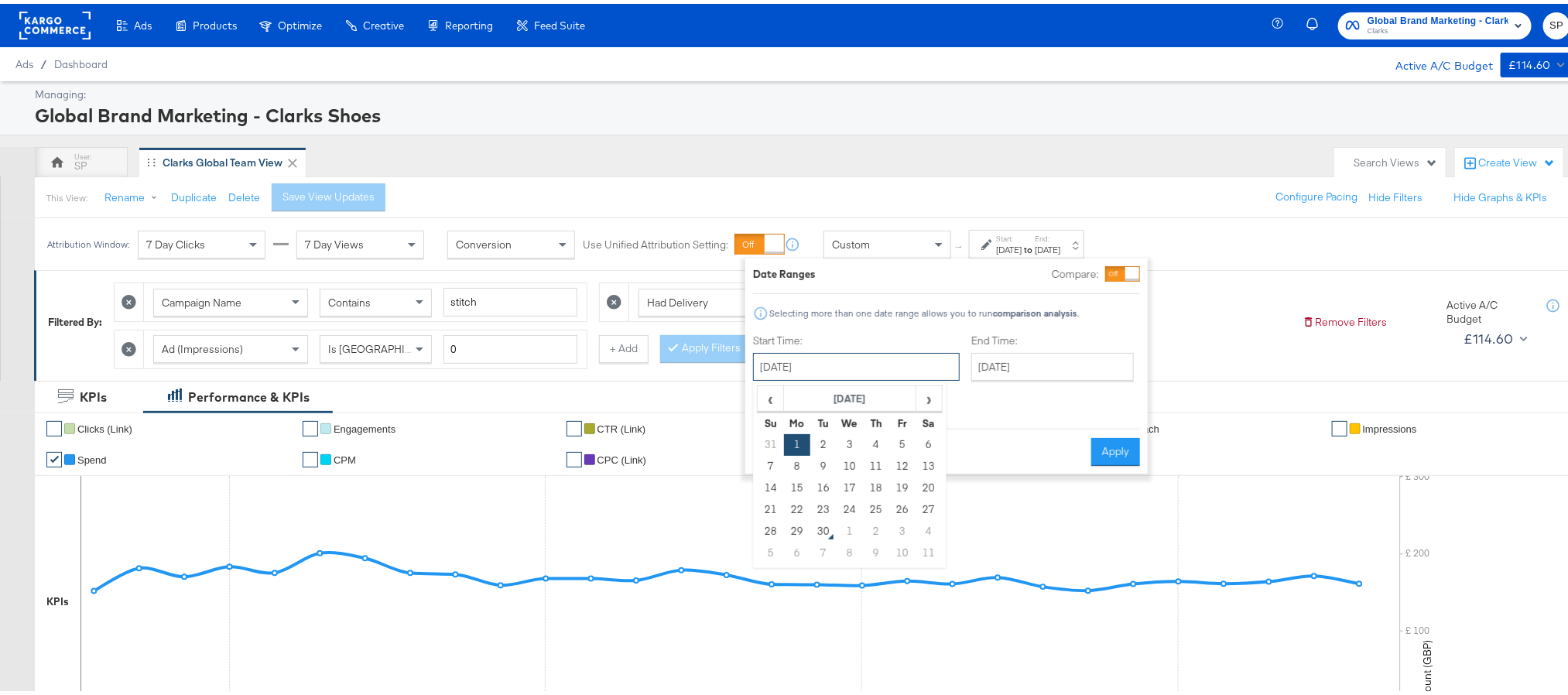
click at [869, 366] on input "September 1st 2025" at bounding box center [856, 363] width 207 height 28
click at [776, 530] on td "28" at bounding box center [771, 528] width 26 height 22
type input "[DATE]"
click at [1027, 356] on input "[DATE]" at bounding box center [1058, 363] width 162 height 28
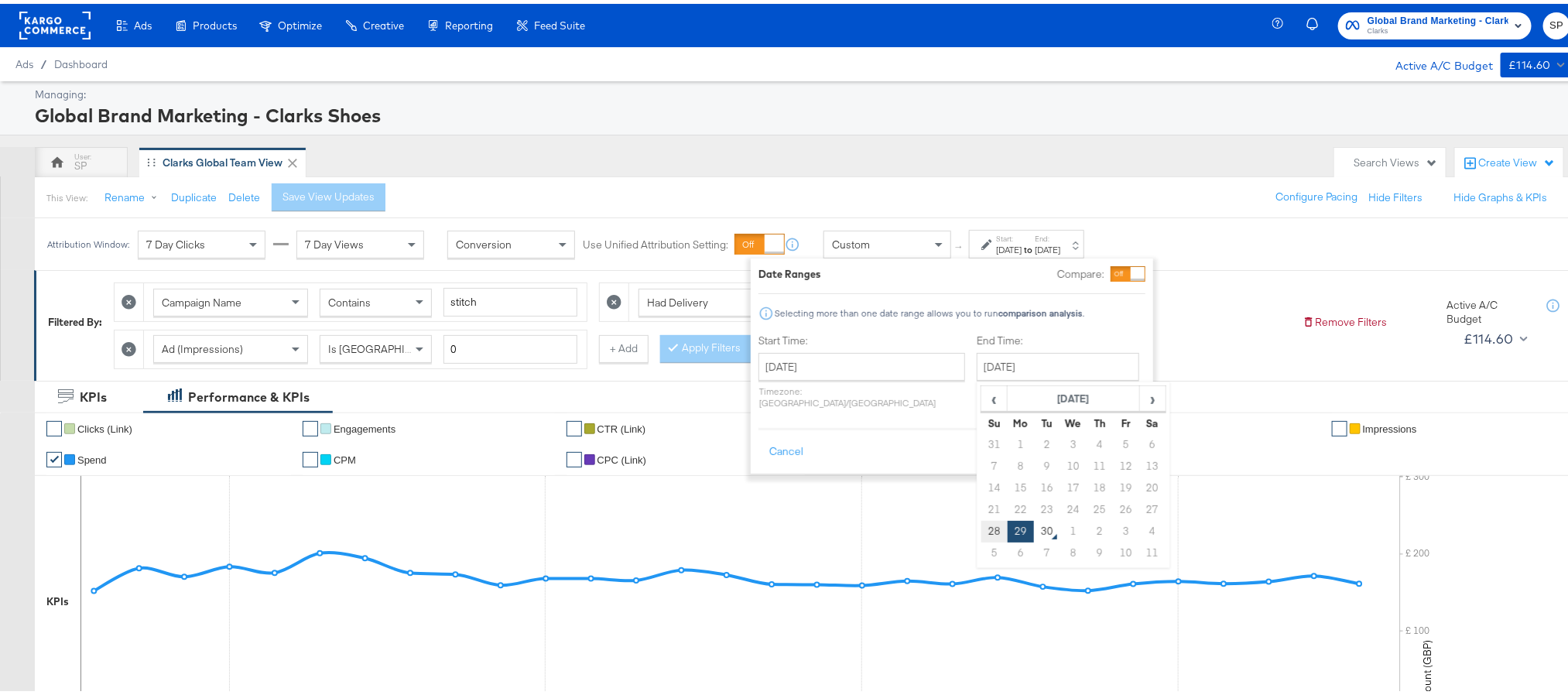
click at [981, 532] on td "28" at bounding box center [995, 528] width 26 height 22
type input "[DATE]"
click at [1134, 441] on button "Apply" at bounding box center [1121, 448] width 49 height 28
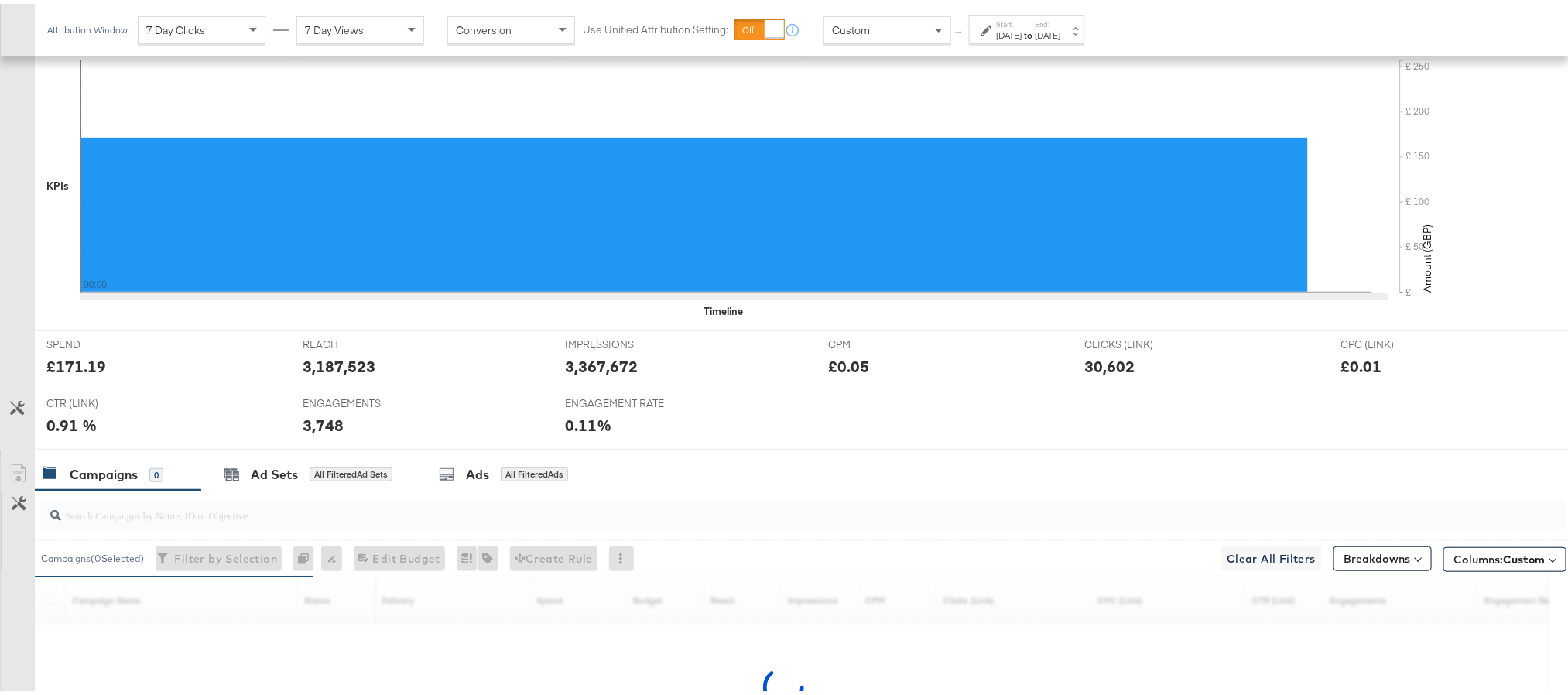
scroll to position [416, 0]
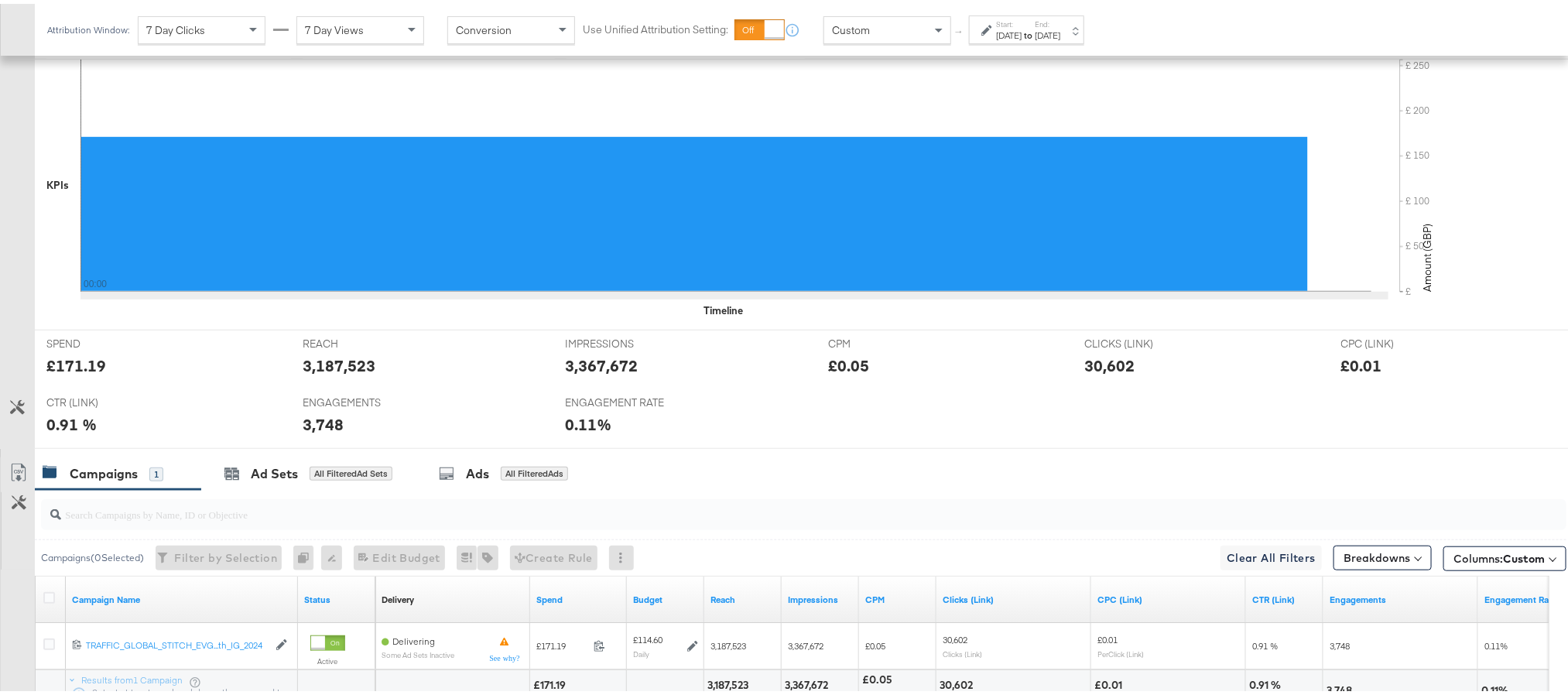
click at [78, 367] on div "£171.19" at bounding box center [76, 362] width 60 height 22
copy div "171.19"
click at [337, 370] on div "3,187,523" at bounding box center [339, 362] width 73 height 22
copy div "3,187,523"
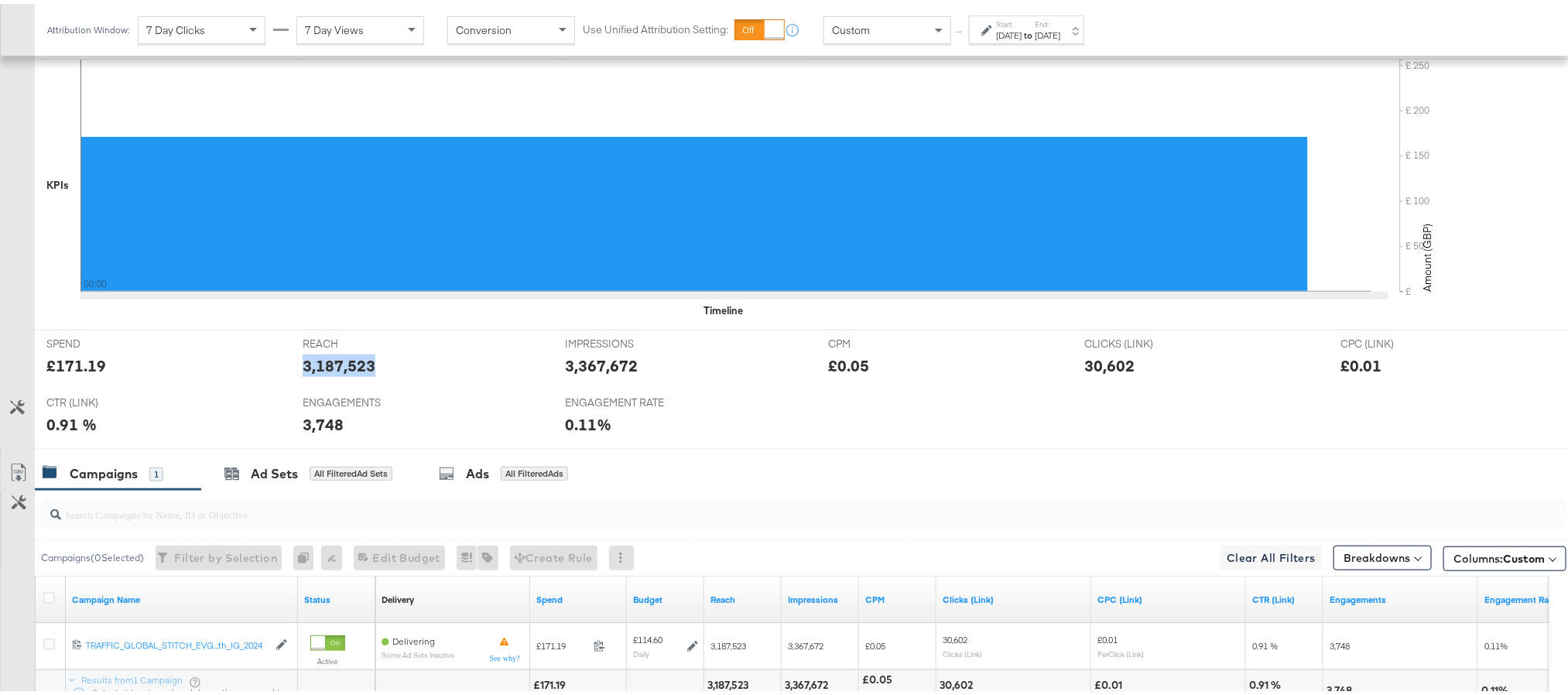
click at [337, 370] on div "3,187,523" at bounding box center [339, 362] width 73 height 22
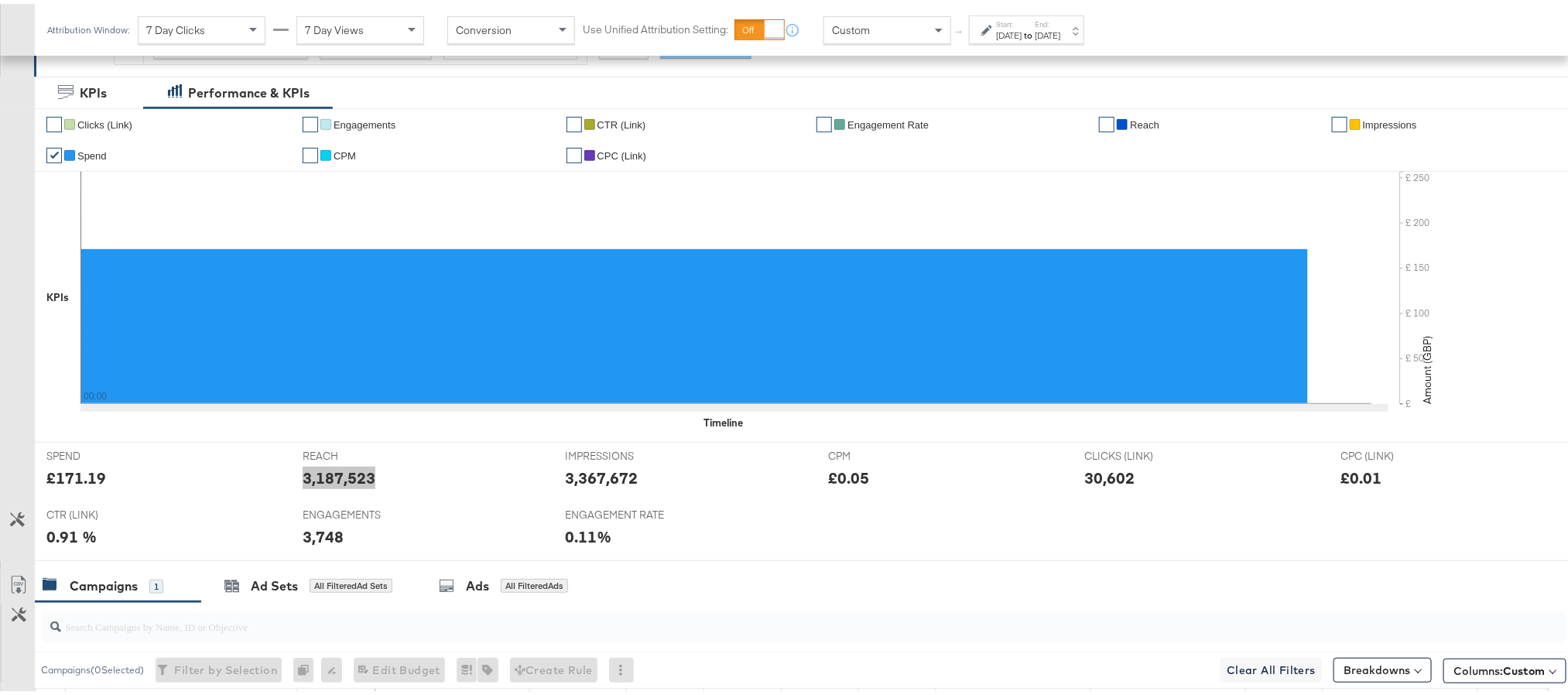
scroll to position [392, 0]
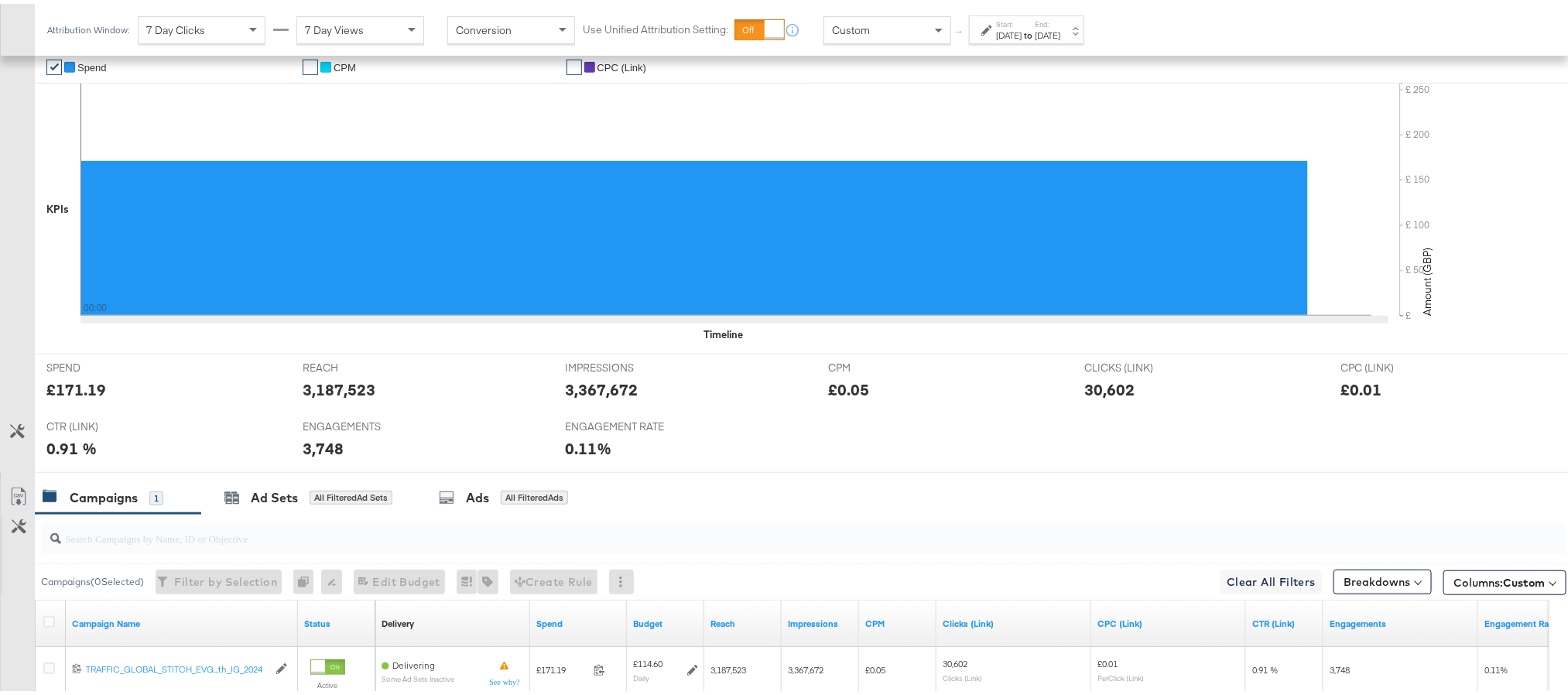
click at [70, 391] on div "£171.19" at bounding box center [76, 386] width 60 height 22
copy div "171.19"
click at [312, 391] on div "3,187,523" at bounding box center [339, 386] width 73 height 22
copy div "3,187,523"
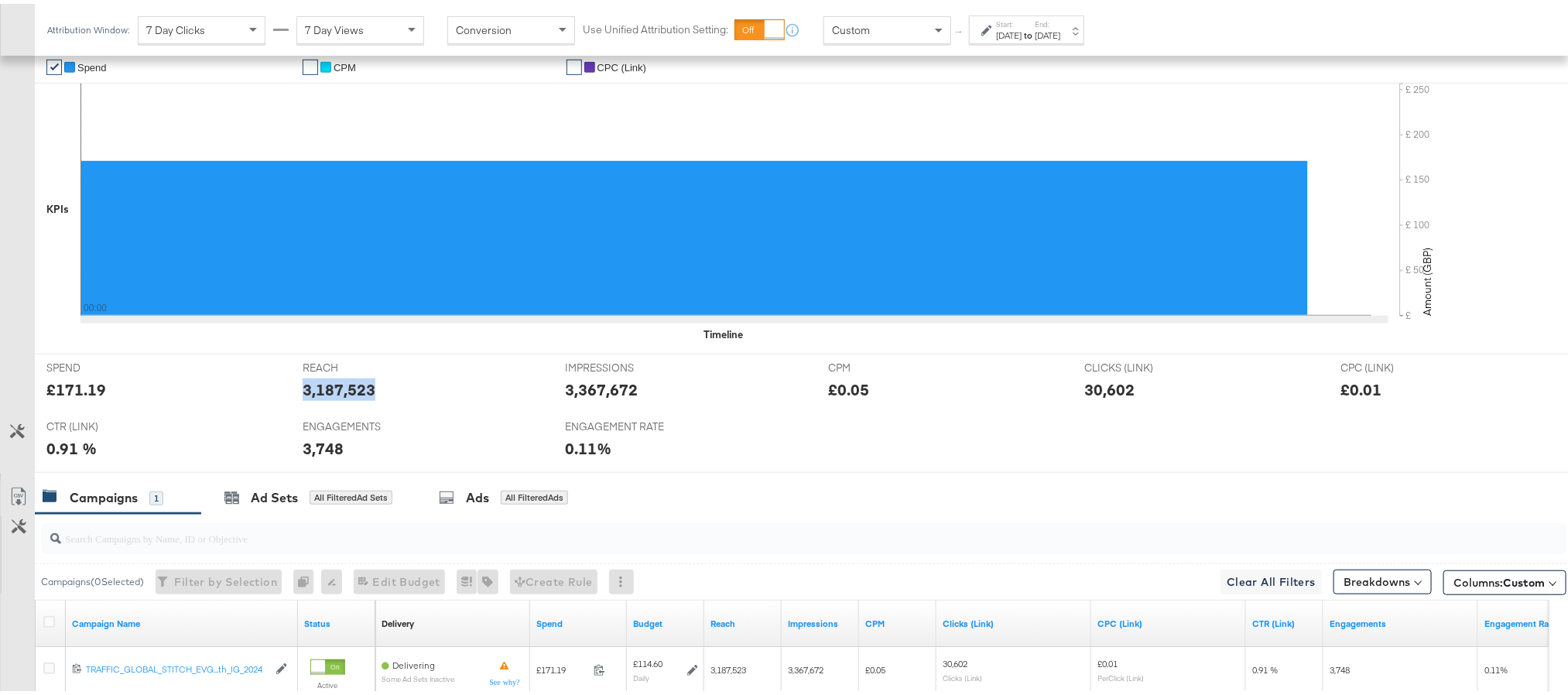
click at [312, 391] on div "3,187,523" at bounding box center [339, 386] width 73 height 22
click at [581, 395] on div "3,367,672" at bounding box center [602, 386] width 73 height 22
copy div "3,367,672"
click at [581, 395] on div "3,367,672" at bounding box center [602, 386] width 73 height 22
click at [1105, 395] on div "30,602" at bounding box center [1110, 386] width 50 height 22
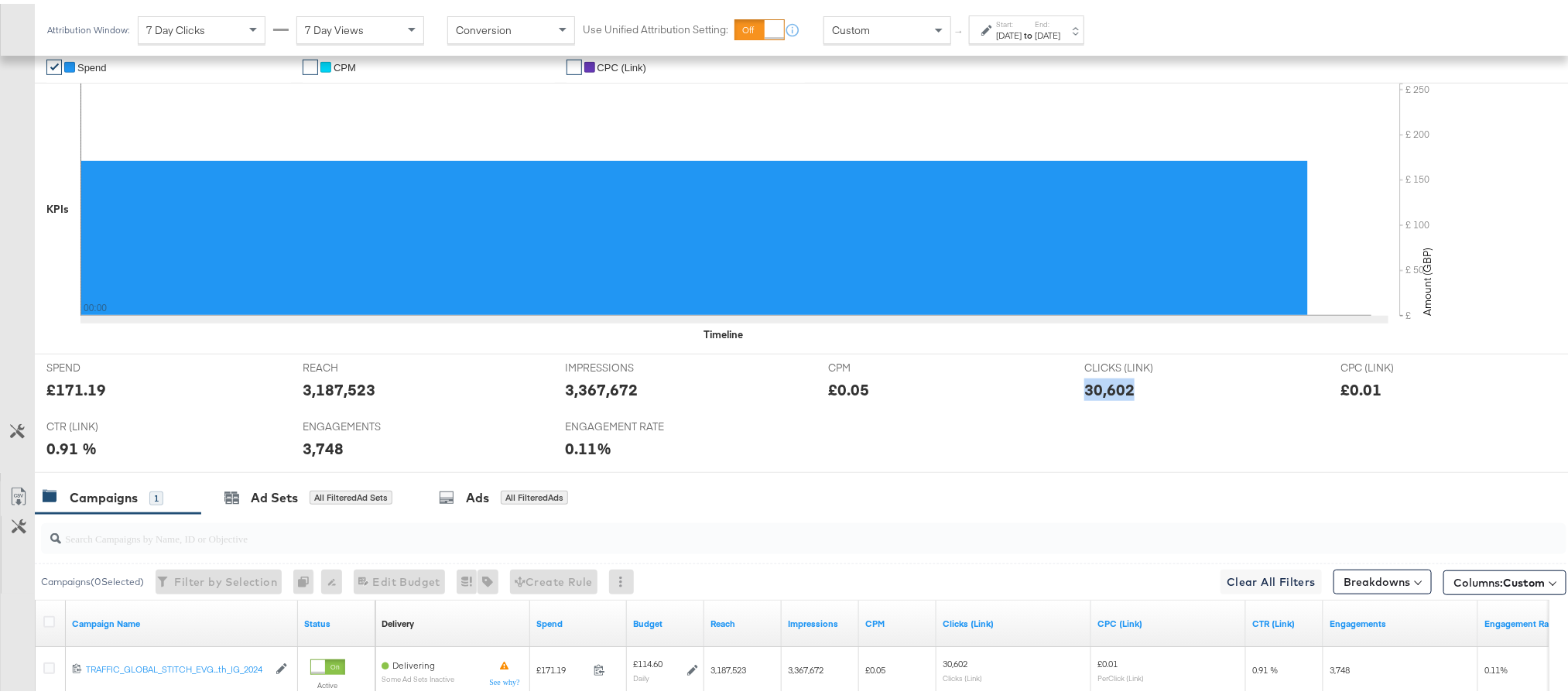
click at [1105, 395] on div "30,602" at bounding box center [1110, 386] width 50 height 22
copy div "30,602"
click at [330, 449] on div "3,748" at bounding box center [324, 444] width 41 height 22
copy div "3,748"
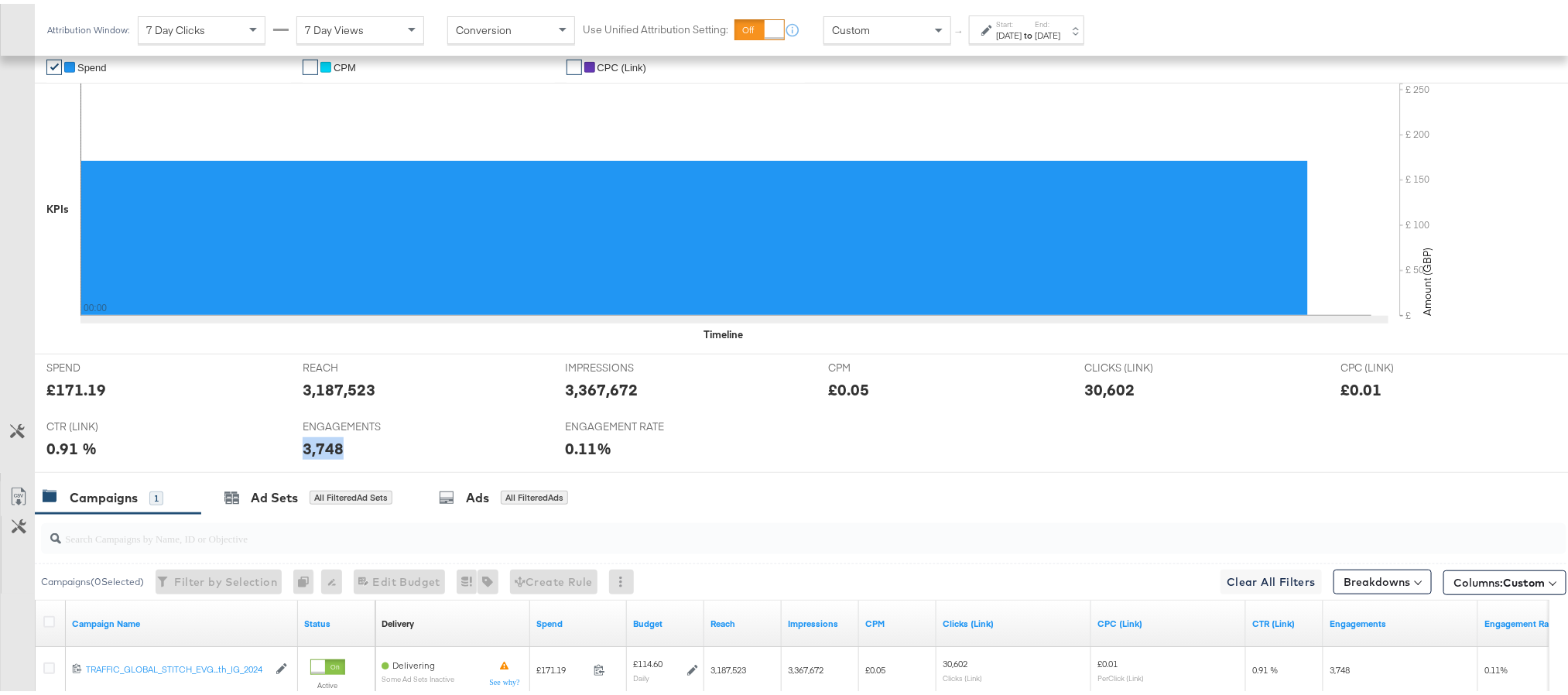
scroll to position [0, 0]
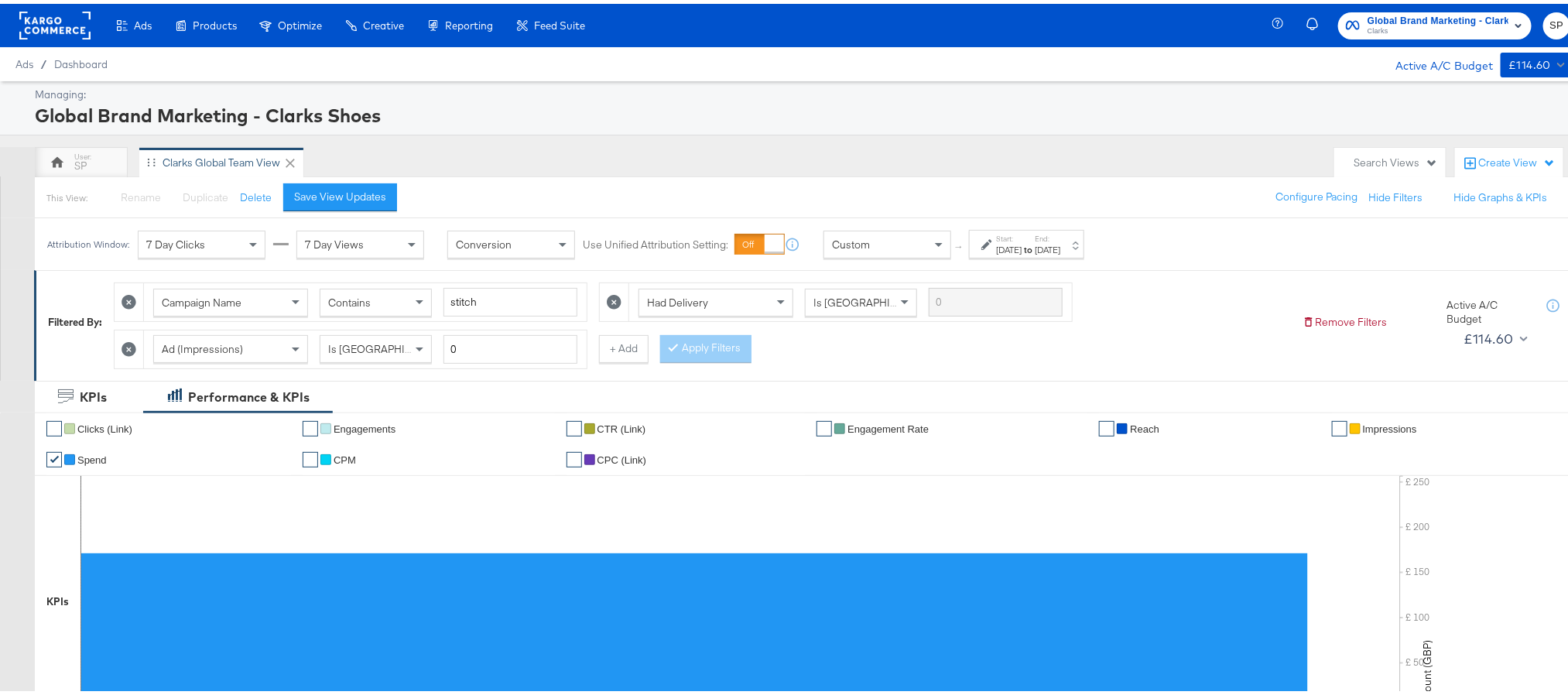
click at [1015, 240] on label "Start:" at bounding box center [1009, 235] width 26 height 10
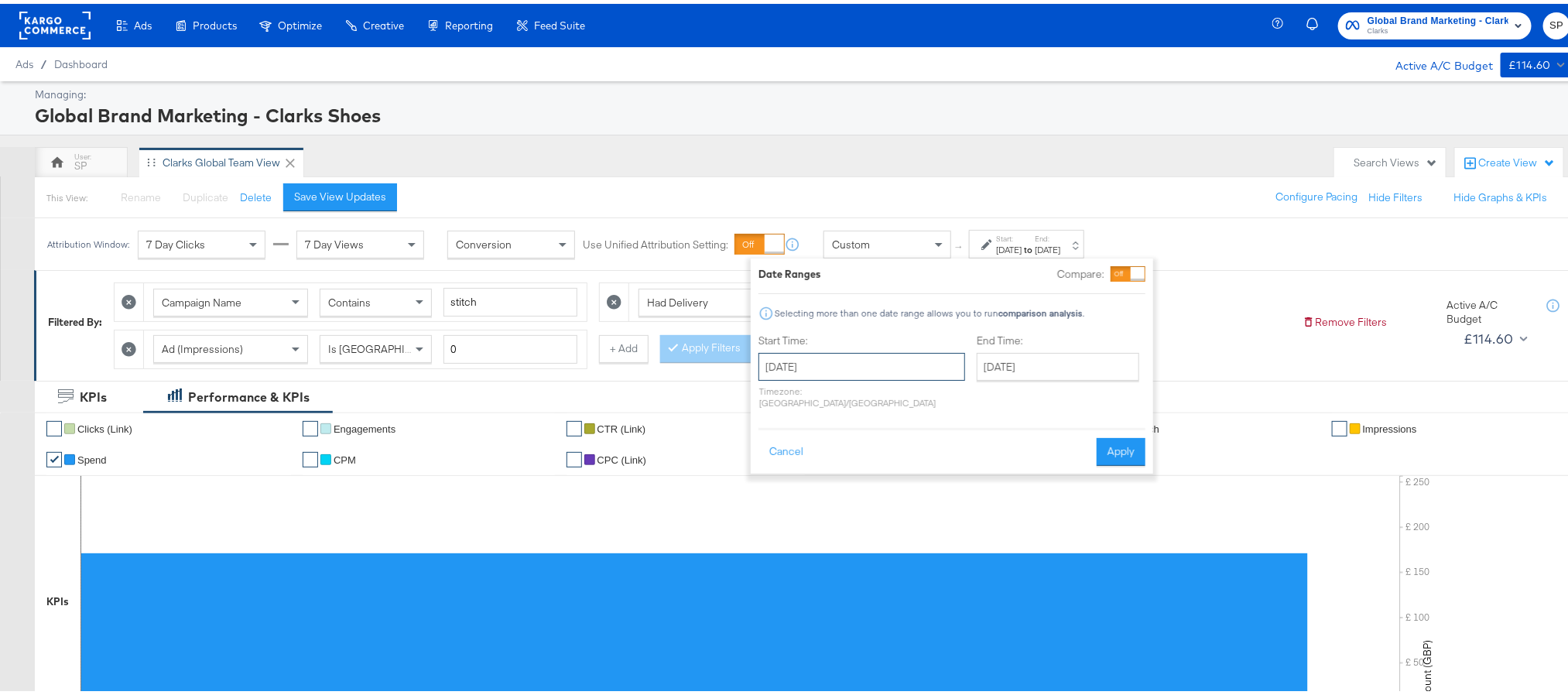
click at [855, 354] on input "September 28th 2025" at bounding box center [862, 363] width 207 height 28
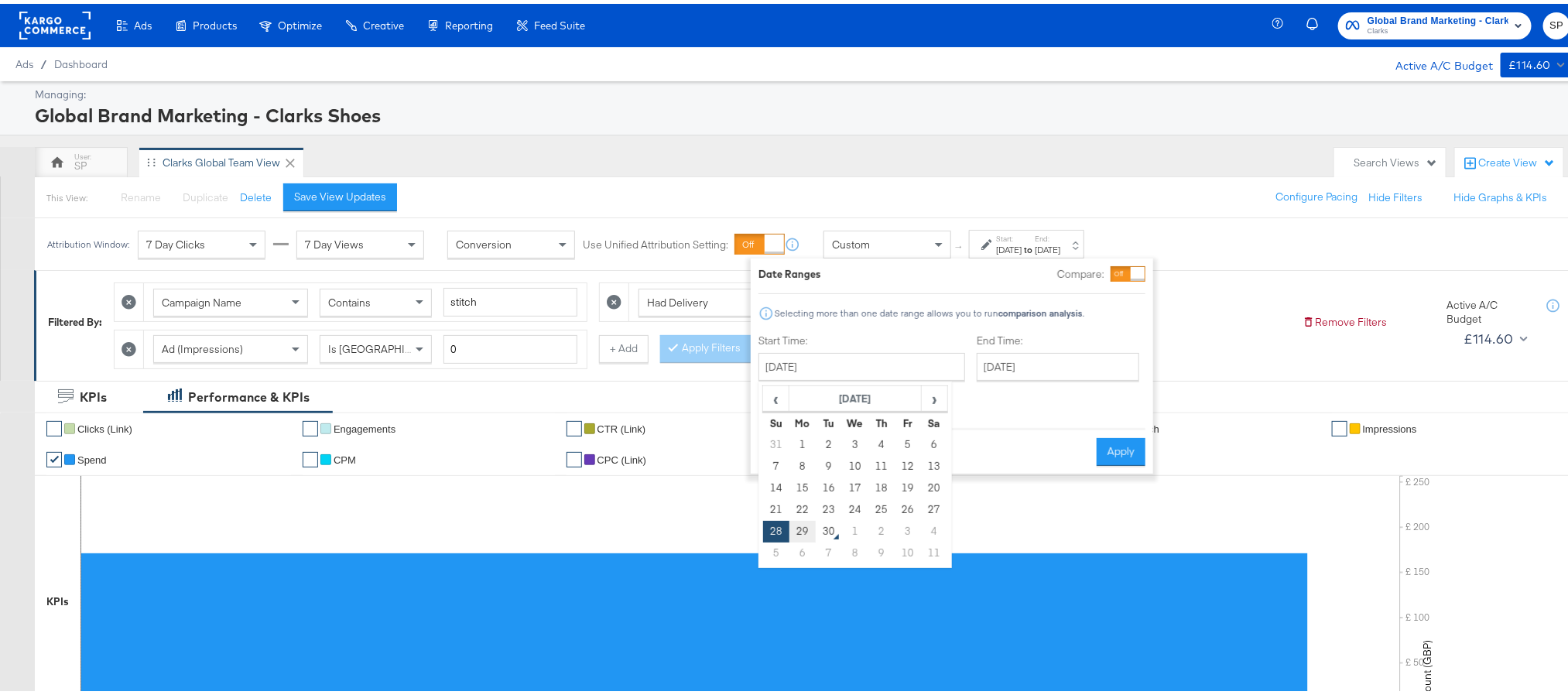
click at [808, 520] on td "29" at bounding box center [803, 528] width 26 height 22
type input "September 29th 2025"
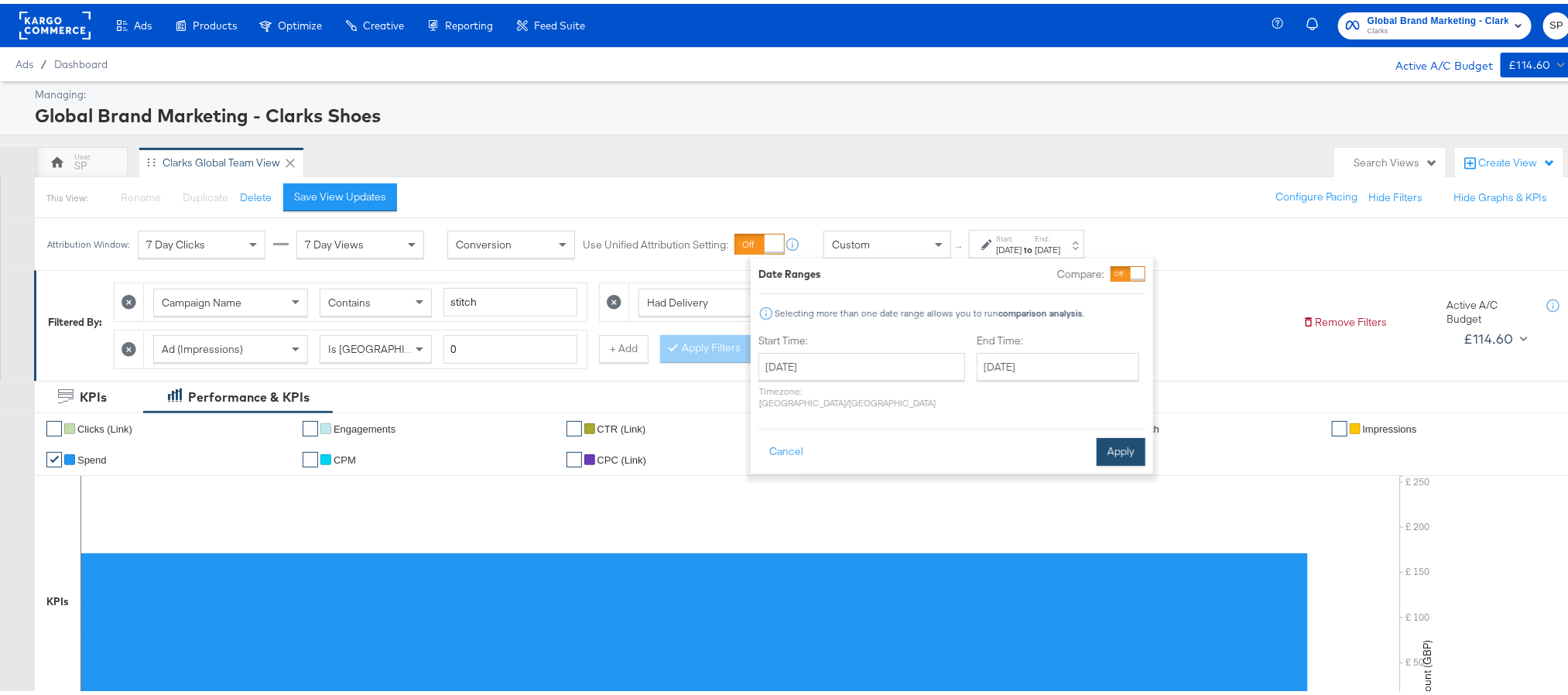
click at [1118, 438] on button "Apply" at bounding box center [1121, 448] width 49 height 28
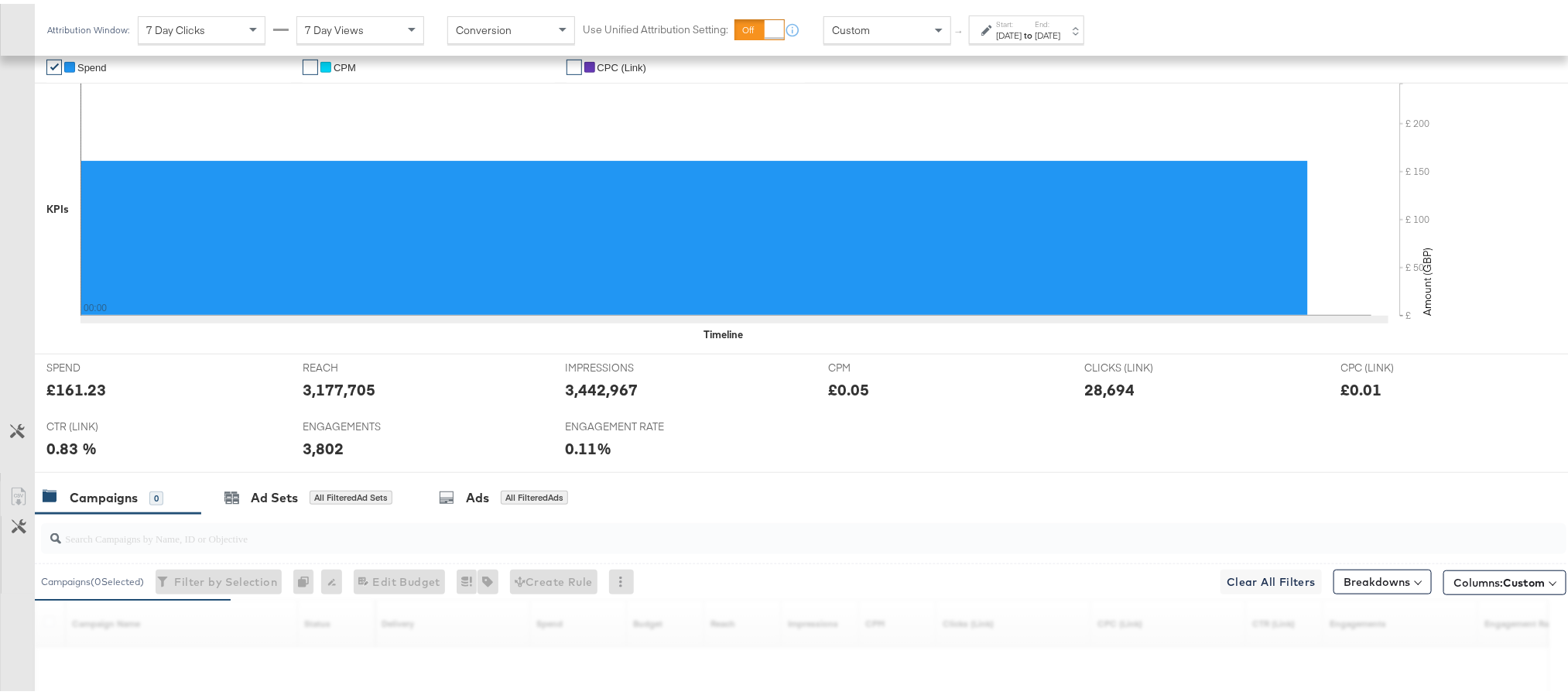
scroll to position [496, 0]
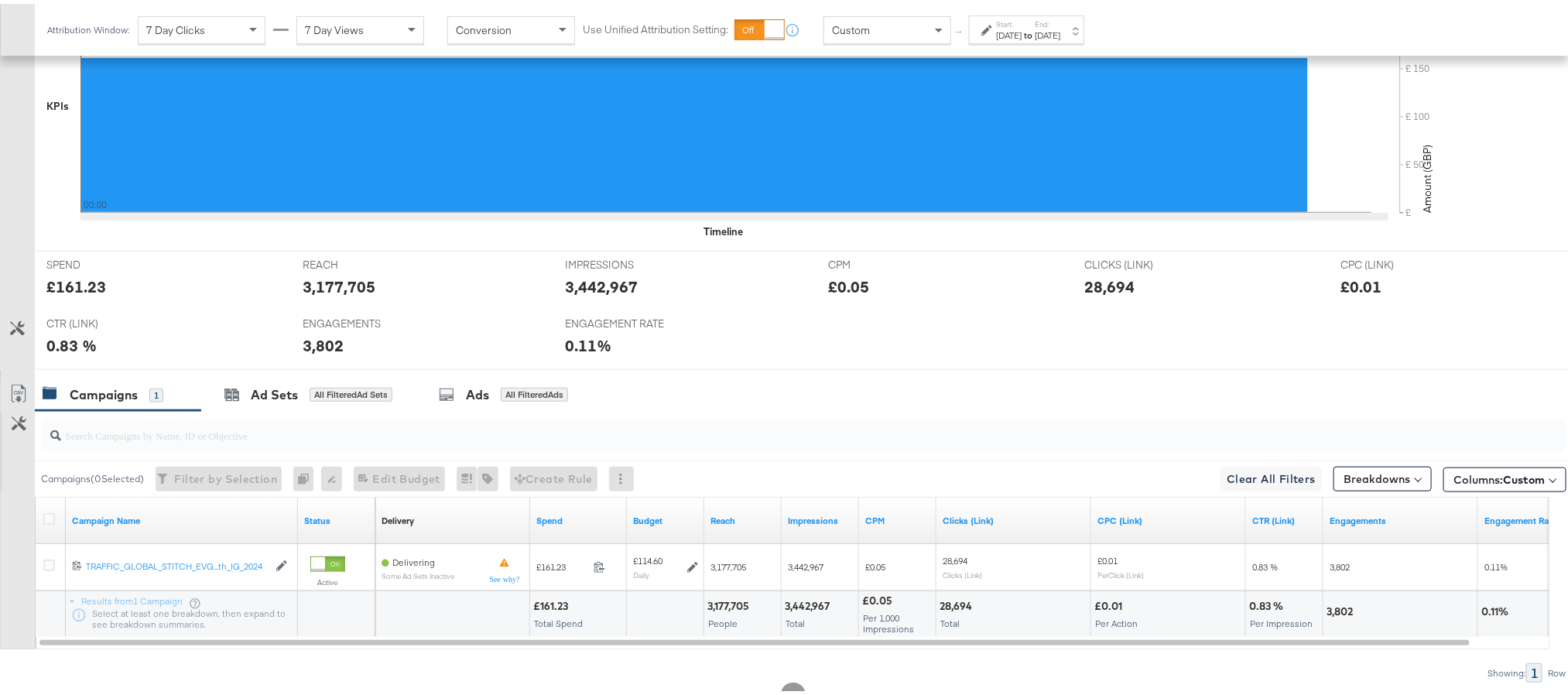
click at [73, 295] on div "£161.23" at bounding box center [76, 282] width 60 height 22
copy div "161.23"
click at [334, 283] on div "3,177,705" at bounding box center [339, 282] width 73 height 22
copy div "3,177,705"
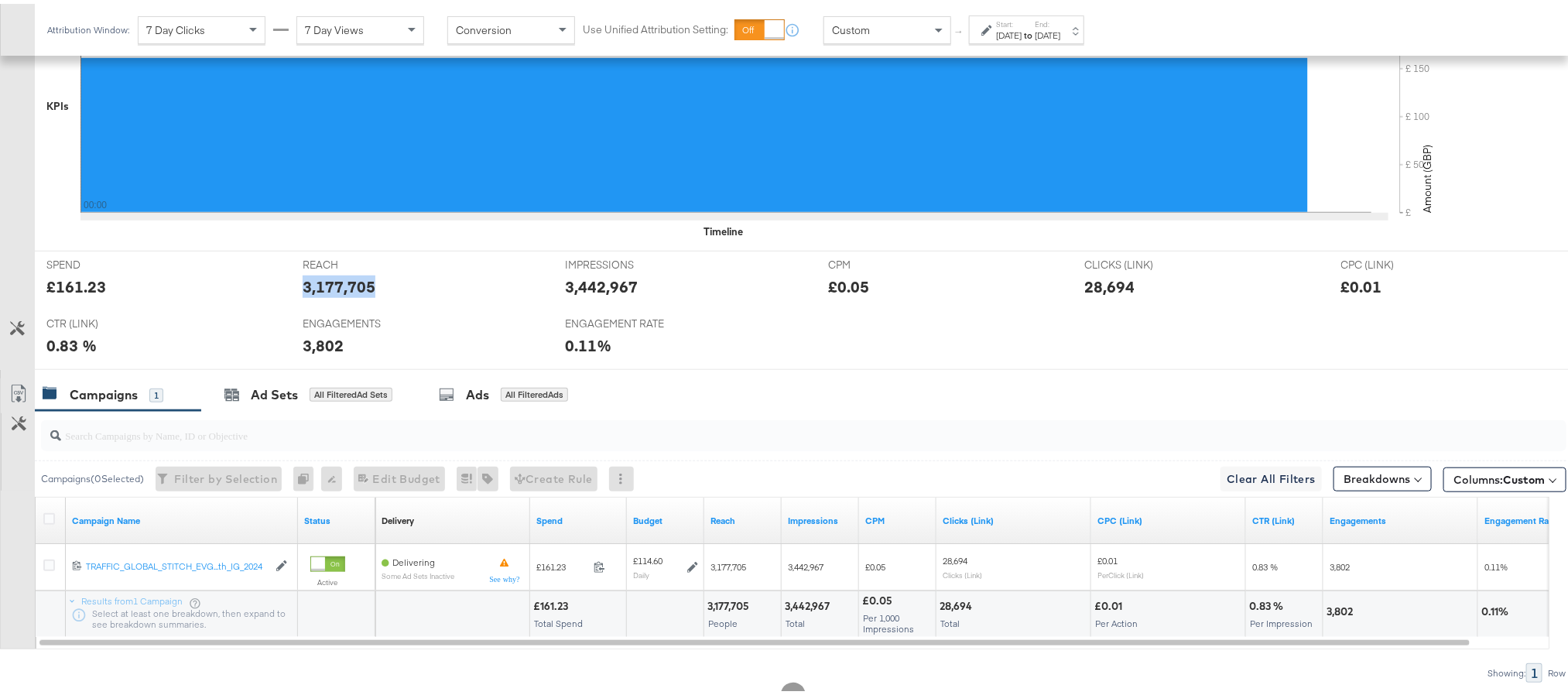
click at [334, 283] on div "3,177,705" at bounding box center [339, 282] width 73 height 22
click at [591, 290] on div "3,442,967" at bounding box center [602, 282] width 73 height 22
copy div "3,442,967"
click at [1089, 289] on div "28,694" at bounding box center [1110, 282] width 50 height 22
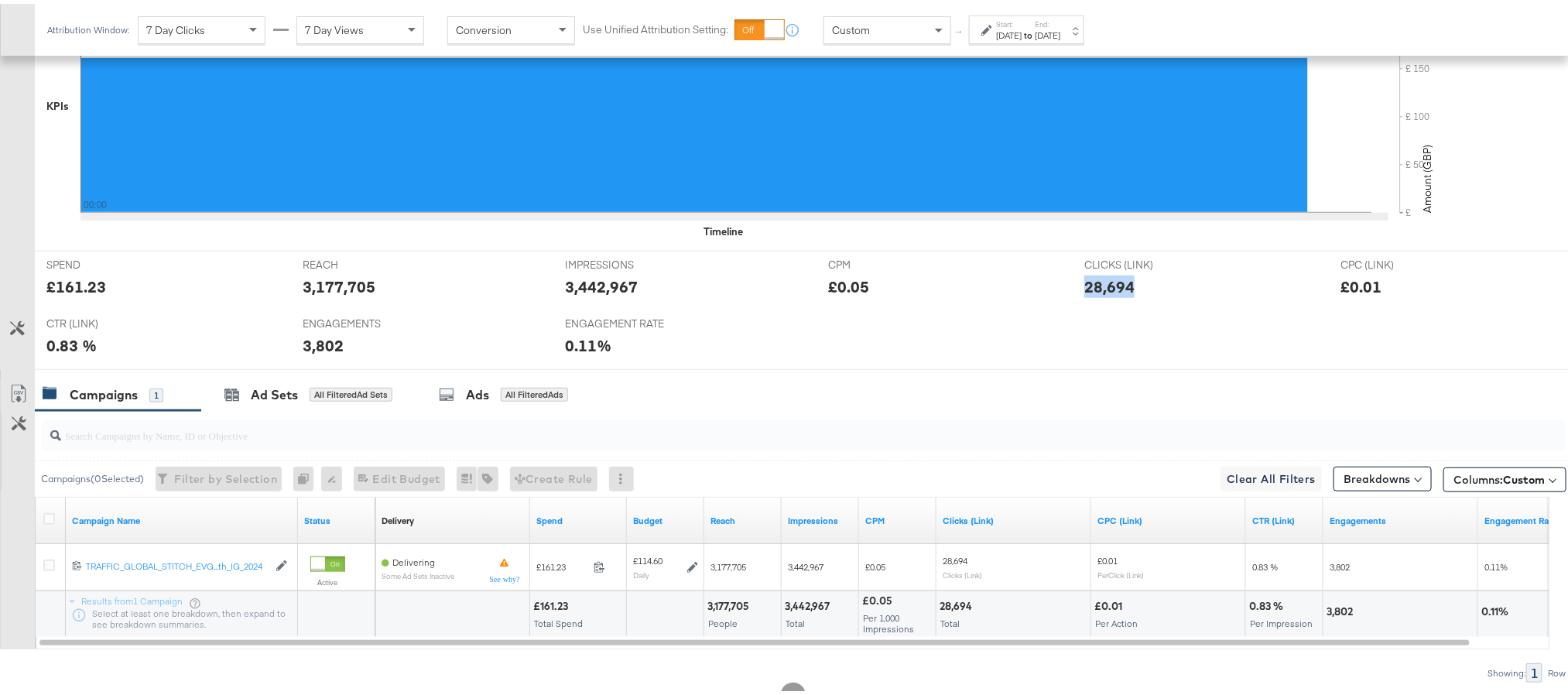
click at [1089, 289] on div "28,694" at bounding box center [1110, 282] width 50 height 22
click at [326, 347] on div "3,802" at bounding box center [324, 341] width 41 height 22
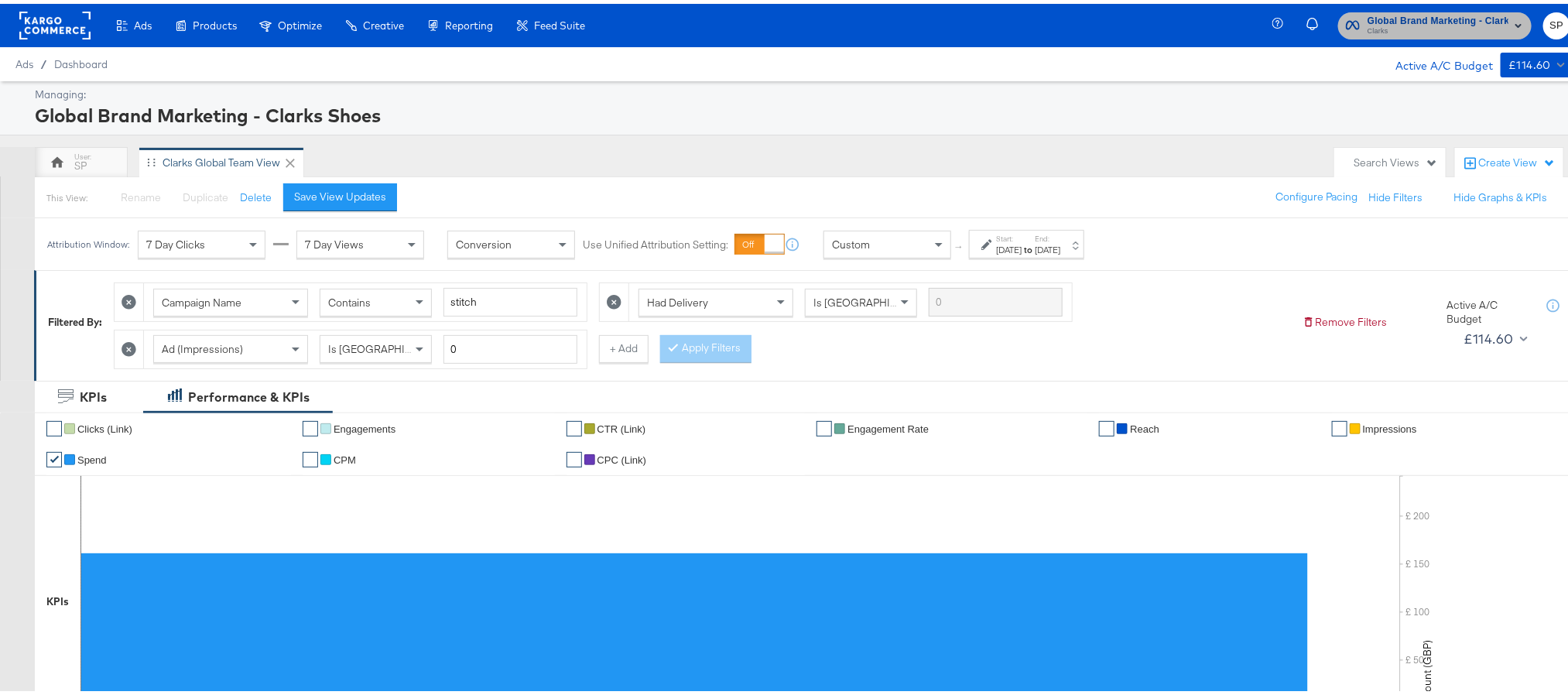
click at [1440, 19] on span "Global Brand Marketing - Clarks Shoes" at bounding box center [1438, 17] width 141 height 17
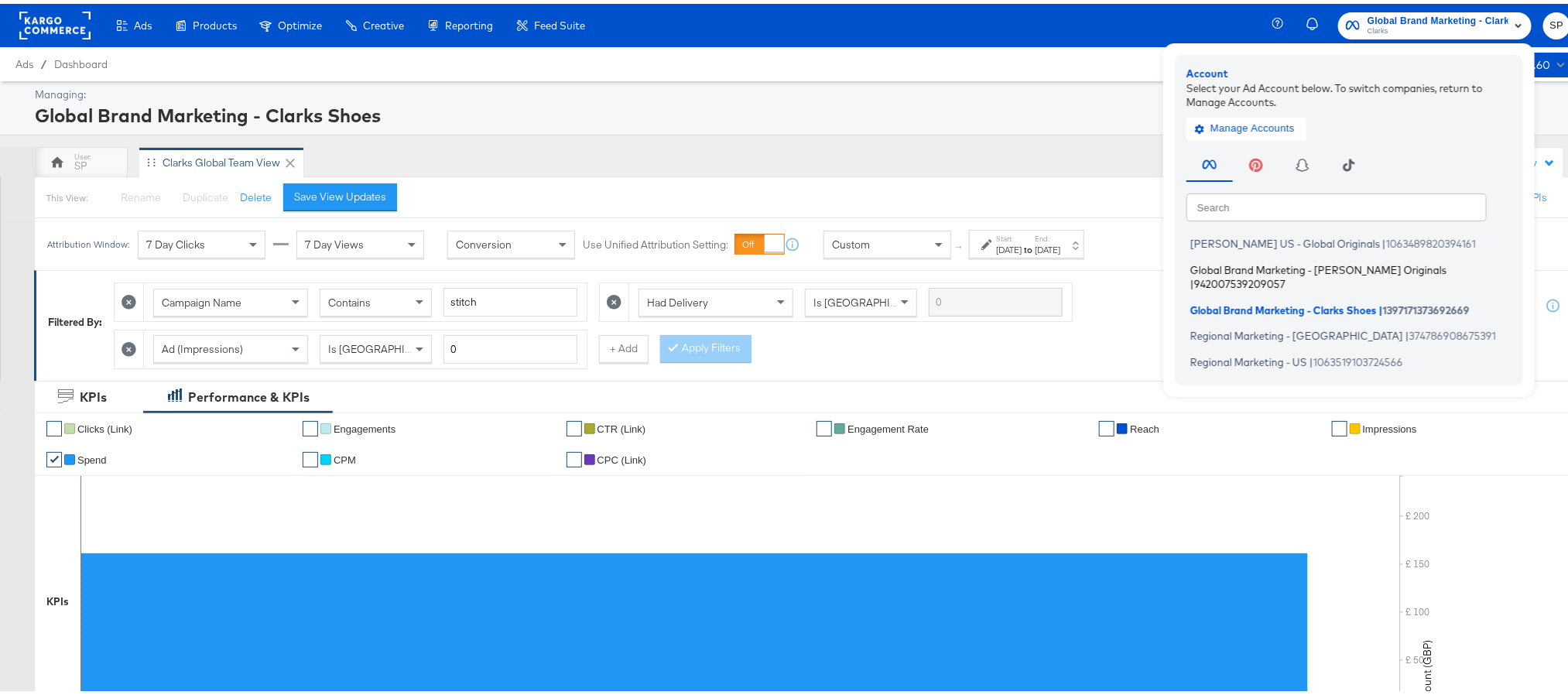
click at [1319, 256] on li "Global Brand Marketing - Clarks Originals | 942007539209057" at bounding box center [1353, 273] width 333 height 36
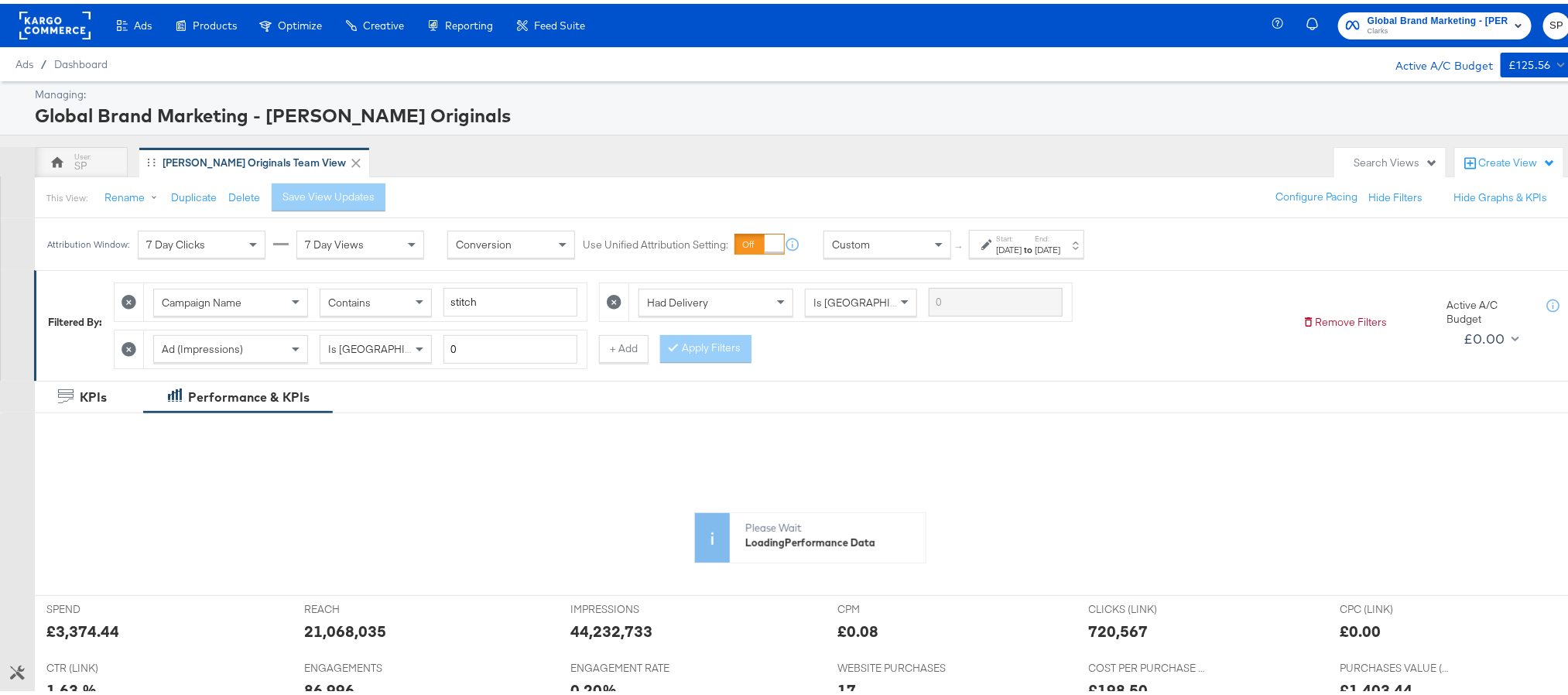
click at [1061, 248] on div "[DATE]" at bounding box center [1048, 246] width 26 height 12
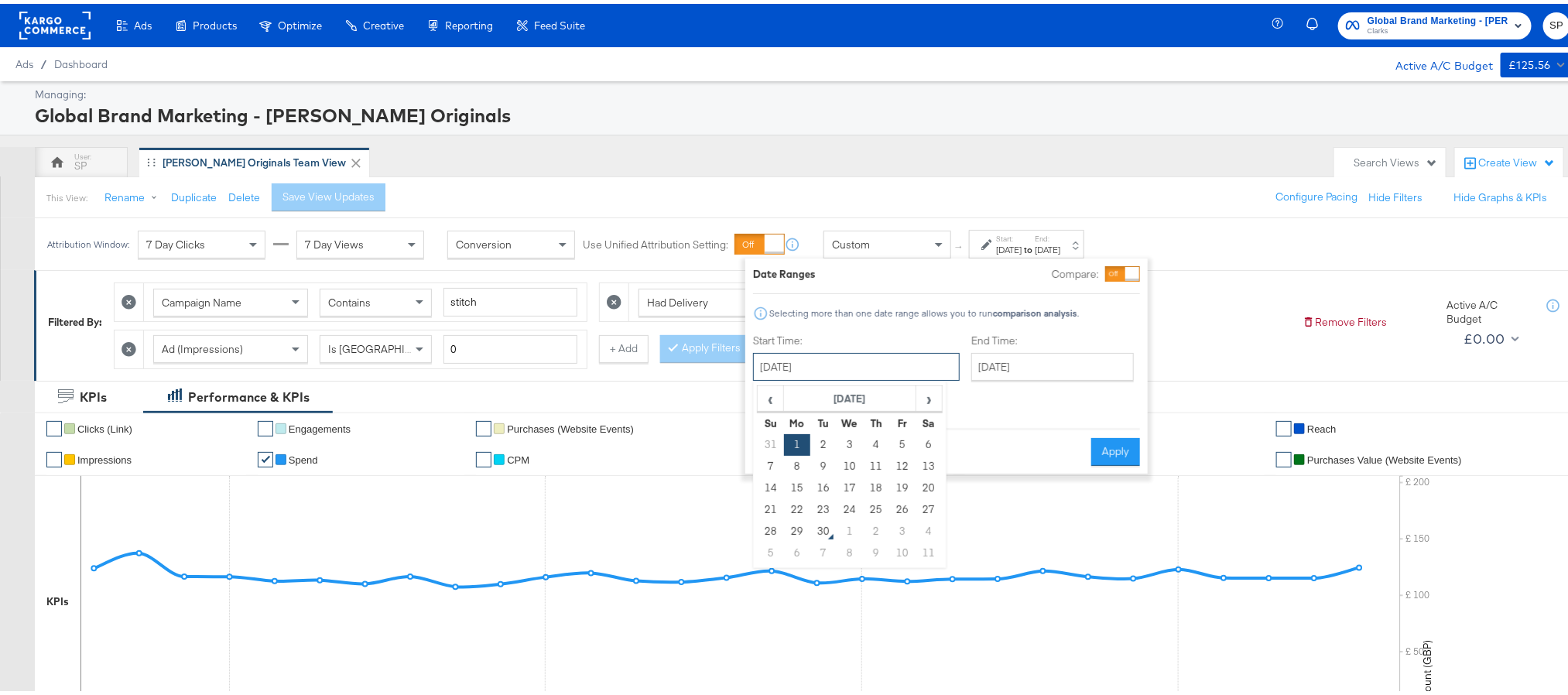
click at [830, 370] on input "[DATE]" at bounding box center [856, 363] width 207 height 28
click at [779, 527] on td "28" at bounding box center [771, 528] width 26 height 22
type input "[DATE]"
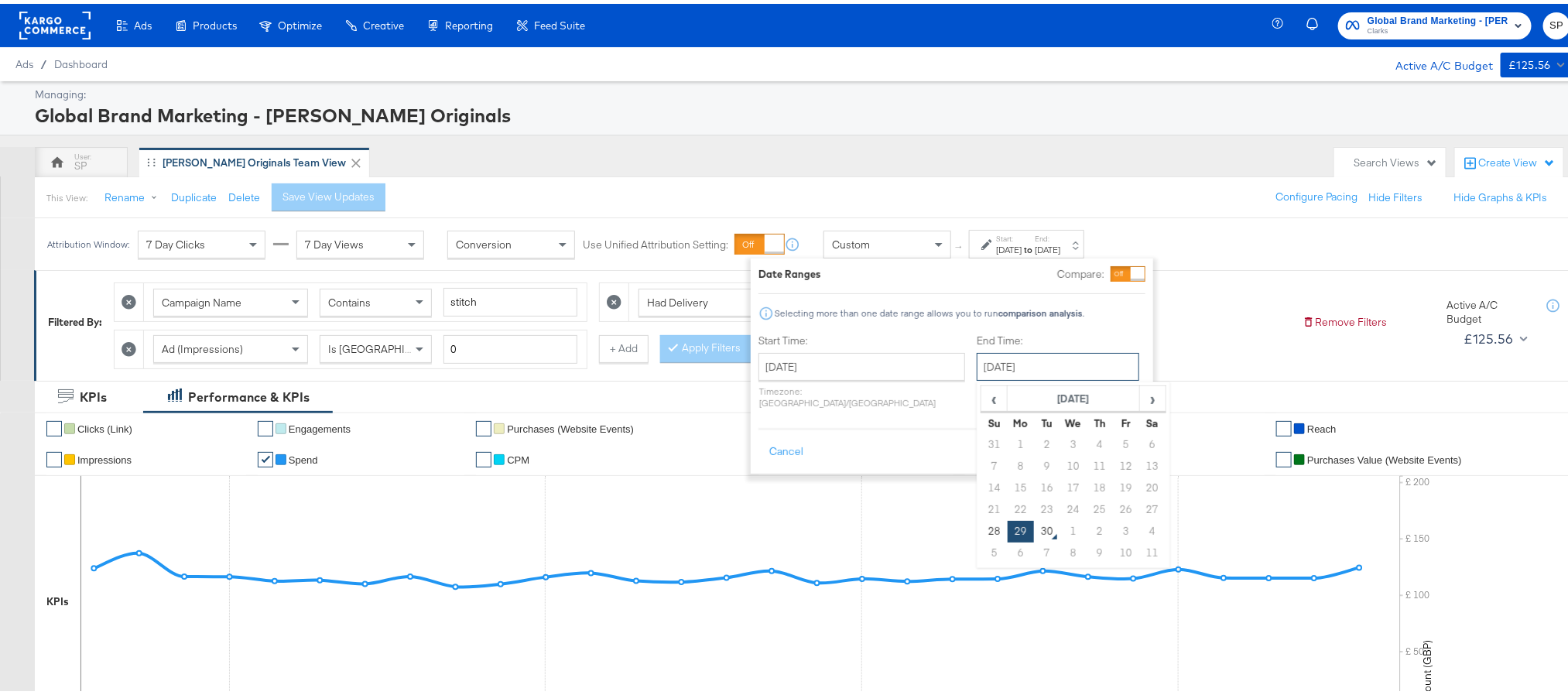
click at [1050, 370] on input "[DATE]" at bounding box center [1058, 363] width 162 height 28
click at [981, 528] on td "28" at bounding box center [995, 528] width 26 height 22
type input "[DATE]"
click at [1110, 444] on button "Apply" at bounding box center [1121, 448] width 49 height 28
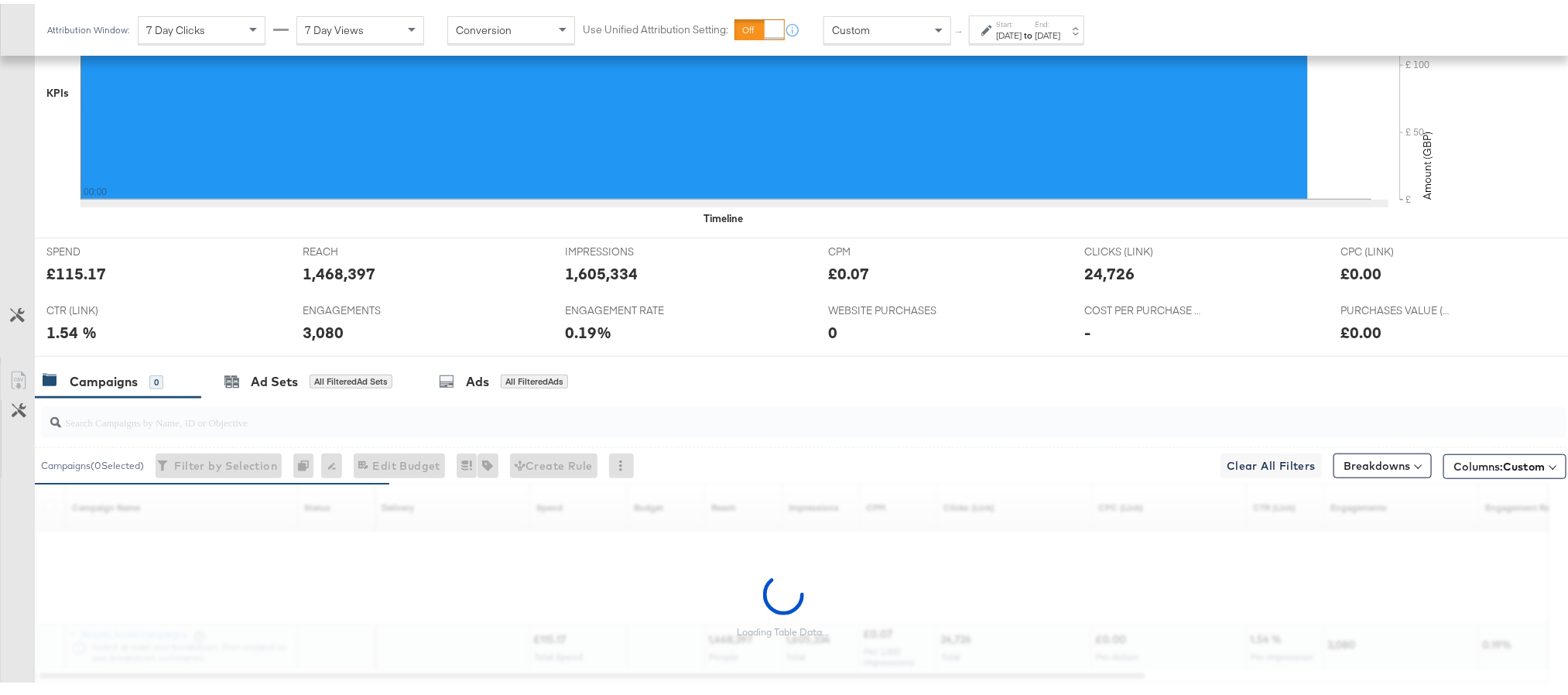
scroll to position [510, 0]
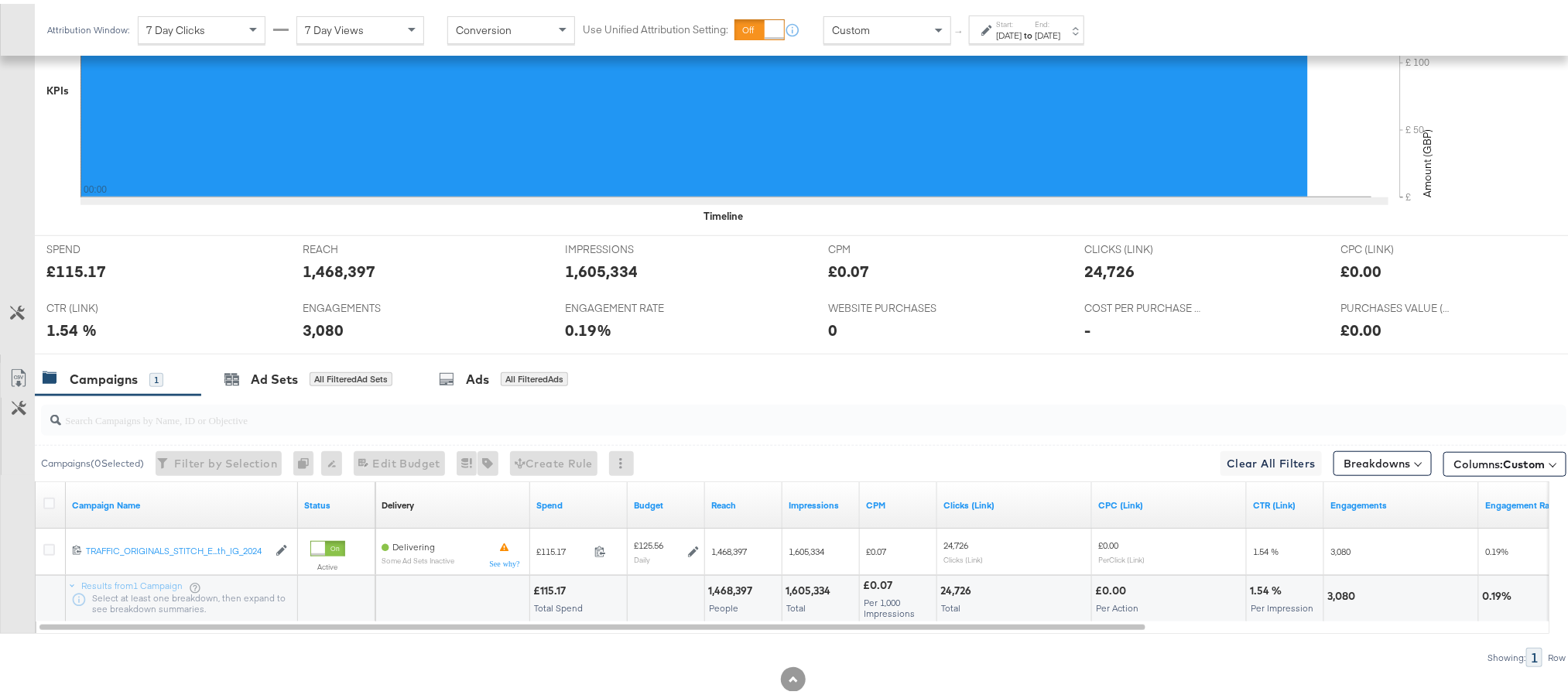
click at [70, 270] on div "£115.17" at bounding box center [76, 267] width 60 height 22
copy div "115.17"
click at [349, 277] on div "1,468,397" at bounding box center [339, 267] width 73 height 22
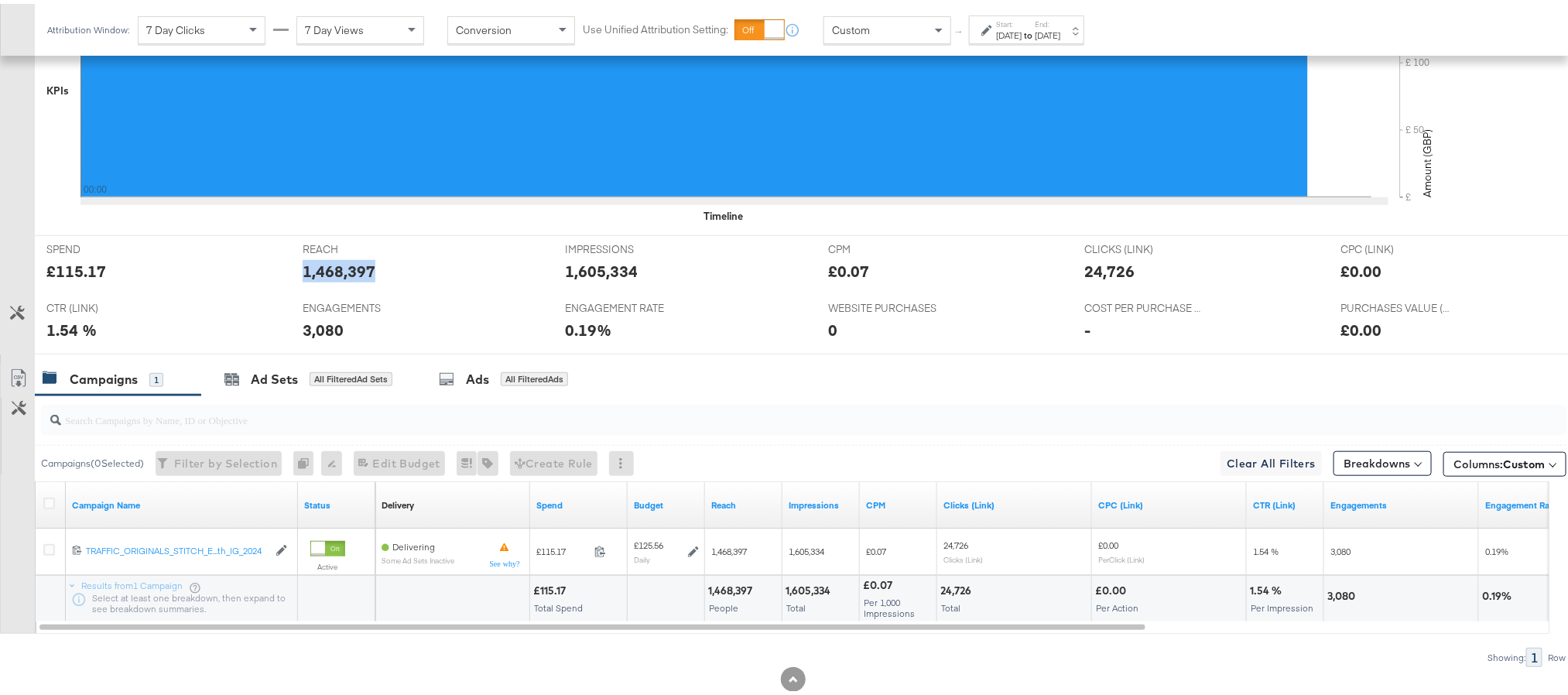
copy div "1,468,397"
click at [600, 275] on div "1,605,334" at bounding box center [602, 267] width 73 height 22
copy div "1,605,334"
click at [1087, 279] on div "24,726" at bounding box center [1110, 267] width 50 height 22
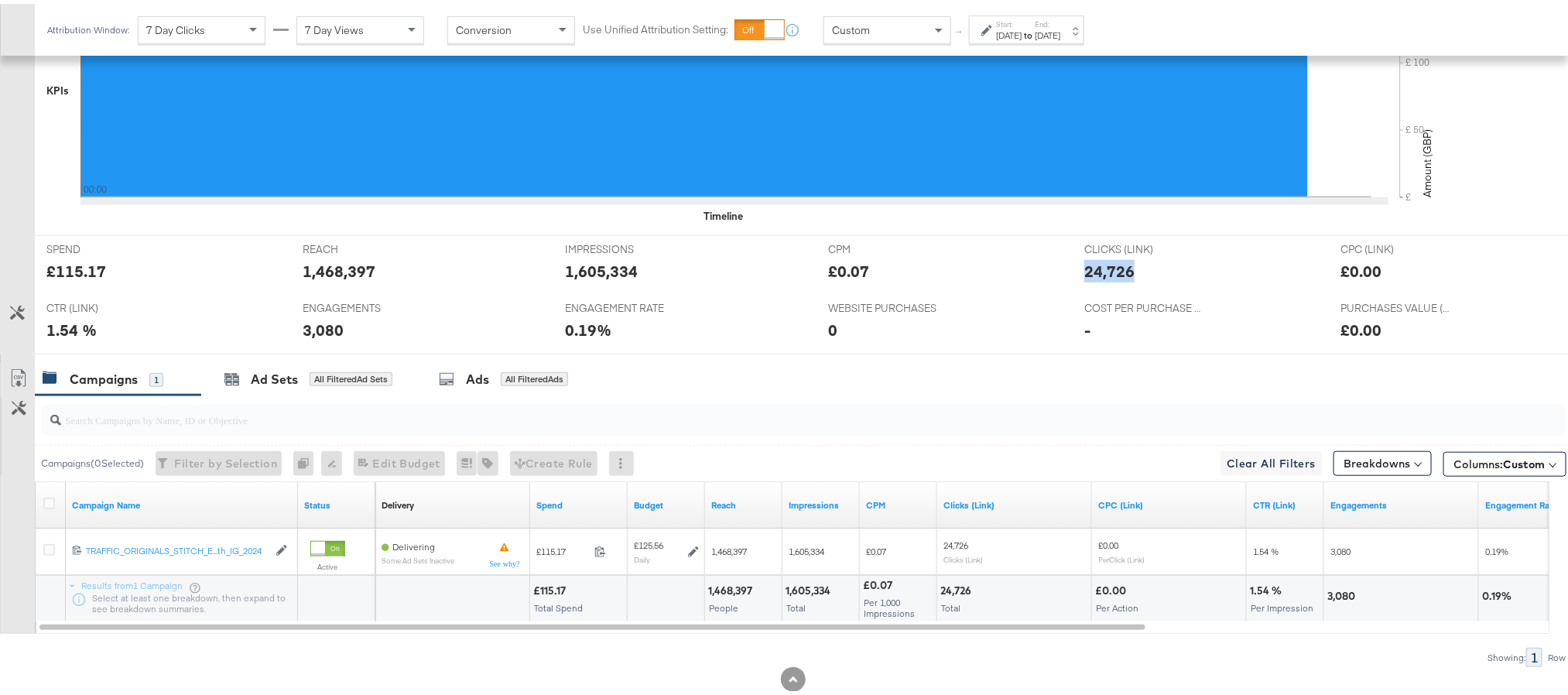
click at [1087, 279] on div "24,726" at bounding box center [1110, 267] width 50 height 22
copy div "24,726"
click at [330, 328] on div "3,080" at bounding box center [324, 326] width 41 height 22
copy div "3,080"
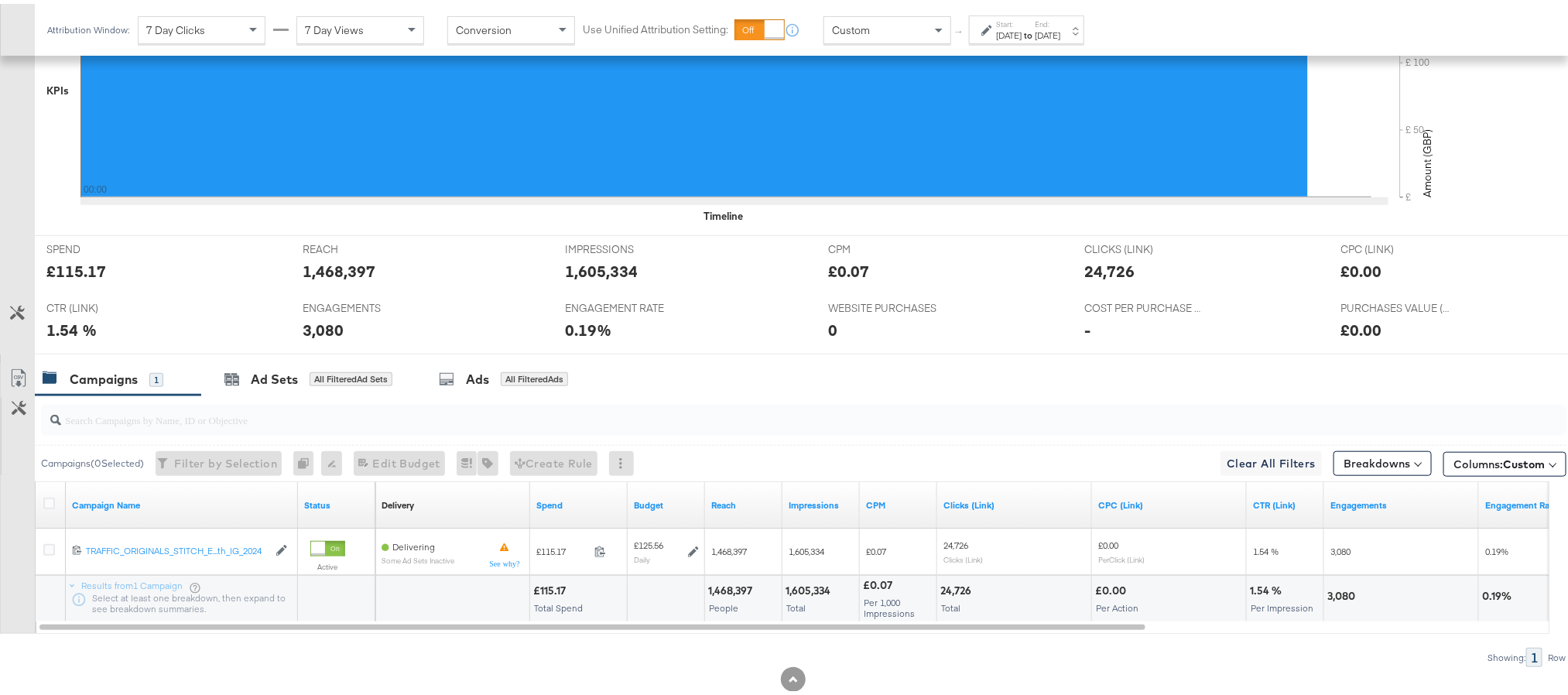
click at [1061, 17] on label "End:" at bounding box center [1048, 21] width 26 height 10
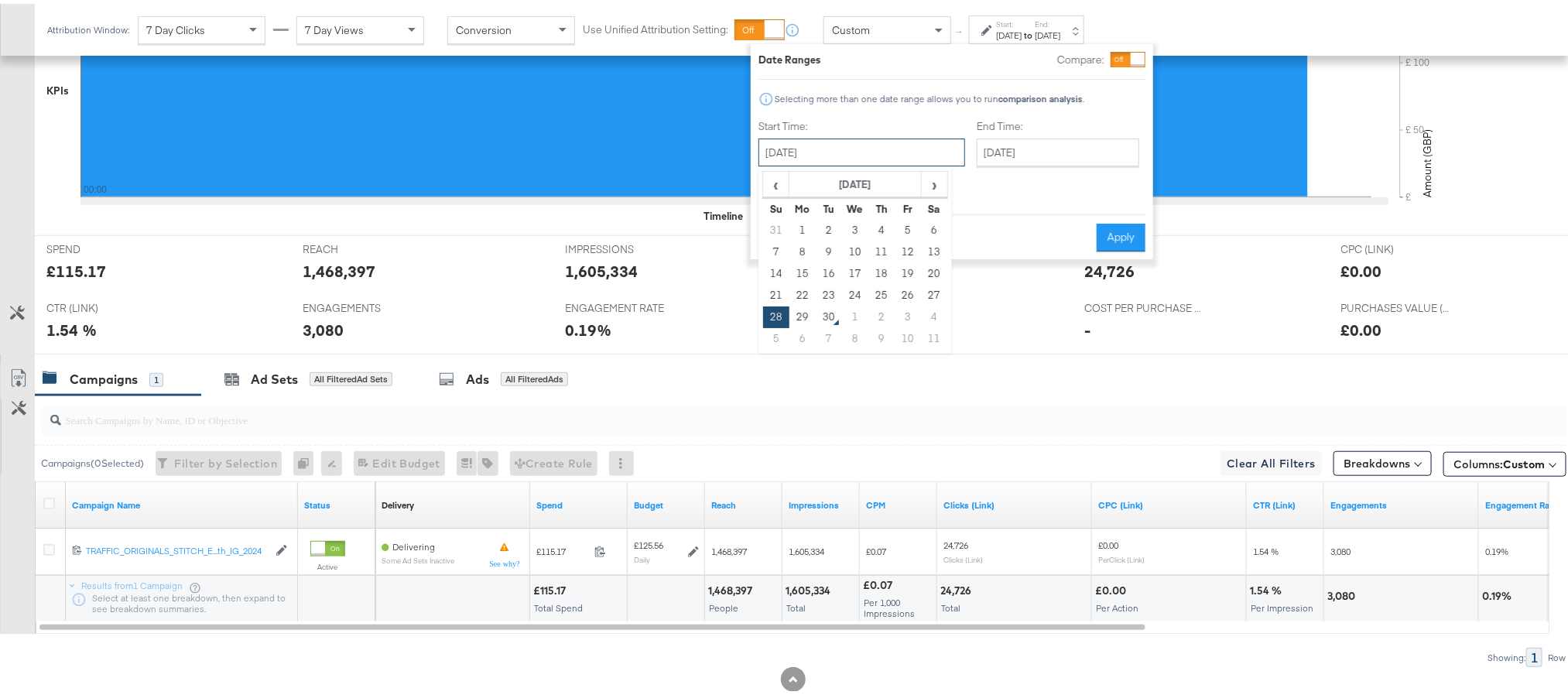
click at [825, 156] on input "September 28th 2025" at bounding box center [862, 149] width 207 height 28
click at [798, 311] on td "29" at bounding box center [803, 314] width 26 height 22
type input "September 29th 2025"
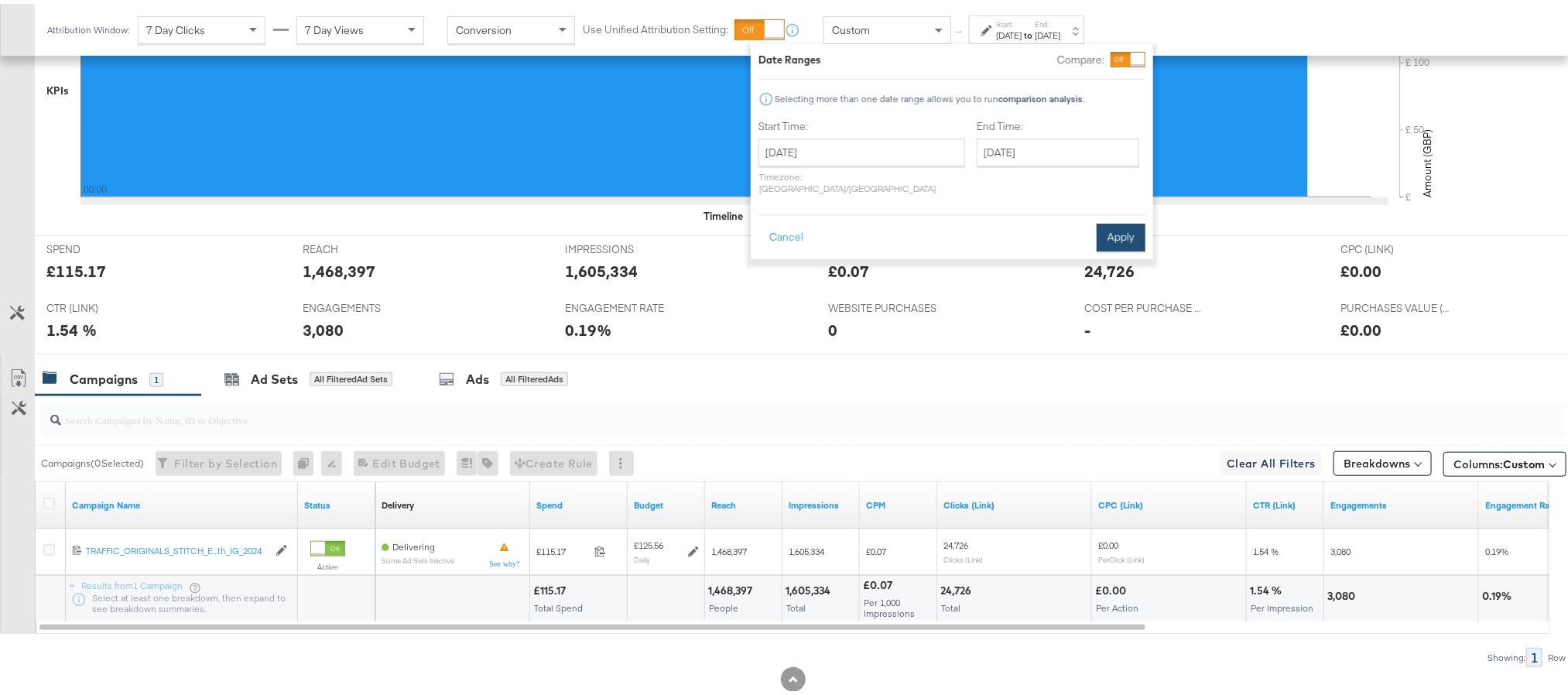
click at [1122, 220] on button "Apply" at bounding box center [1121, 234] width 49 height 28
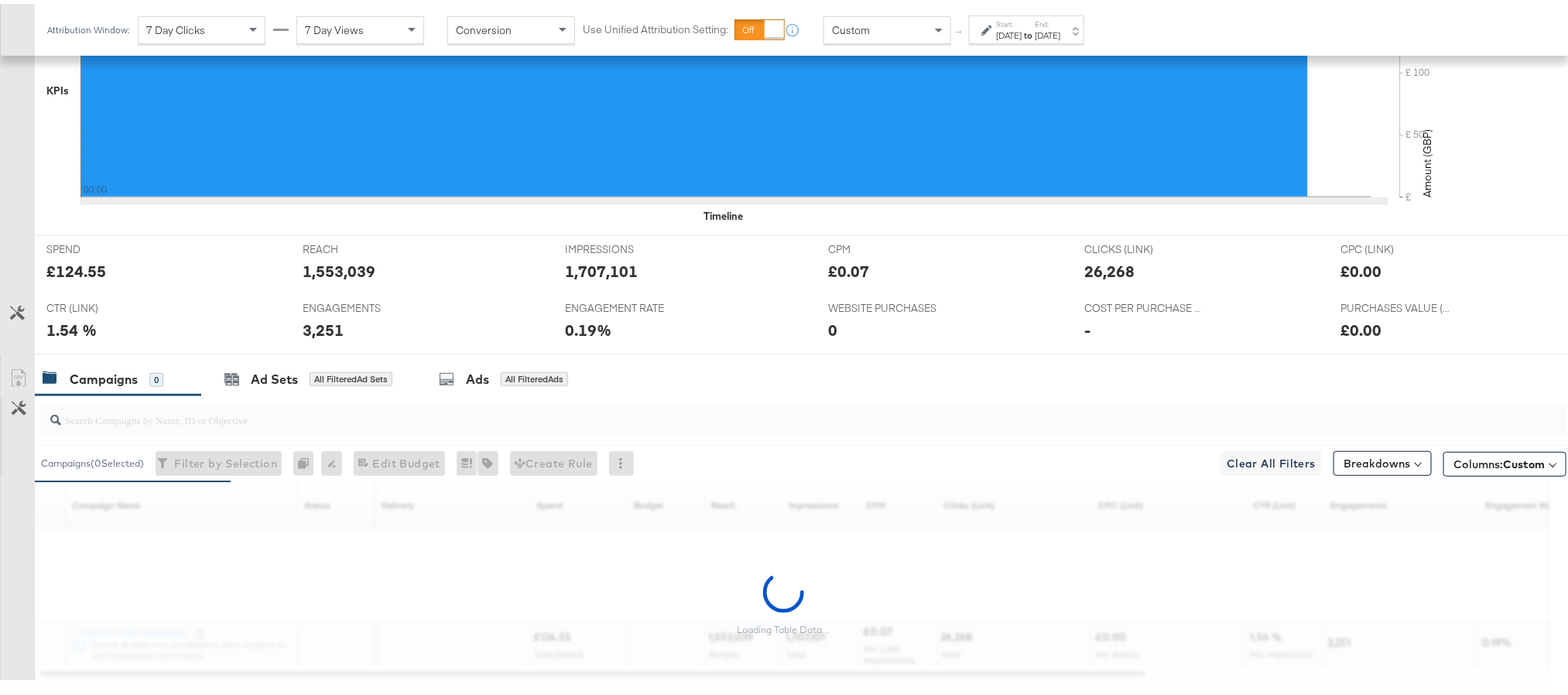
click at [79, 277] on div "£124.55" at bounding box center [76, 267] width 60 height 22
copy div "124.55"
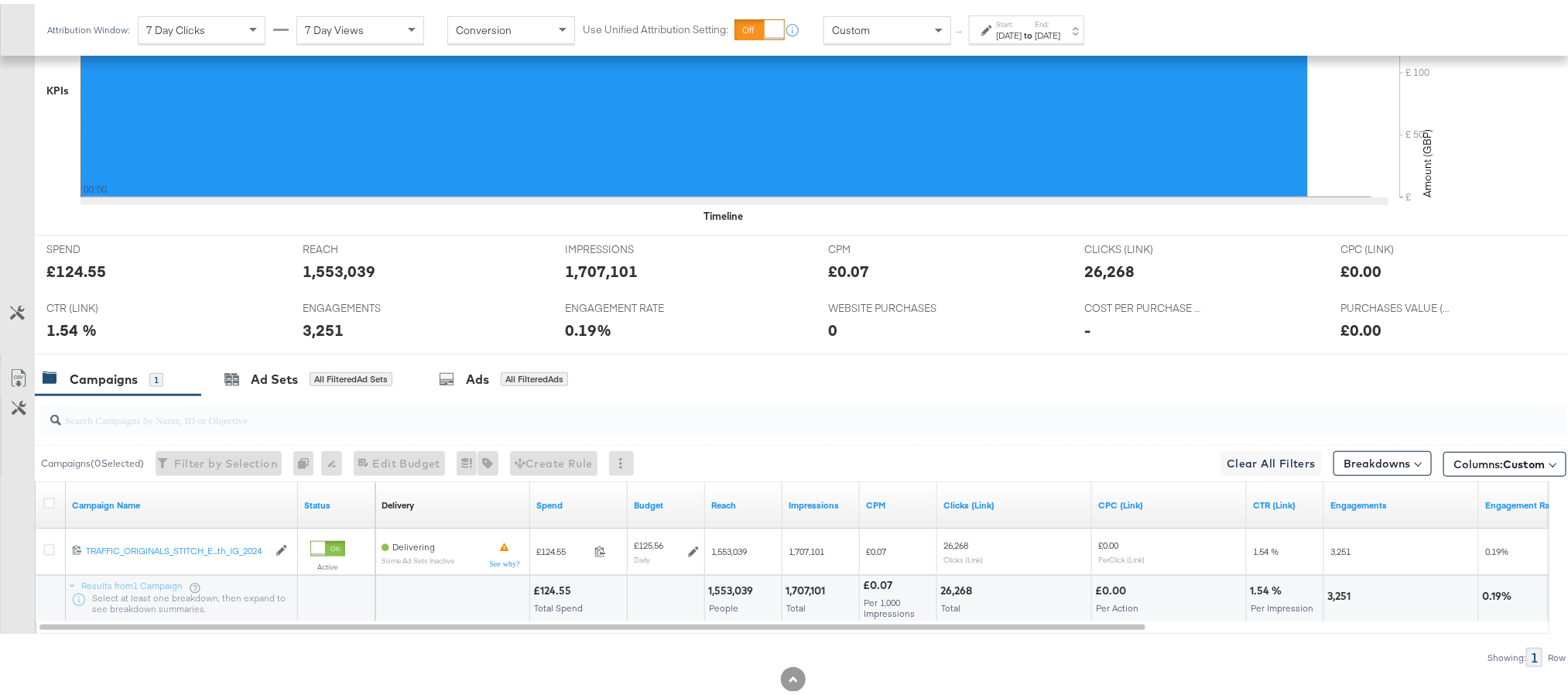
click at [328, 272] on div "1,553,039" at bounding box center [339, 267] width 73 height 22
copy div "1,553,039"
click at [597, 279] on div "1,707,101" at bounding box center [602, 267] width 73 height 22
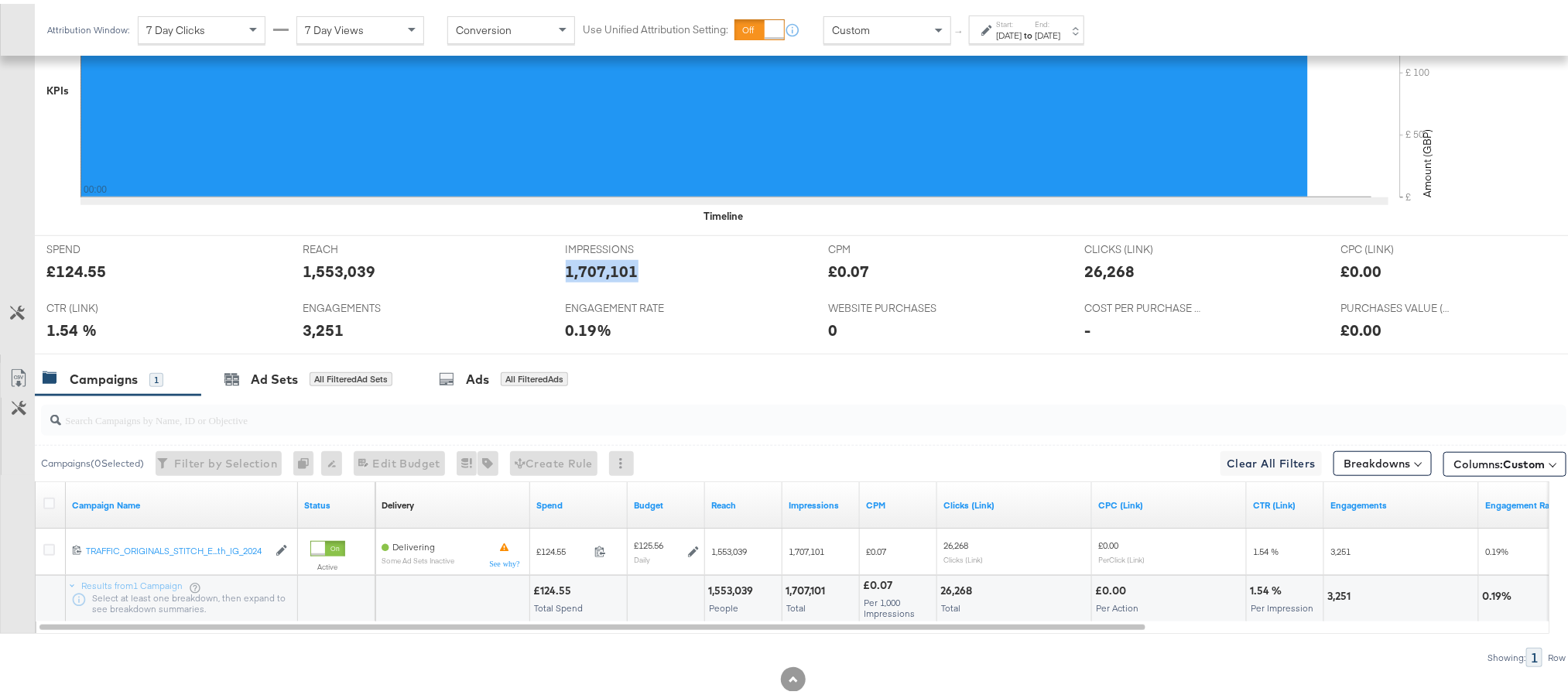
copy div "1,707,101"
click at [1089, 274] on div "26,268" at bounding box center [1110, 267] width 50 height 22
copy div "26,268"
click at [314, 328] on div "3,251" at bounding box center [324, 326] width 41 height 22
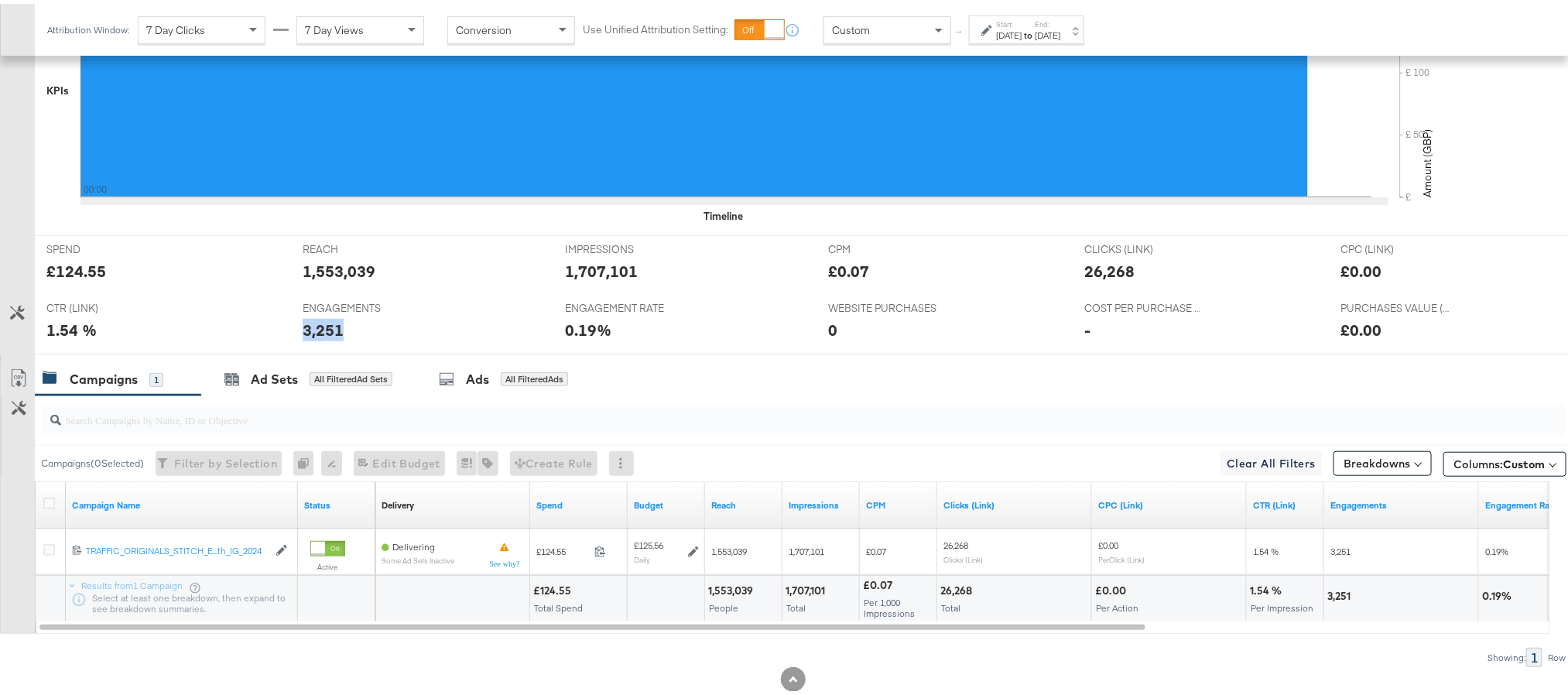
click at [314, 328] on div "3,251" at bounding box center [324, 326] width 41 height 22
copy div "3,251"
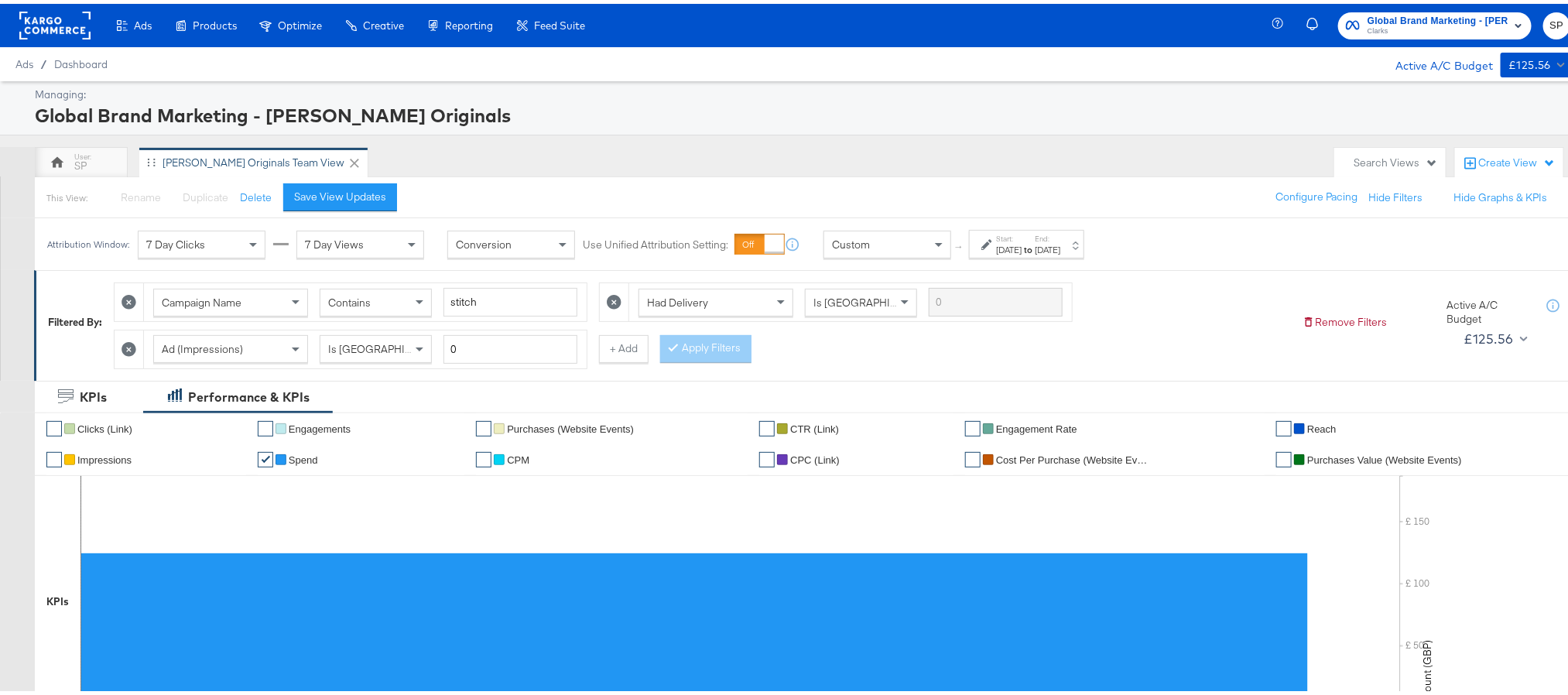
click at [33, 12] on rect at bounding box center [55, 22] width 71 height 28
